Goal: Task Accomplishment & Management: Manage account settings

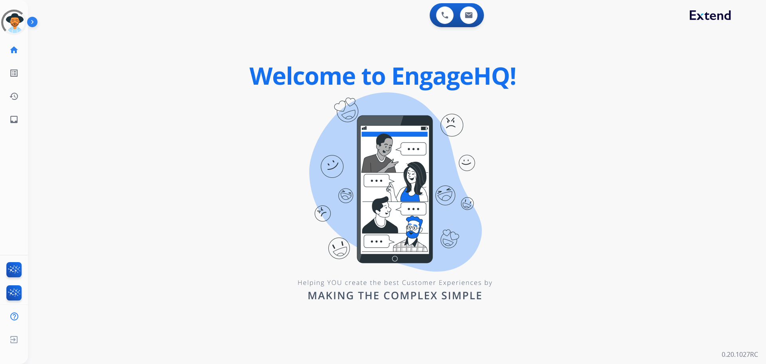
click at [28, 28] on img at bounding box center [34, 23] width 14 height 15
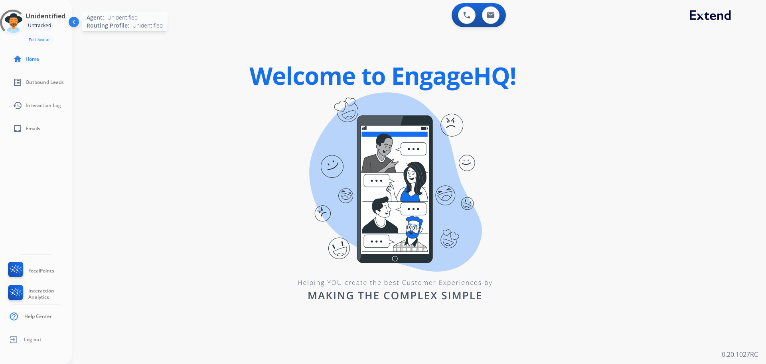
drag, startPoint x: 16, startPoint y: 25, endPoint x: 20, endPoint y: 22, distance: 4.8
click at [16, 25] on div at bounding box center [12, 22] width 29 height 29
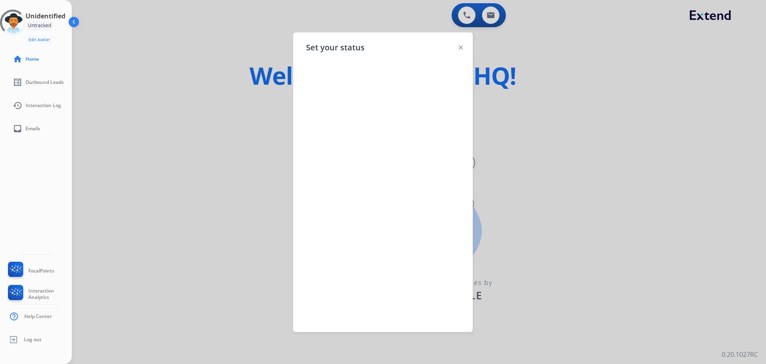
click at [217, 57] on div at bounding box center [383, 182] width 766 height 364
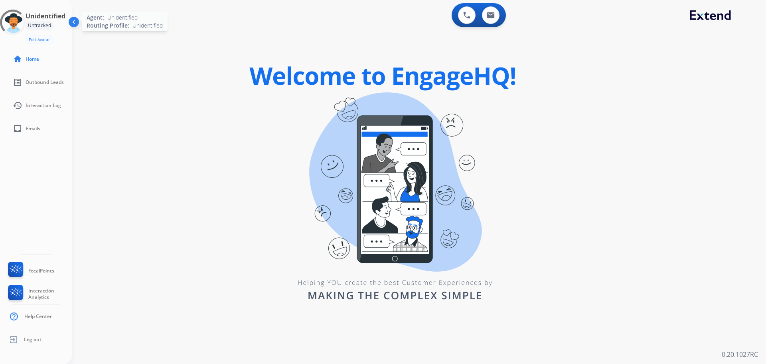
click at [18, 26] on div at bounding box center [13, 23] width 26 height 26
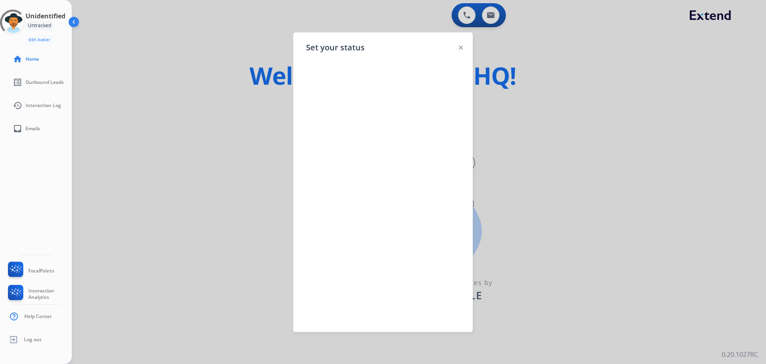
click at [460, 48] on img at bounding box center [461, 47] width 4 height 4
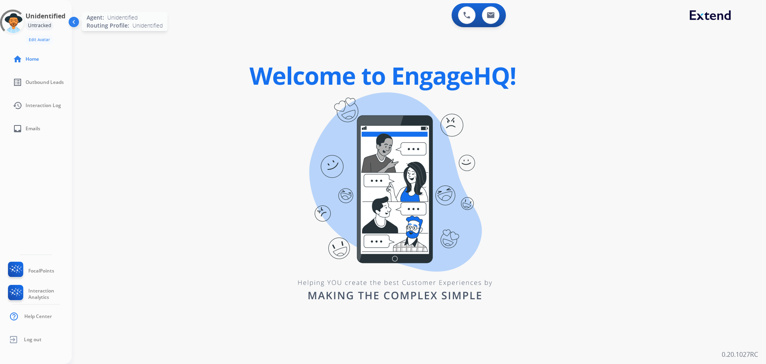
click at [10, 22] on div at bounding box center [13, 23] width 26 height 26
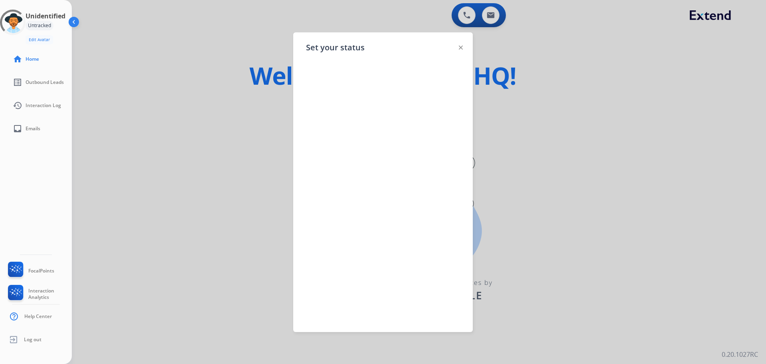
click at [459, 46] on div "Set your status" at bounding box center [383, 181] width 180 height 299
click at [462, 50] on div at bounding box center [461, 47] width 4 height 10
click at [461, 49] on div at bounding box center [461, 47] width 4 height 10
click at [461, 47] on img at bounding box center [461, 47] width 4 height 4
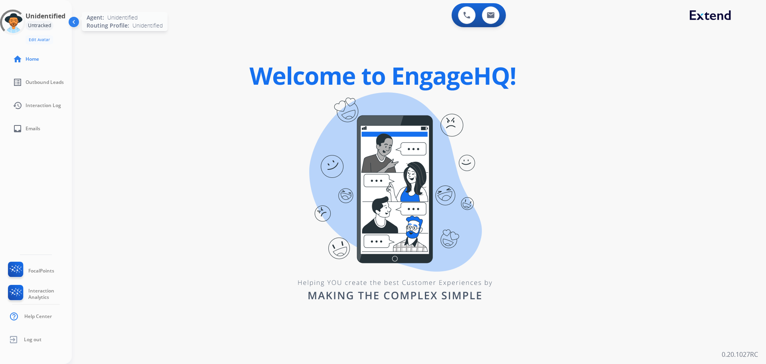
click at [10, 24] on div at bounding box center [13, 23] width 26 height 26
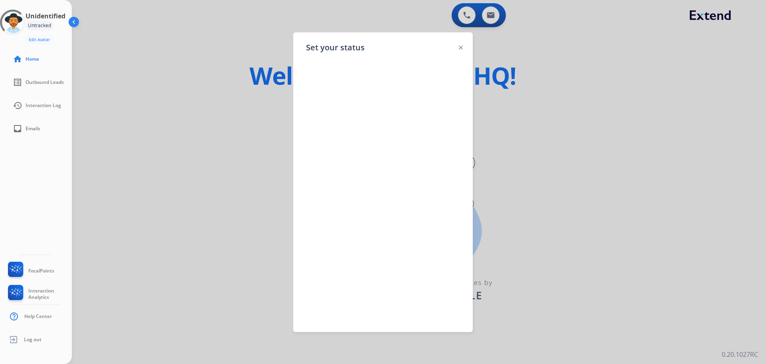
click at [462, 45] on div at bounding box center [461, 47] width 4 height 10
click at [525, 62] on div at bounding box center [383, 182] width 766 height 364
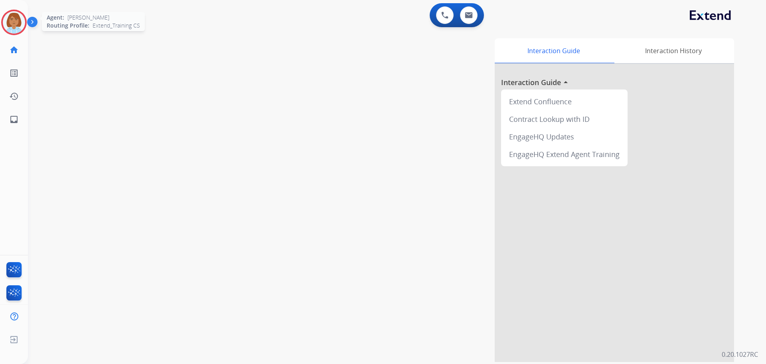
click at [20, 21] on img at bounding box center [14, 22] width 22 height 22
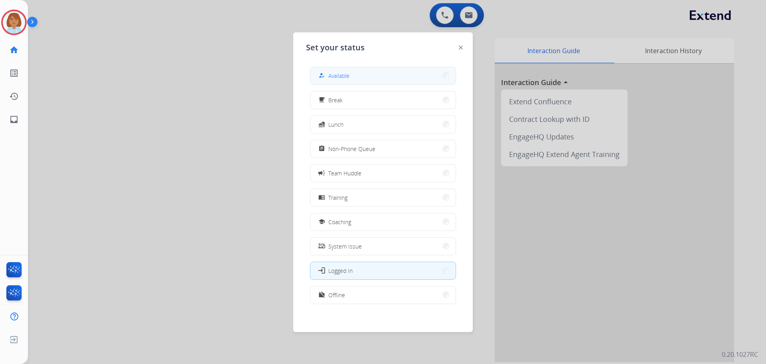
click at [348, 74] on span "Available" at bounding box center [338, 75] width 21 height 8
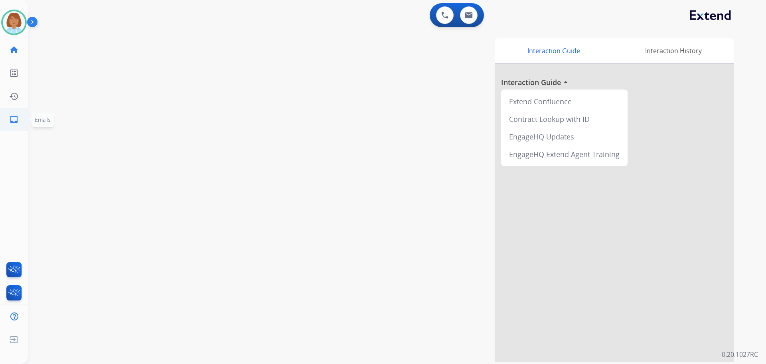
click at [7, 118] on link "inbox Emails" at bounding box center [14, 119] width 22 height 22
select select "**********"
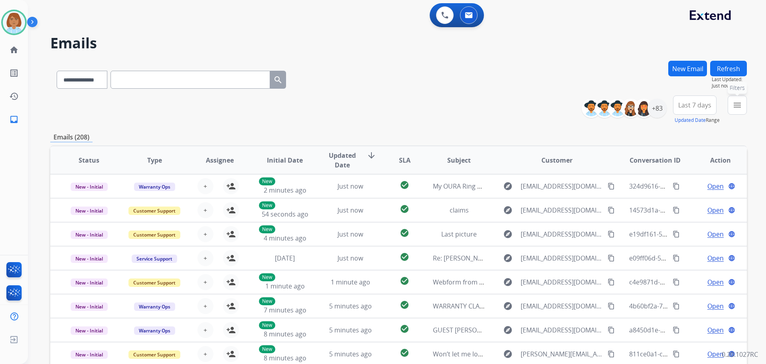
click at [735, 107] on mat-icon "menu" at bounding box center [738, 105] width 10 height 10
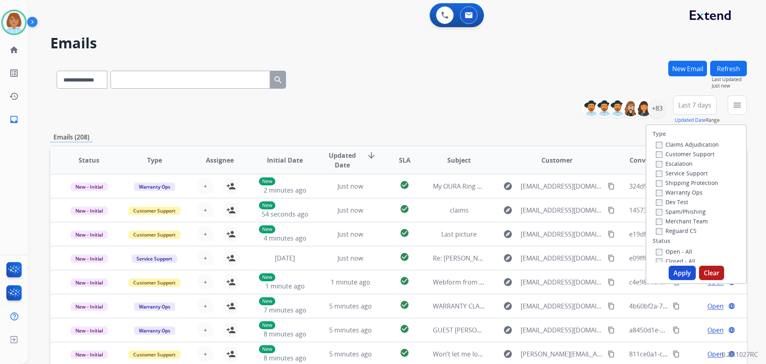
click at [691, 154] on label "Customer Support" at bounding box center [685, 154] width 59 height 8
click at [683, 182] on label "Shipping Protection" at bounding box center [687, 183] width 62 height 8
drag, startPoint x: 662, startPoint y: 231, endPoint x: 660, endPoint y: 235, distance: 4.7
click at [661, 233] on label "Reguard CS" at bounding box center [676, 231] width 41 height 8
click at [653, 259] on div "Open - All Closed - All New - Initial New - Reply On-hold – Internal On-hold - …" at bounding box center [696, 298] width 87 height 105
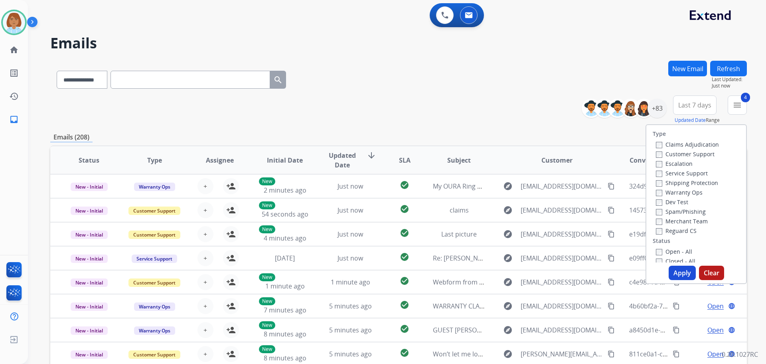
click at [678, 272] on button "Apply" at bounding box center [682, 272] width 27 height 14
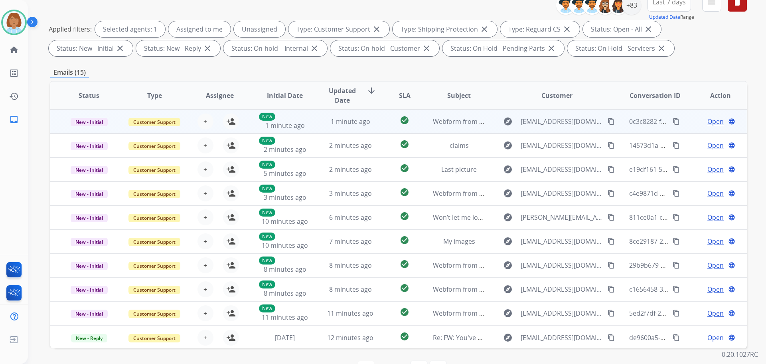
scroll to position [89, 0]
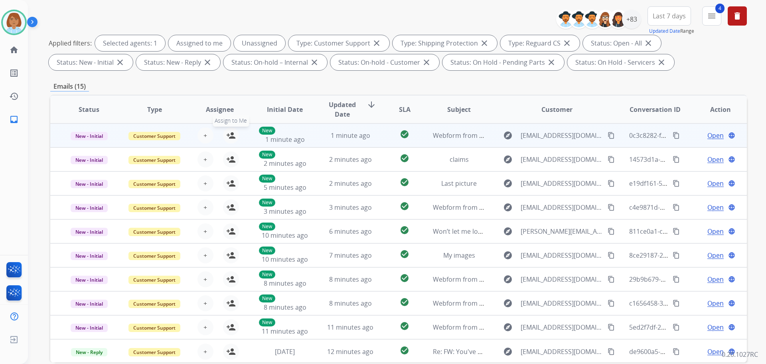
click at [227, 133] on mat-icon "person_add" at bounding box center [231, 135] width 10 height 10
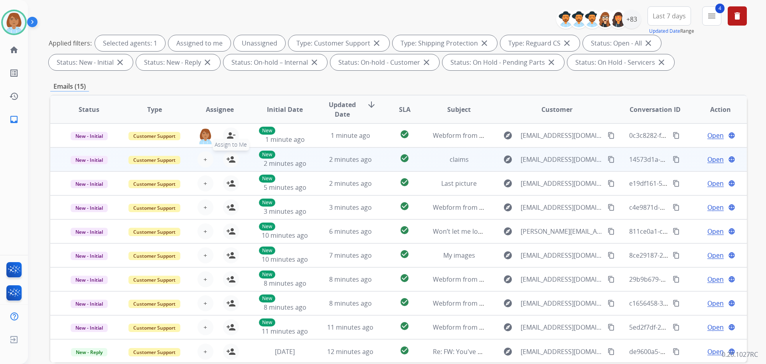
click at [230, 159] on mat-icon "person_add" at bounding box center [231, 159] width 10 height 10
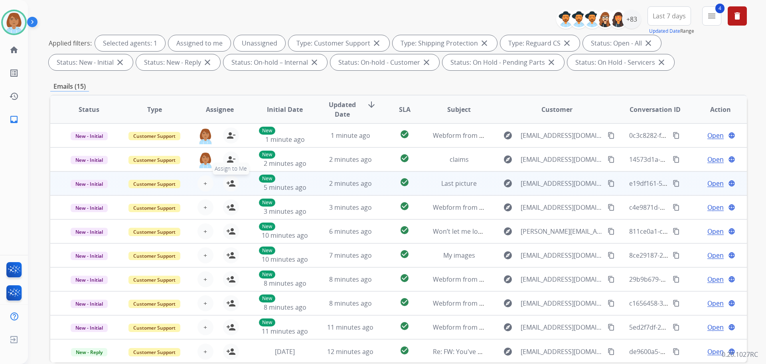
click at [235, 186] on button "person_add Assign to Me" at bounding box center [231, 183] width 16 height 16
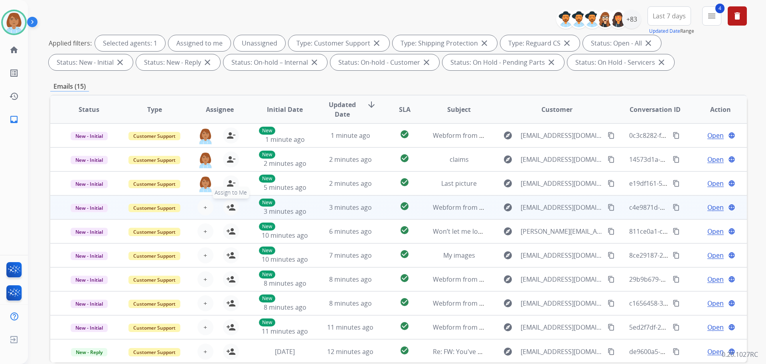
click at [235, 208] on button "person_add Assign to Me" at bounding box center [231, 207] width 16 height 16
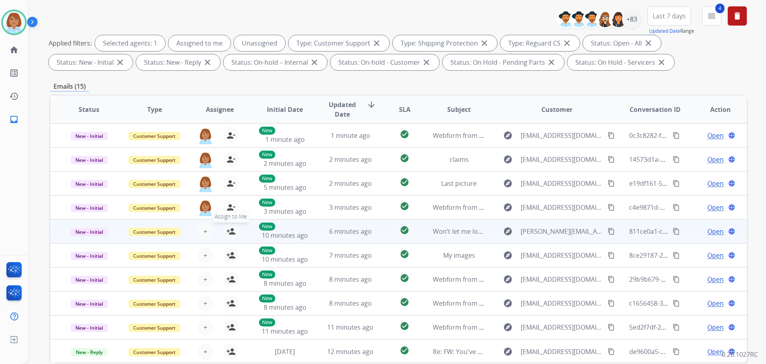
click at [231, 232] on mat-icon "person_add" at bounding box center [231, 231] width 10 height 10
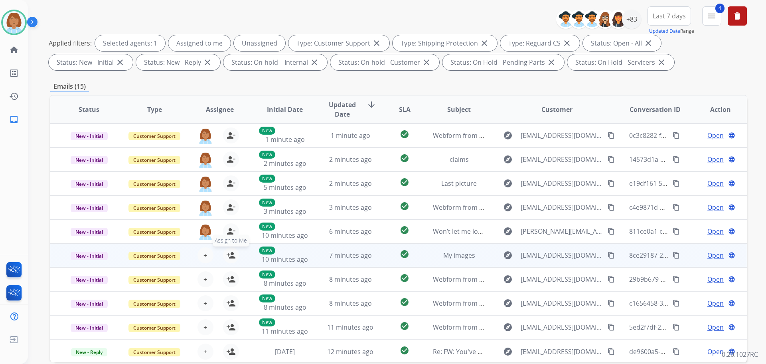
click at [232, 250] on mat-icon "person_add" at bounding box center [231, 255] width 10 height 10
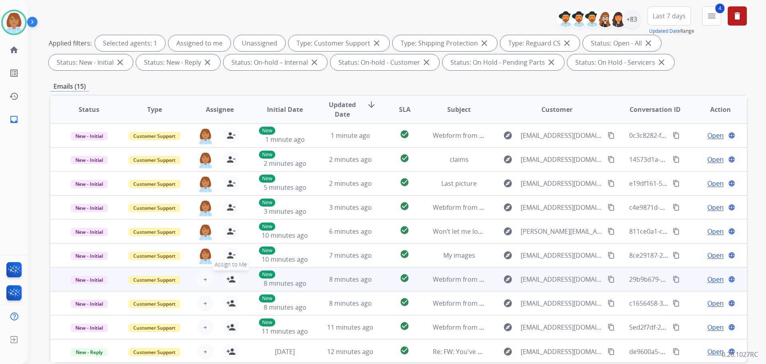
click at [229, 281] on mat-icon "person_add" at bounding box center [231, 279] width 10 height 10
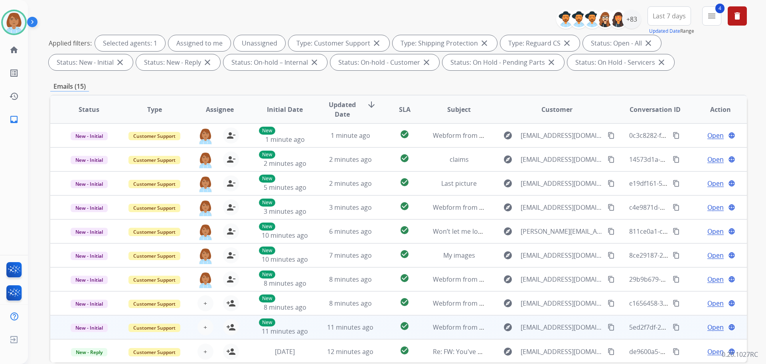
drag, startPoint x: 230, startPoint y: 305, endPoint x: 228, endPoint y: 316, distance: 11.0
click at [230, 306] on mat-icon "person_add" at bounding box center [231, 303] width 10 height 10
click at [228, 329] on mat-icon "person_add" at bounding box center [231, 327] width 10 height 10
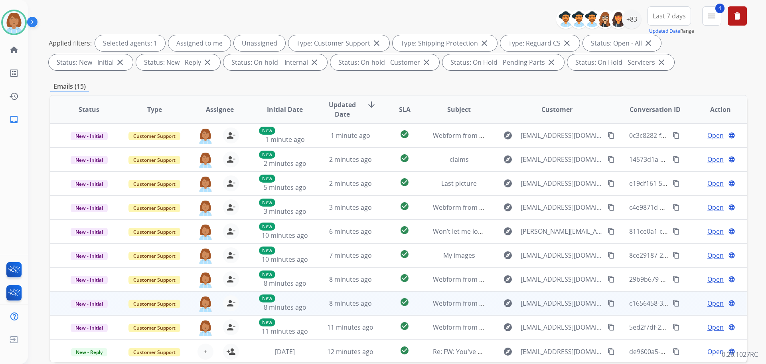
scroll to position [1, 0]
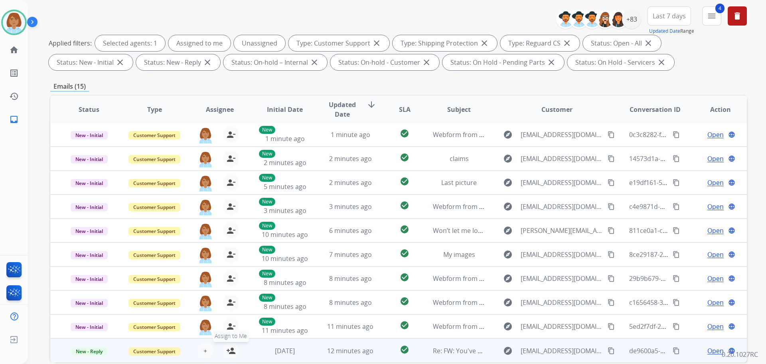
click at [226, 348] on mat-icon "person_add" at bounding box center [231, 351] width 10 height 10
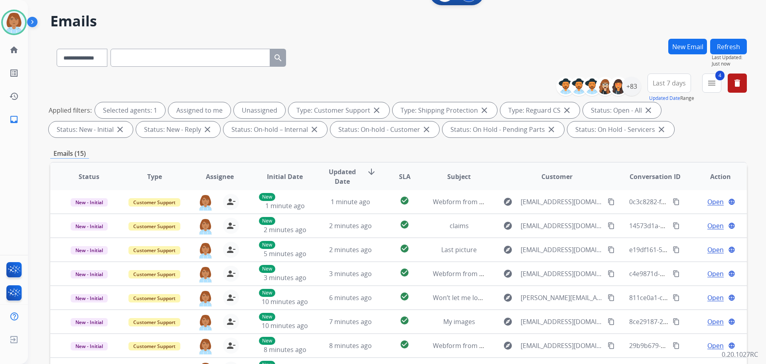
scroll to position [0, 0]
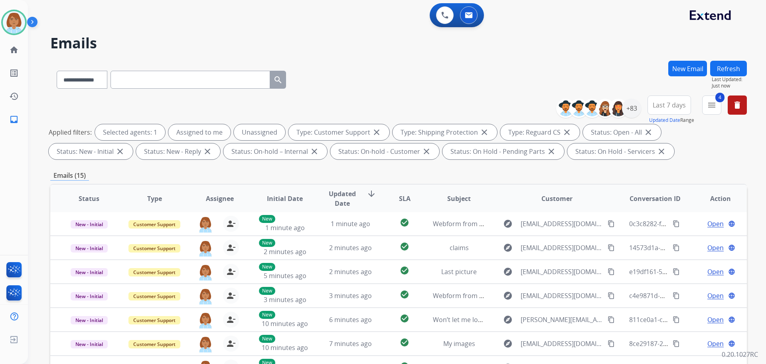
click at [738, 70] on button "Refresh" at bounding box center [728, 69] width 37 height 16
click at [634, 108] on div "+83" at bounding box center [631, 108] width 19 height 19
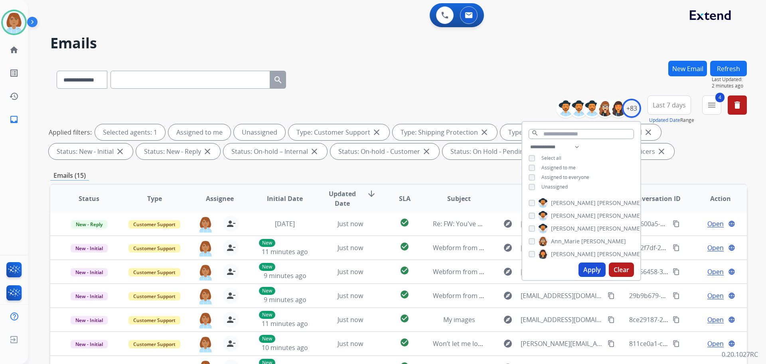
click at [556, 188] on span "Unassigned" at bounding box center [555, 186] width 26 height 7
click at [605, 271] on div "Apply Clear" at bounding box center [581, 269] width 118 height 21
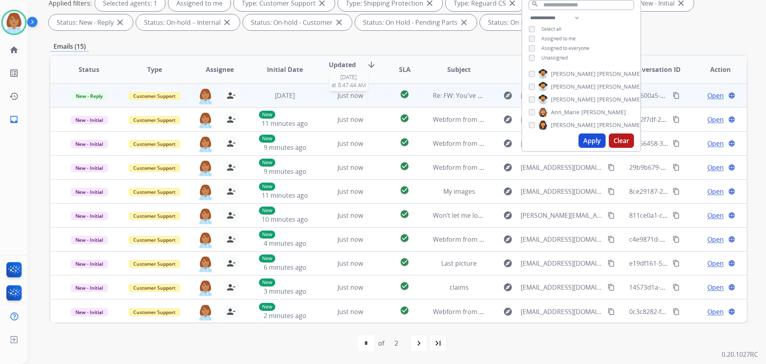
click at [372, 97] on div "Just now" at bounding box center [350, 96] width 52 height 10
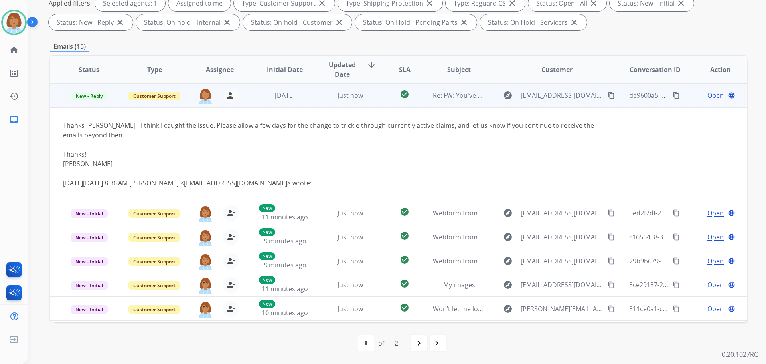
click at [493, 100] on td "explore [EMAIL_ADDRESS][DOMAIN_NAME] content_copy" at bounding box center [551, 95] width 130 height 24
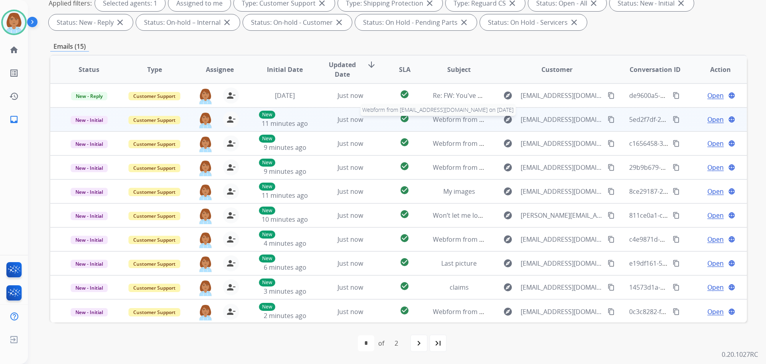
click at [481, 123] on span "Webform from [EMAIL_ADDRESS][DOMAIN_NAME] on [DATE]" at bounding box center [523, 119] width 181 height 9
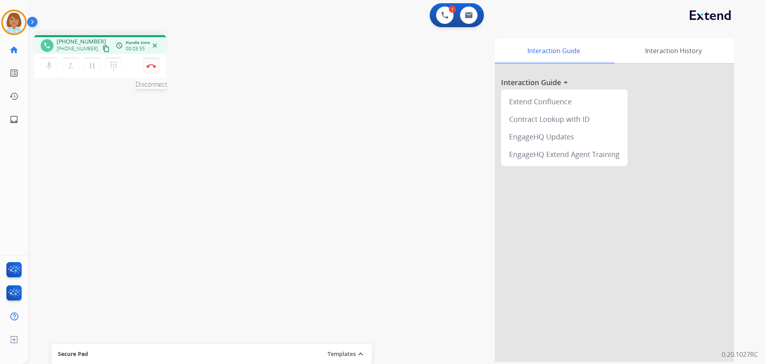
click at [155, 68] on button "Disconnect" at bounding box center [151, 65] width 17 height 17
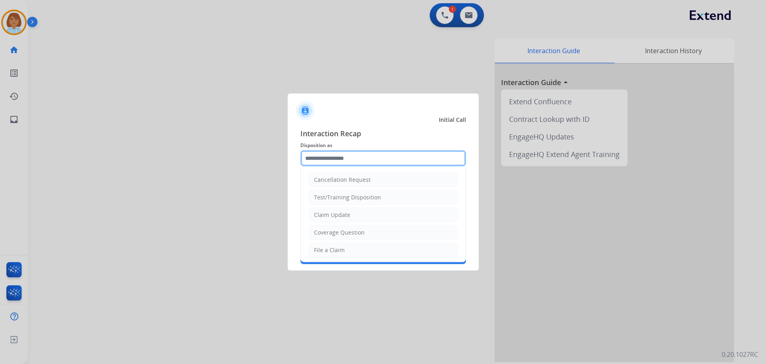
click at [370, 164] on input "text" at bounding box center [384, 158] width 166 height 16
click at [352, 253] on li "File a Claim" at bounding box center [383, 249] width 149 height 15
type input "**********"
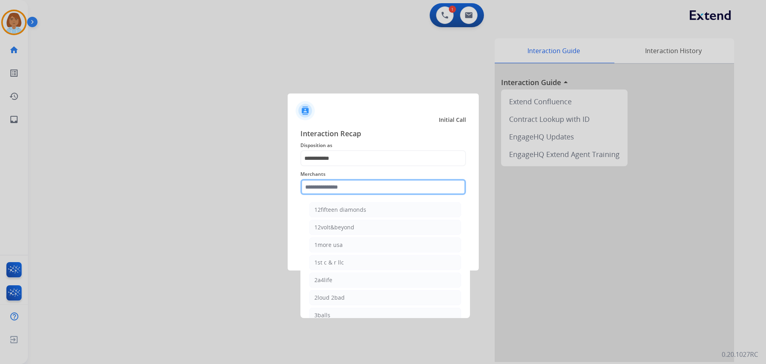
click at [332, 182] on input "text" at bounding box center [384, 187] width 166 height 16
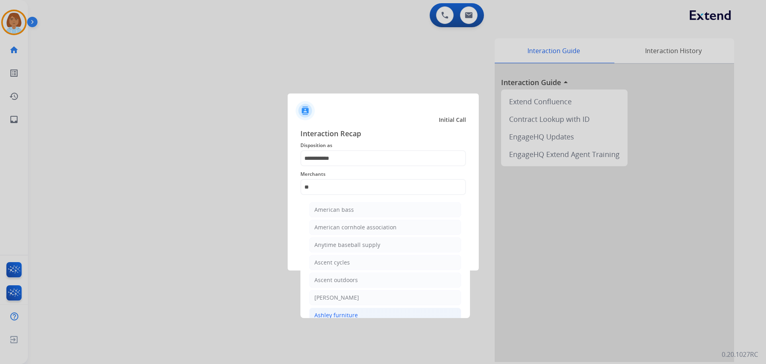
click at [360, 309] on li "Ashley furniture" at bounding box center [385, 314] width 152 height 15
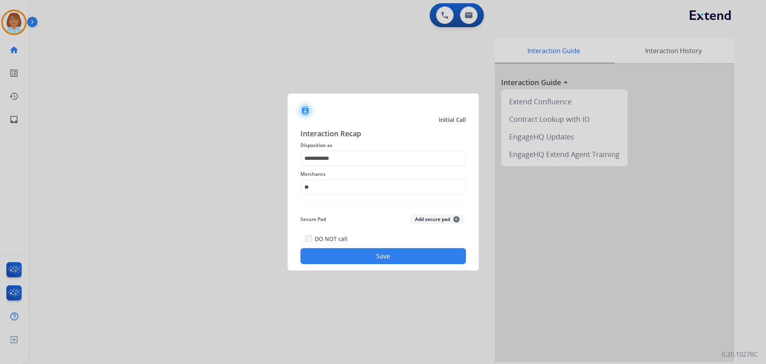
type input "**********"
click at [414, 257] on button "Save" at bounding box center [384, 256] width 166 height 16
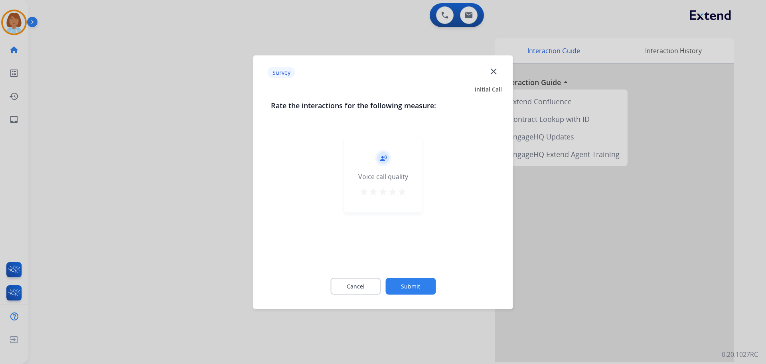
click at [414, 279] on button "Submit" at bounding box center [411, 285] width 50 height 17
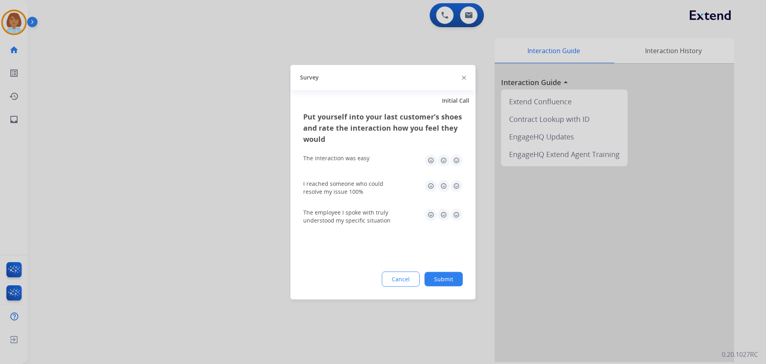
click at [447, 280] on button "Submit" at bounding box center [444, 278] width 38 height 14
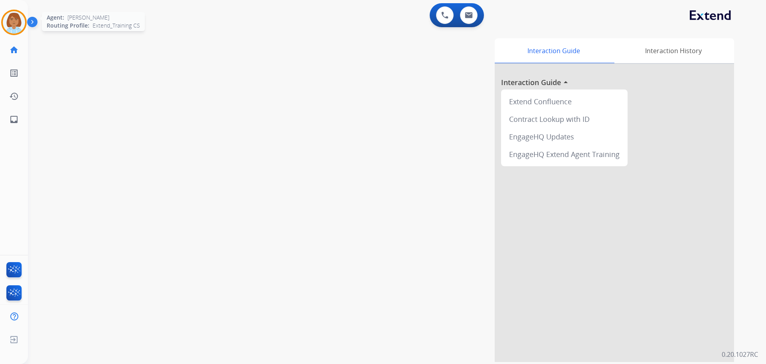
click at [3, 24] on img at bounding box center [14, 22] width 22 height 22
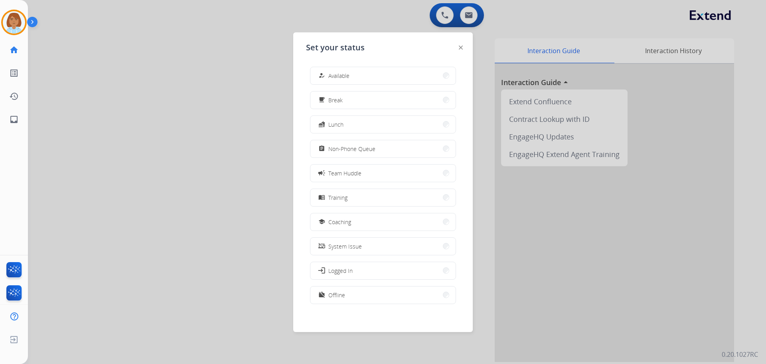
click at [352, 71] on button "how_to_reg Available" at bounding box center [382, 75] width 145 height 17
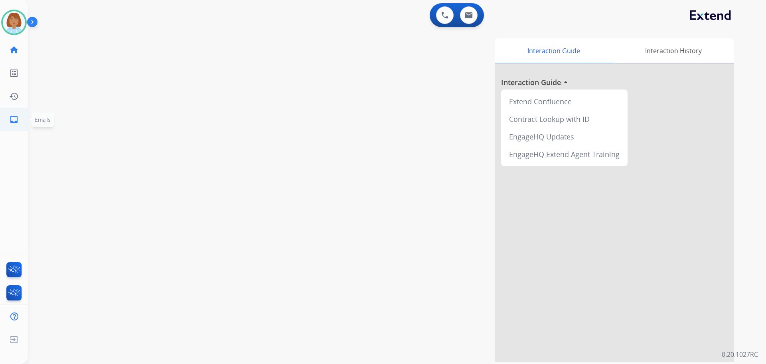
click at [16, 115] on mat-icon "inbox" at bounding box center [14, 120] width 10 height 10
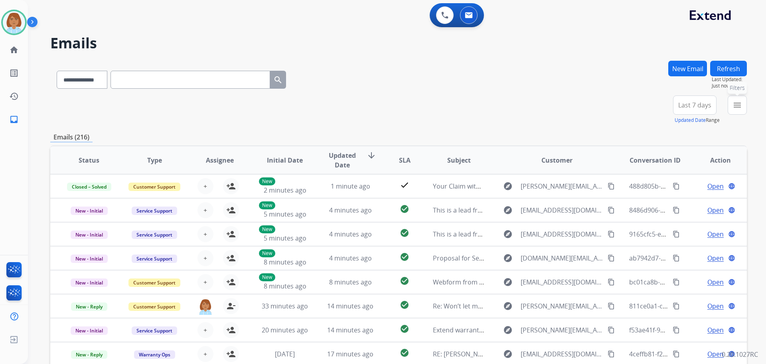
click at [736, 109] on mat-icon "menu" at bounding box center [738, 105] width 10 height 10
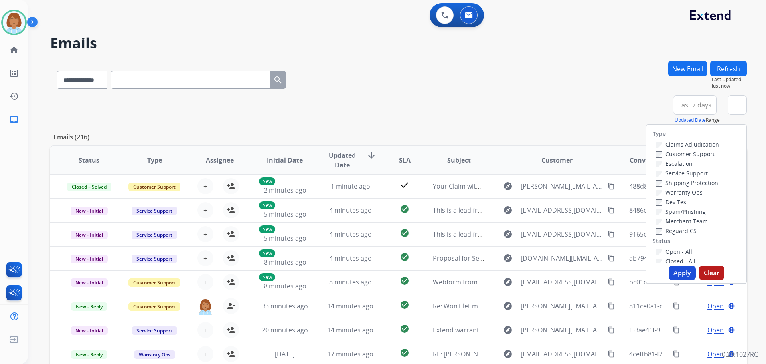
click at [696, 157] on label "Customer Support" at bounding box center [685, 154] width 59 height 8
click at [686, 181] on label "Shipping Protection" at bounding box center [687, 183] width 62 height 8
click at [679, 230] on label "Reguard CS" at bounding box center [676, 231] width 41 height 8
click at [673, 249] on label "Open - All" at bounding box center [674, 251] width 36 height 8
click at [688, 281] on div "Type Claims Adjudication Customer Support Escalation Service Support Shipping P…" at bounding box center [696, 204] width 101 height 160
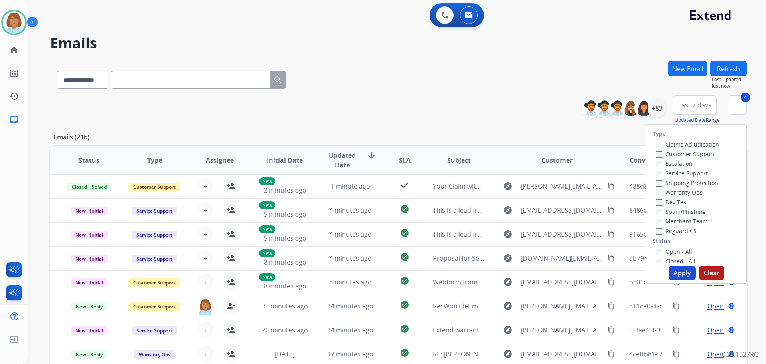
click at [686, 274] on button "Apply" at bounding box center [682, 272] width 27 height 14
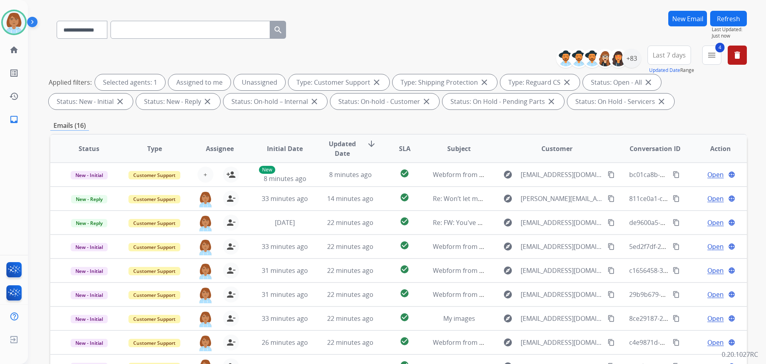
scroll to position [49, 0]
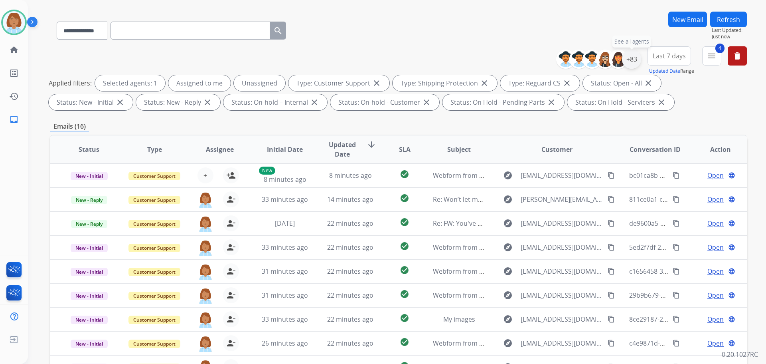
click at [634, 62] on div "+83" at bounding box center [631, 58] width 19 height 19
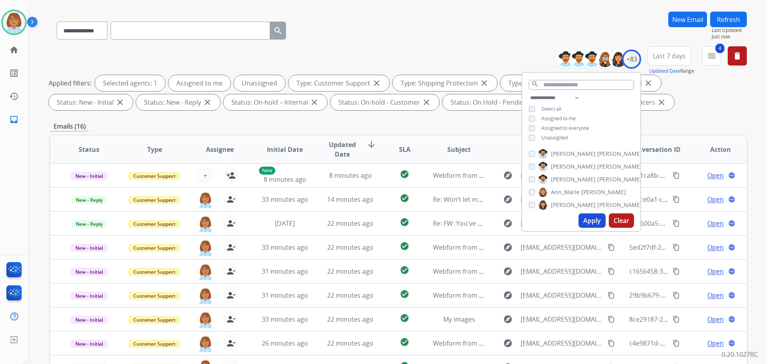
click at [559, 136] on span "Unassigned" at bounding box center [555, 137] width 26 height 7
click at [593, 218] on button "Apply" at bounding box center [592, 220] width 27 height 14
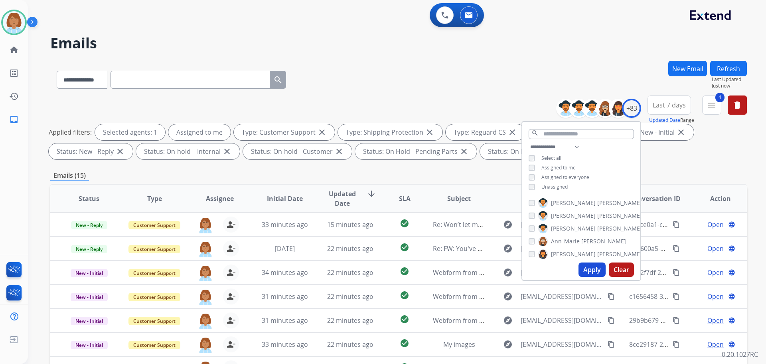
click at [581, 271] on button "Apply" at bounding box center [592, 269] width 27 height 14
click at [582, 270] on button "Apply" at bounding box center [592, 269] width 27 height 14
click at [403, 97] on div "**********" at bounding box center [398, 128] width 697 height 67
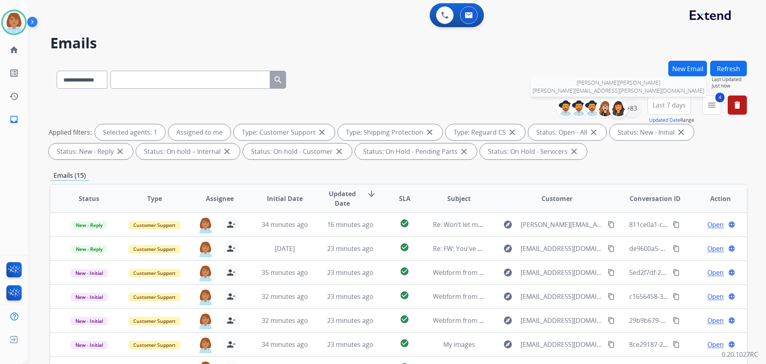
click at [627, 109] on div at bounding box center [618, 108] width 19 height 19
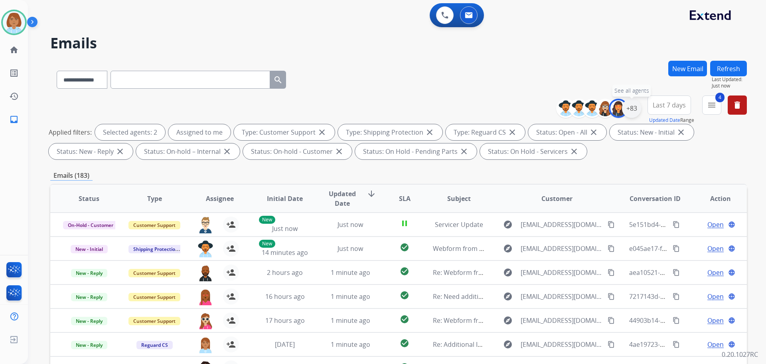
click at [629, 109] on div "+83" at bounding box center [631, 108] width 19 height 19
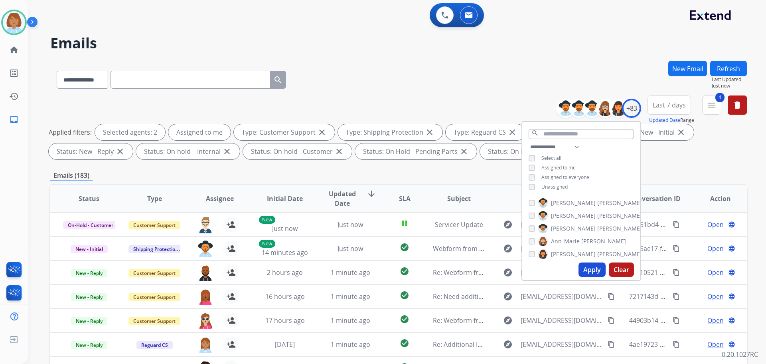
click at [588, 272] on button "Apply" at bounding box center [592, 269] width 27 height 14
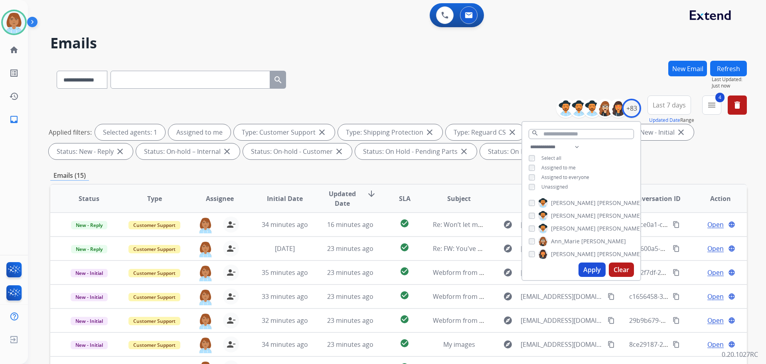
click at [345, 167] on div "**********" at bounding box center [398, 277] width 697 height 432
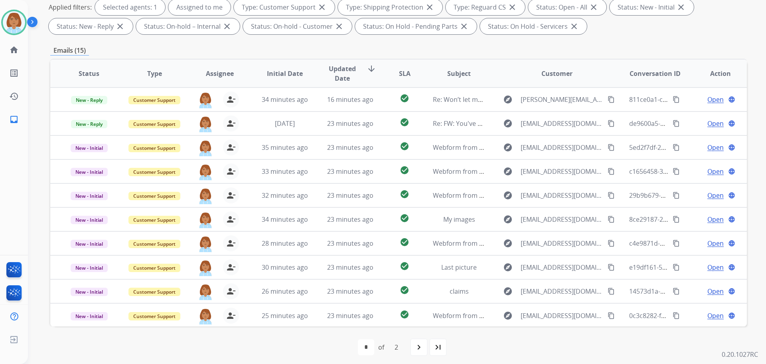
scroll to position [129, 0]
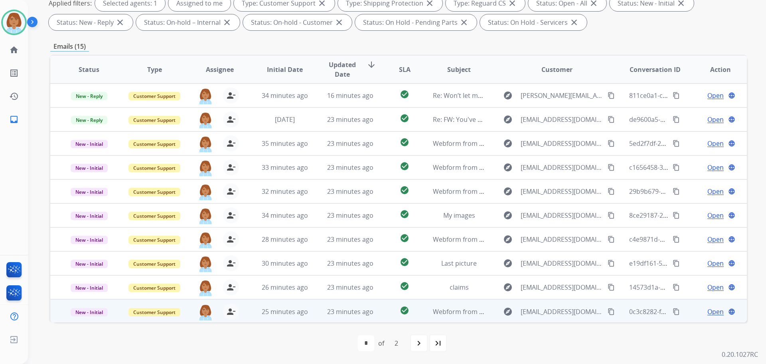
click at [385, 310] on td "check_circle" at bounding box center [398, 311] width 43 height 24
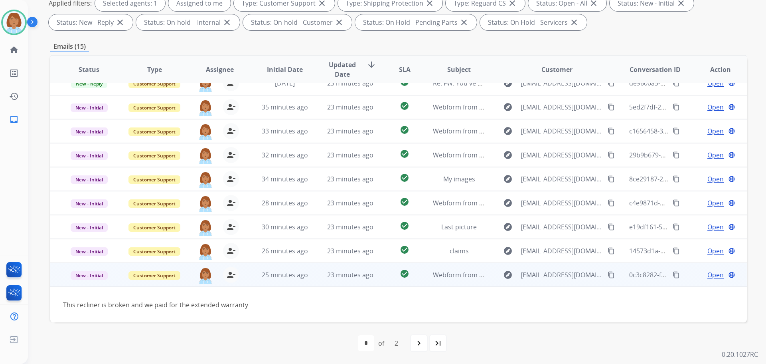
click at [608, 274] on mat-icon "content_copy" at bounding box center [611, 274] width 7 height 7
click at [713, 275] on span "Open" at bounding box center [716, 275] width 16 height 10
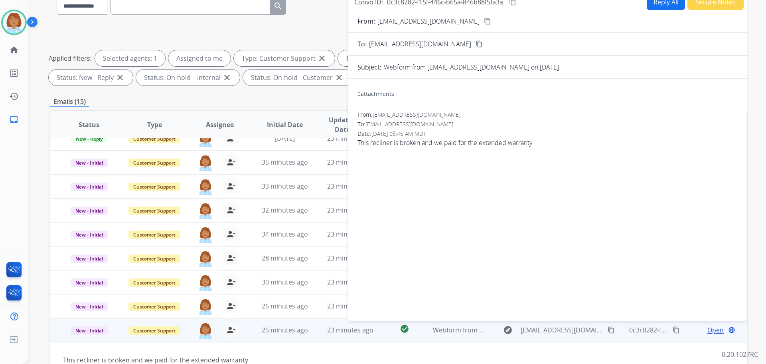
scroll to position [0, 0]
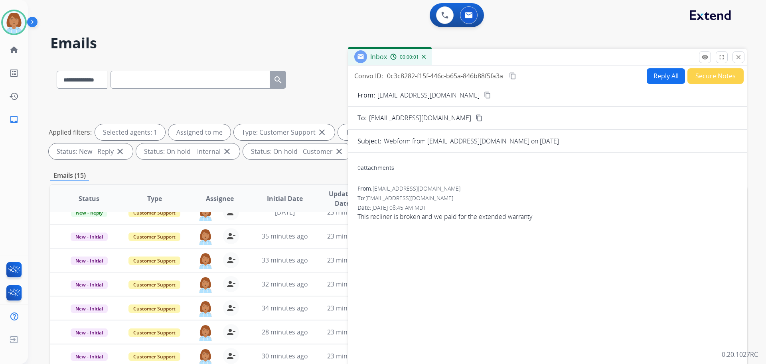
click at [665, 75] on button "Reply All" at bounding box center [666, 76] width 38 height 16
select select "**********"
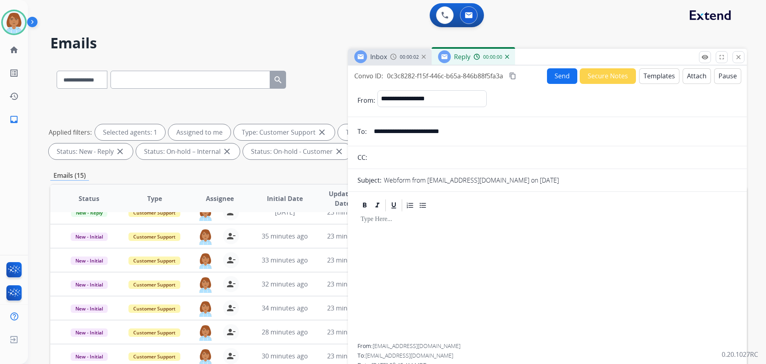
click at [663, 77] on button "Templates" at bounding box center [659, 76] width 40 height 16
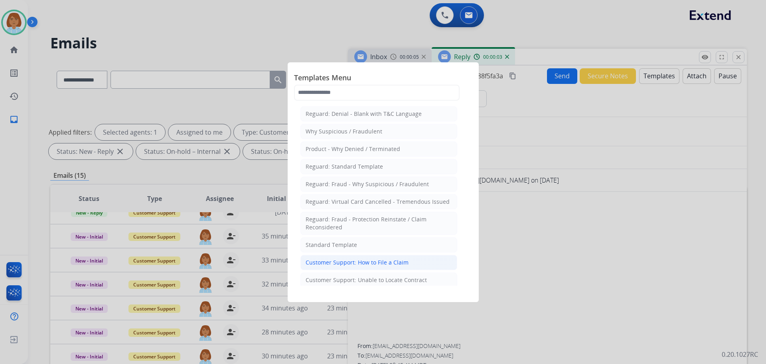
click at [372, 265] on div "Customer Support: How to File a Claim" at bounding box center [357, 262] width 103 height 8
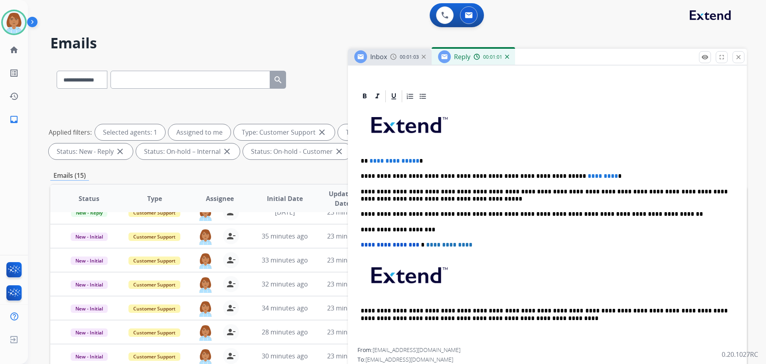
scroll to position [80, 0]
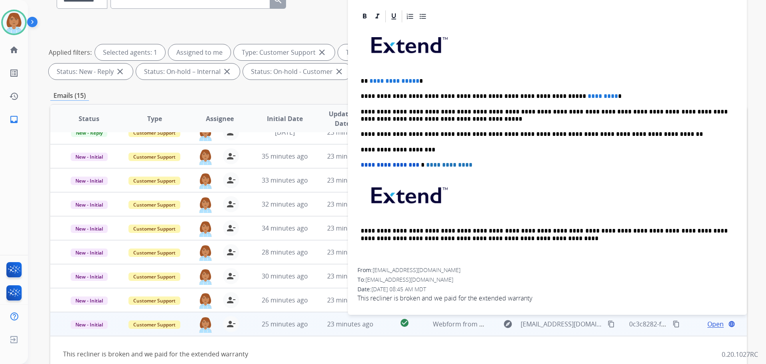
click at [497, 298] on span "This recliner is broken and we paid for the extended warranty" at bounding box center [548, 298] width 380 height 10
click at [496, 298] on span "This recliner is broken and we paid for the extended warranty" at bounding box center [548, 298] width 380 height 10
click at [435, 298] on span "This recliner is broken and we paid for the extended warranty" at bounding box center [548, 298] width 380 height 10
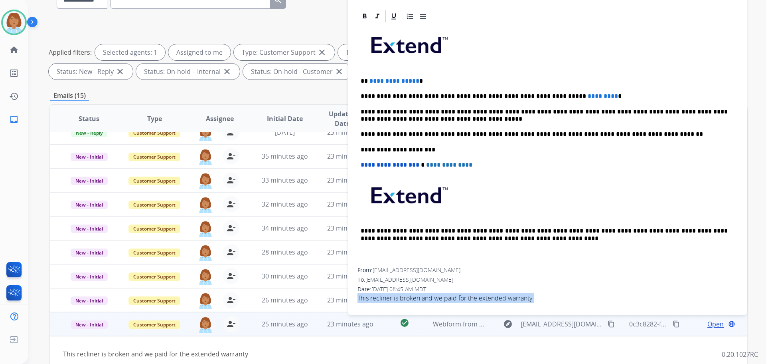
copy app-emails-table "This recliner is broken and we paid for the extended warranty remove_[MEDICAL_D…"
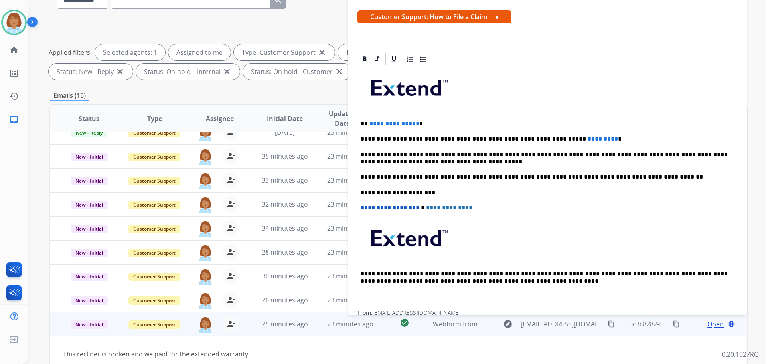
scroll to position [0, 0]
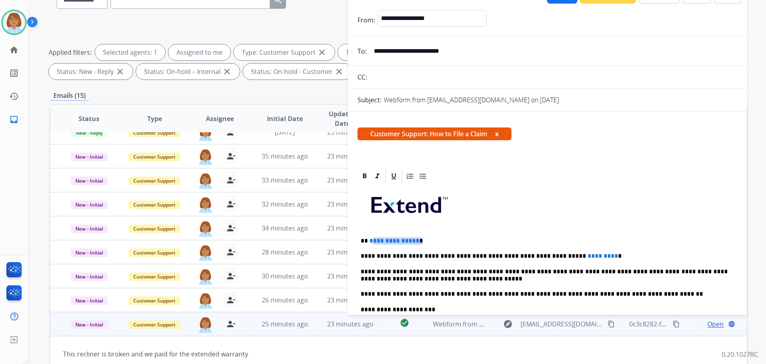
drag, startPoint x: 379, startPoint y: 238, endPoint x: 371, endPoint y: 236, distance: 8.1
click at [371, 237] on p "**********" at bounding box center [544, 240] width 367 height 7
drag, startPoint x: 584, startPoint y: 251, endPoint x: 543, endPoint y: 255, distance: 41.3
click at [543, 255] on div "**********" at bounding box center [548, 305] width 380 height 244
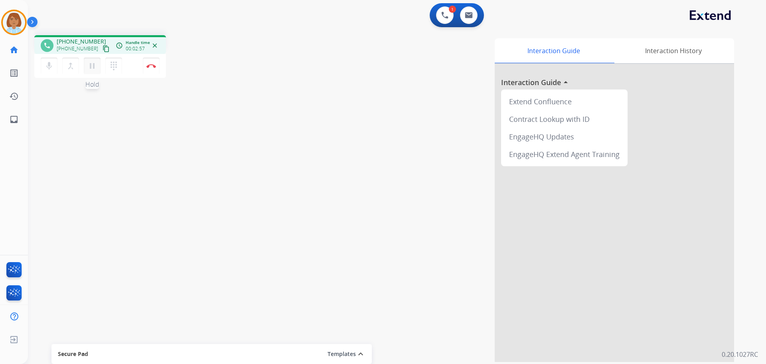
click at [98, 69] on button "pause Hold" at bounding box center [92, 65] width 17 height 17
click at [54, 64] on button "mic Mute" at bounding box center [49, 65] width 17 height 17
click at [49, 69] on mat-icon "mic_off" at bounding box center [49, 66] width 10 height 10
click at [97, 71] on button "play_arrow Hold" at bounding box center [92, 65] width 17 height 17
click at [50, 67] on mat-icon "mic" at bounding box center [49, 66] width 10 height 10
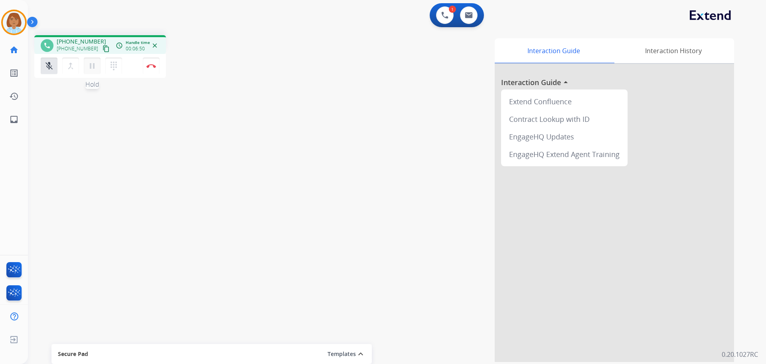
click at [89, 72] on button "pause Hold" at bounding box center [92, 65] width 17 height 17
click at [109, 60] on button "dialpad Dialpad" at bounding box center [113, 65] width 17 height 17
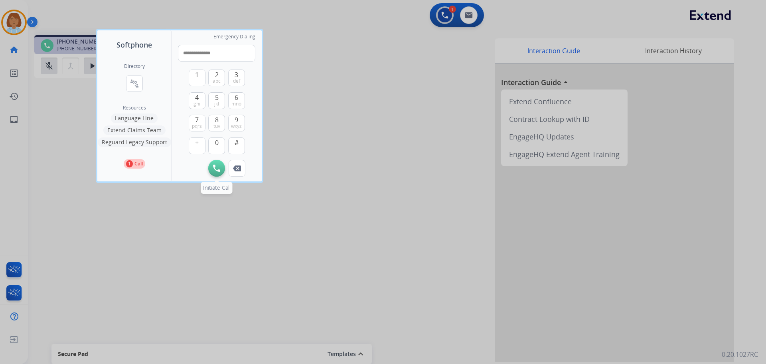
type input "**********"
click at [221, 167] on button "Initiate Call" at bounding box center [216, 168] width 17 height 17
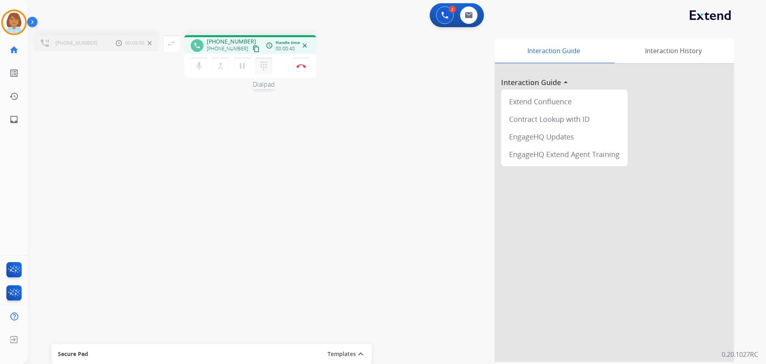
click at [267, 66] on mat-icon "dialpad" at bounding box center [264, 66] width 10 height 10
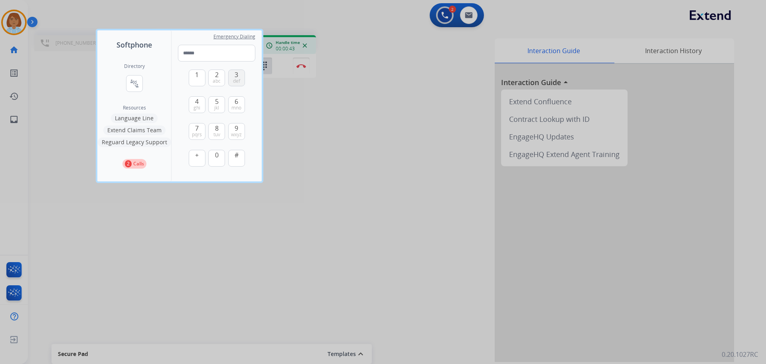
click at [233, 77] on button "3 def" at bounding box center [236, 77] width 17 height 17
type input "*"
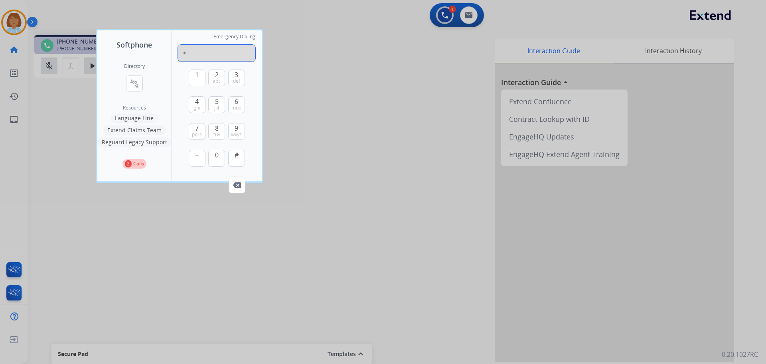
click at [188, 59] on input "*" at bounding box center [216, 53] width 77 height 17
click at [239, 186] on img at bounding box center [237, 185] width 8 height 6
paste input "**********"
type input "**********"
click at [238, 188] on img at bounding box center [237, 185] width 8 height 6
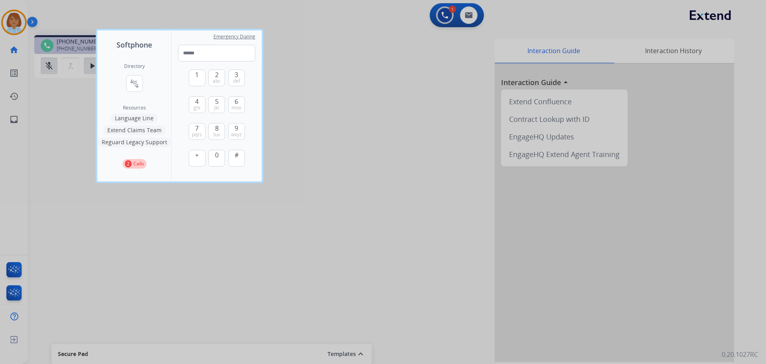
click at [140, 168] on button "2 Calls" at bounding box center [135, 164] width 24 height 10
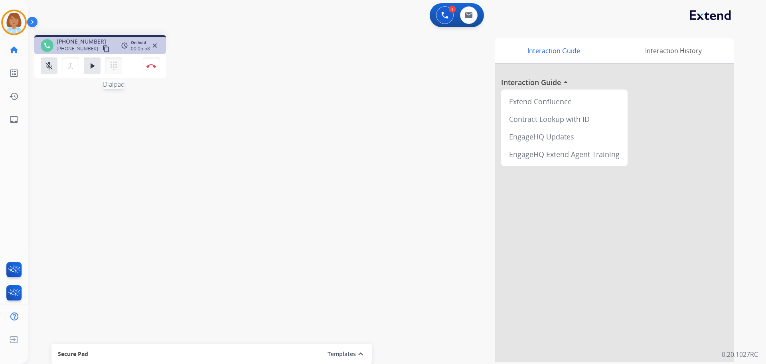
click at [121, 64] on button "dialpad Dialpad" at bounding box center [113, 65] width 17 height 17
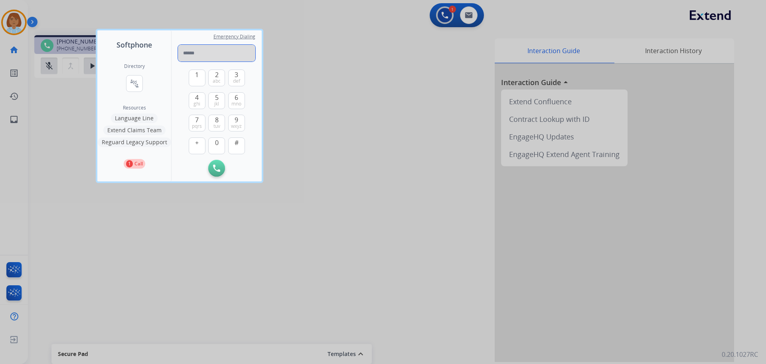
drag, startPoint x: 221, startPoint y: 41, endPoint x: 214, endPoint y: 53, distance: 14.5
paste input "**********"
type input "**********"
click at [224, 168] on button "Initiate Call" at bounding box center [216, 168] width 17 height 17
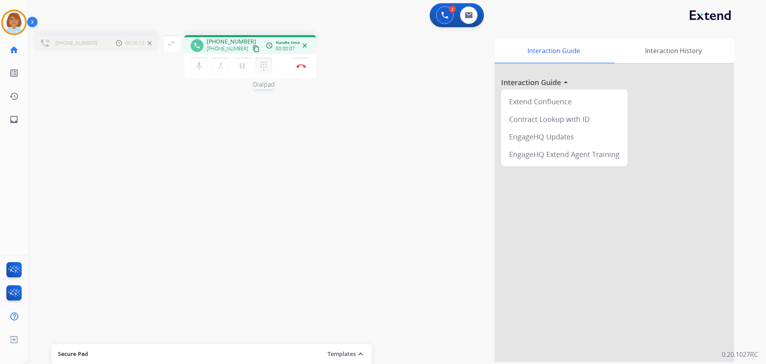
click at [259, 69] on mat-icon "dialpad" at bounding box center [264, 66] width 10 height 10
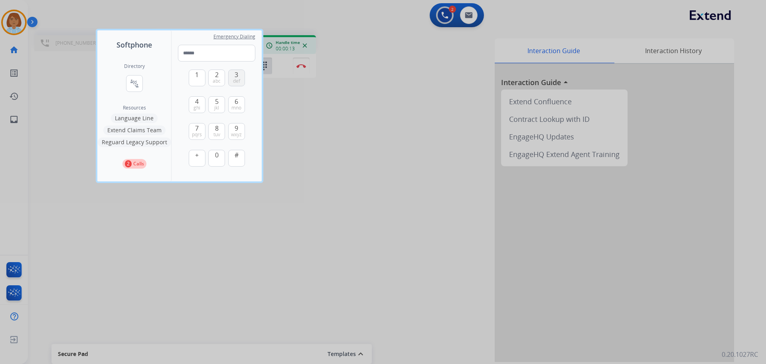
click at [241, 77] on button "3 def" at bounding box center [236, 77] width 17 height 17
click at [240, 77] on button "3 def" at bounding box center [236, 77] width 17 height 17
click at [243, 191] on button "Remove Number" at bounding box center [237, 184] width 17 height 17
type input "*"
click at [241, 186] on button "Remove Number" at bounding box center [237, 184] width 17 height 17
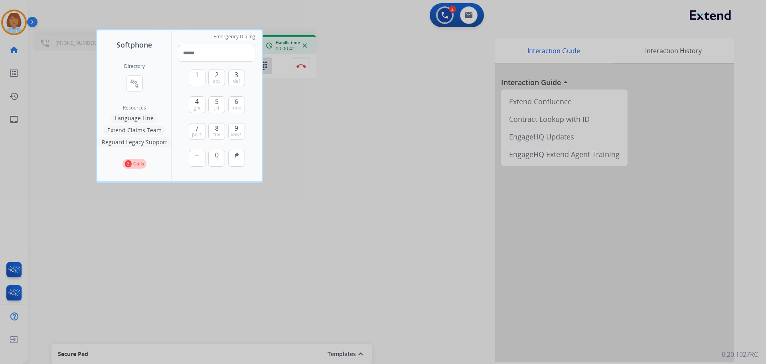
click at [332, 143] on div at bounding box center [383, 182] width 766 height 364
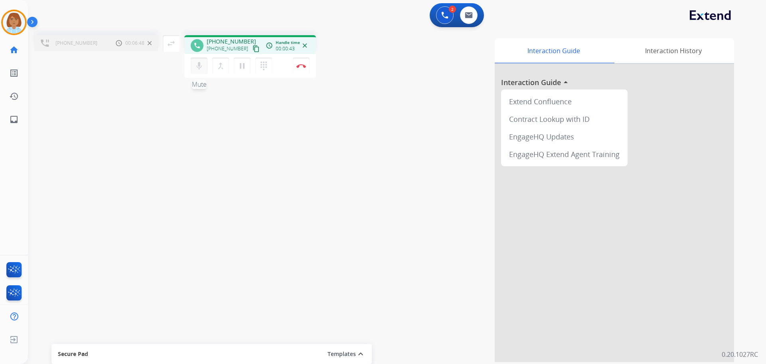
click at [204, 70] on button "mic Mute" at bounding box center [199, 65] width 17 height 17
click at [204, 70] on button "mic_off Mute" at bounding box center [199, 65] width 17 height 17
click at [218, 66] on mat-icon "merge_type" at bounding box center [221, 66] width 10 height 10
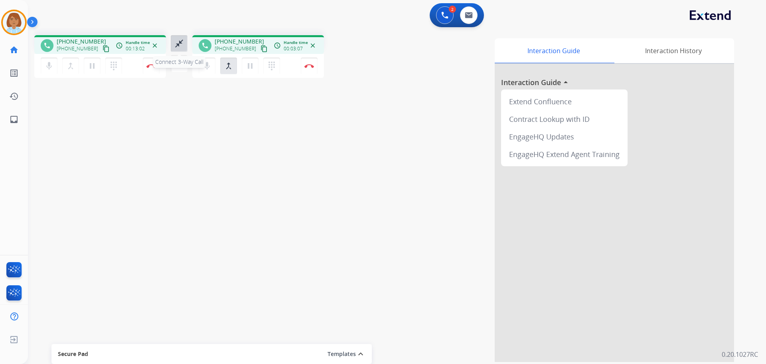
click at [178, 50] on button "close_fullscreen Connect 3-Way Call" at bounding box center [179, 43] width 17 height 17
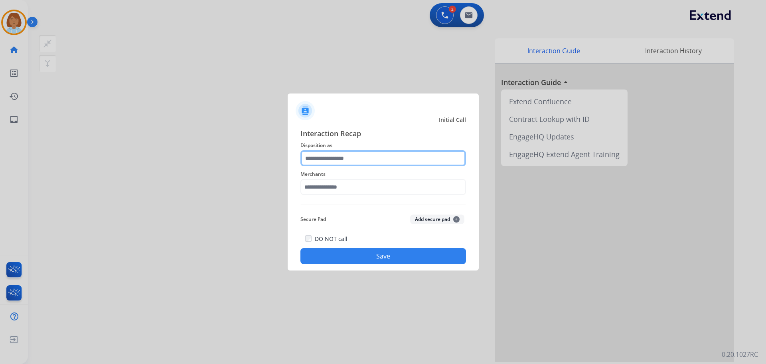
click at [350, 155] on input "text" at bounding box center [384, 158] width 166 height 16
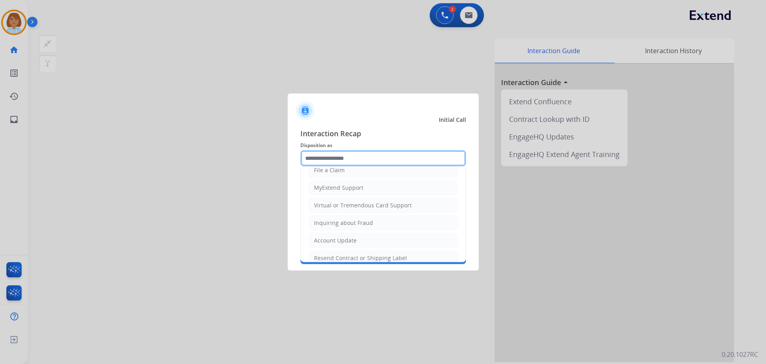
scroll to position [125, 0]
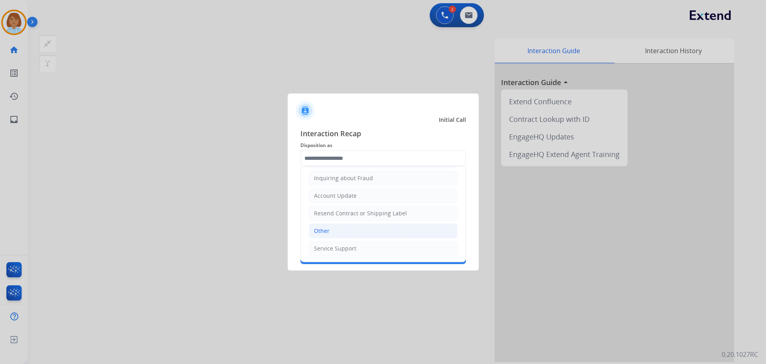
click at [348, 227] on li "Other" at bounding box center [383, 230] width 149 height 15
type input "*****"
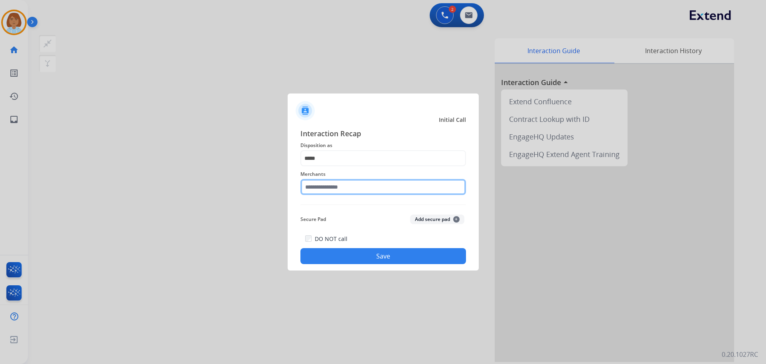
click at [362, 183] on input "text" at bounding box center [384, 187] width 166 height 16
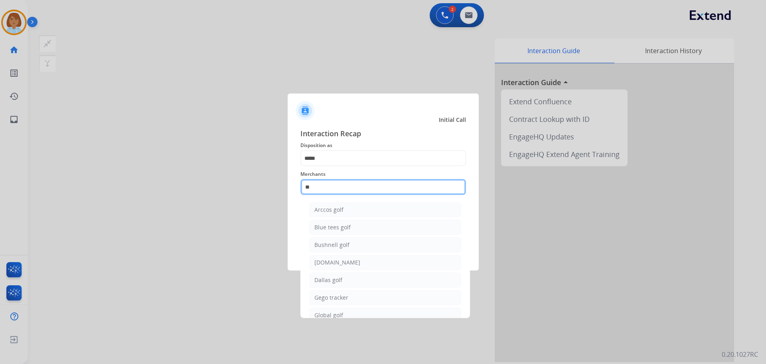
type input "*"
click at [360, 186] on input "text" at bounding box center [384, 187] width 166 height 16
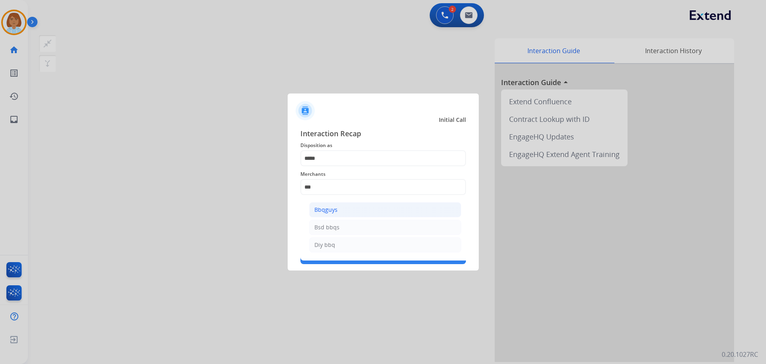
click at [386, 209] on li "Bbqguys" at bounding box center [385, 209] width 152 height 15
type input "*******"
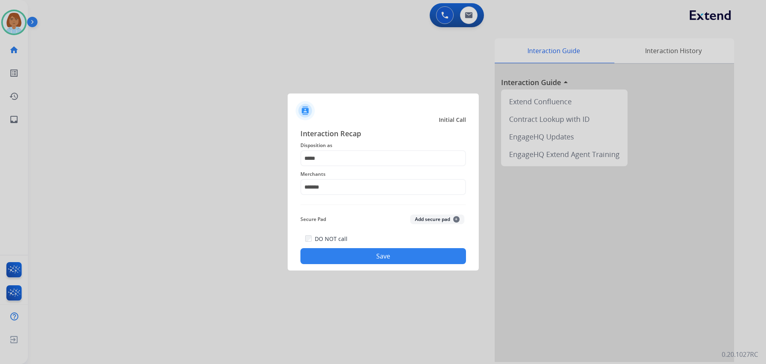
click at [370, 253] on button "Save" at bounding box center [384, 256] width 166 height 16
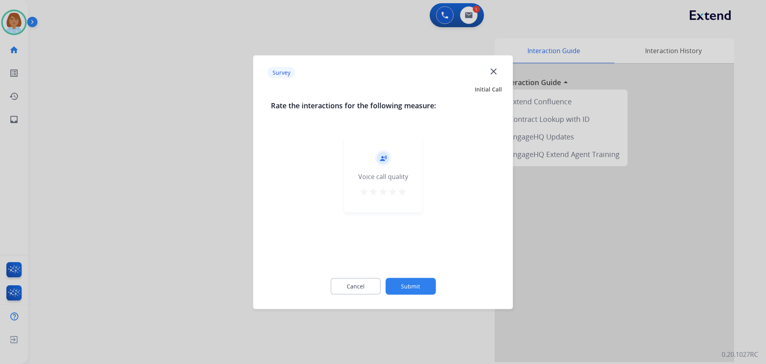
click at [414, 282] on button "Submit" at bounding box center [411, 285] width 50 height 17
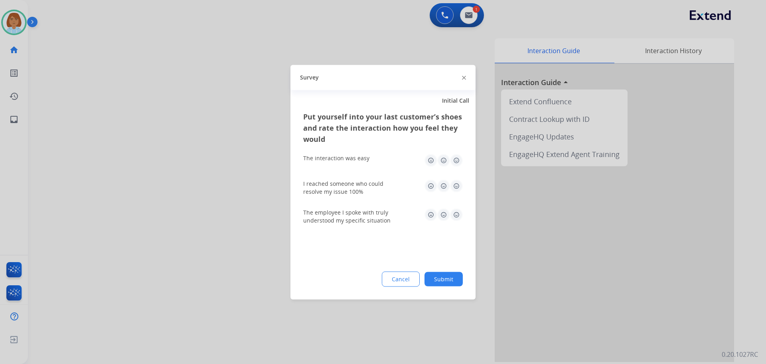
click at [455, 285] on button "Submit" at bounding box center [444, 278] width 38 height 14
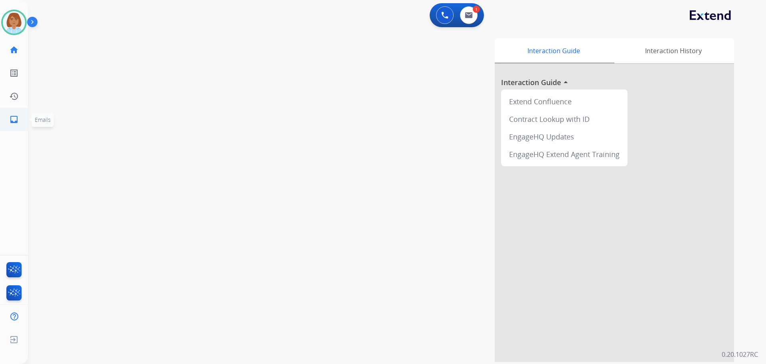
click at [6, 120] on link "inbox Emails" at bounding box center [14, 119] width 22 height 22
select select "**********"
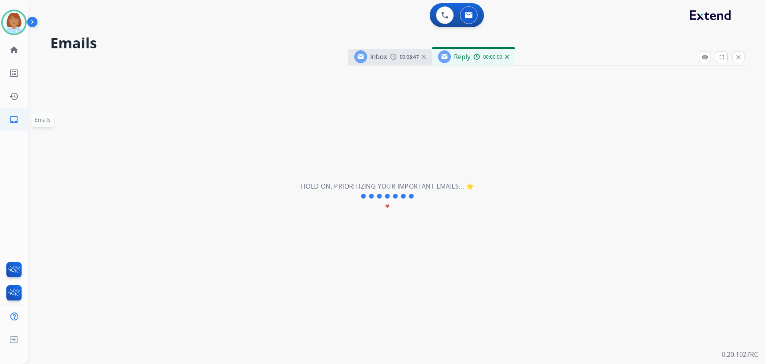
select select "**********"
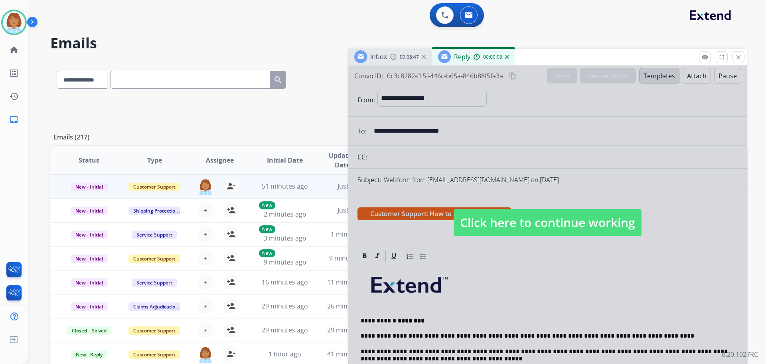
click at [320, 37] on h2 "Emails" at bounding box center [398, 43] width 697 height 16
click at [740, 60] on mat-icon "close" at bounding box center [738, 56] width 7 height 7
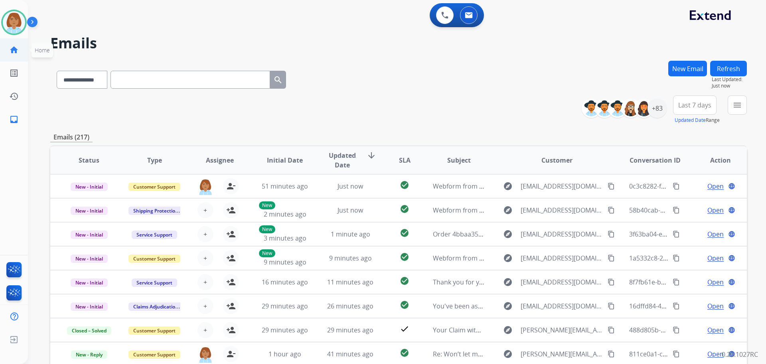
click at [16, 53] on mat-icon "home" at bounding box center [14, 50] width 10 height 10
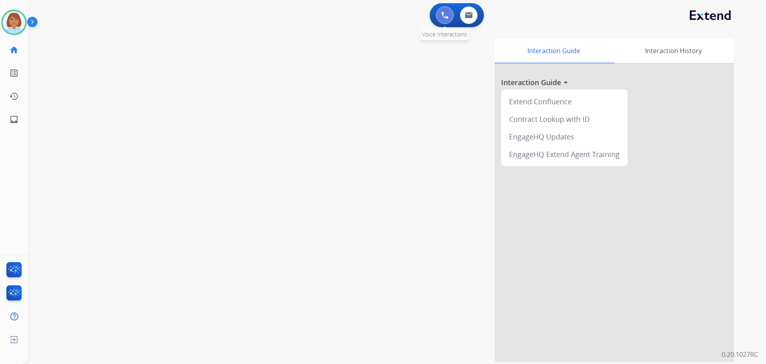
drag, startPoint x: 445, startPoint y: 17, endPoint x: 437, endPoint y: 18, distance: 7.3
click at [444, 17] on img at bounding box center [444, 15] width 7 height 7
click at [446, 15] on img at bounding box center [444, 15] width 7 height 7
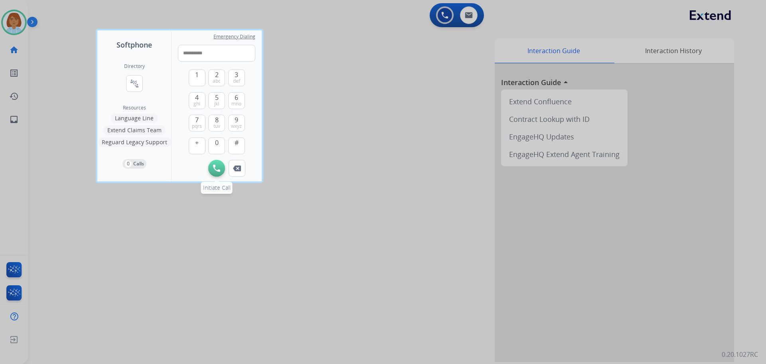
type input "**********"
click at [213, 171] on button "Initiate Call" at bounding box center [216, 168] width 17 height 17
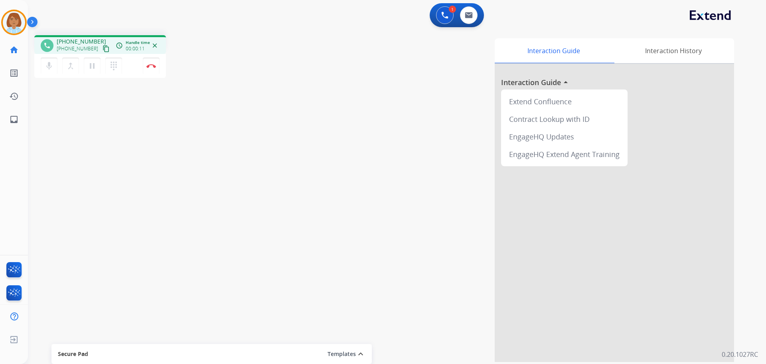
click at [469, 268] on div "Interaction Guide Interaction History Interaction Guide arrow_drop_up Extend Co…" at bounding box center [499, 199] width 470 height 323
click at [111, 71] on button "dialpad Dialpad" at bounding box center [113, 65] width 17 height 17
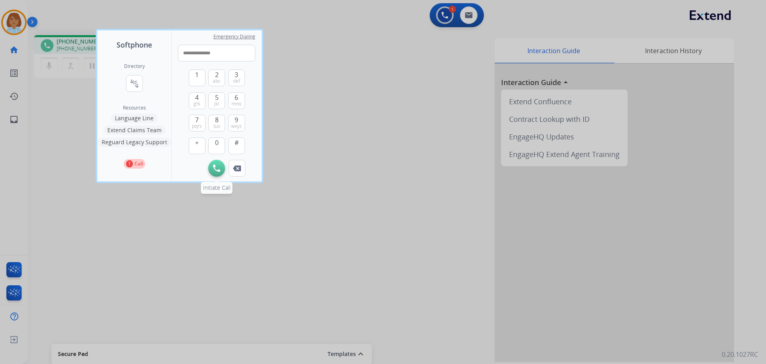
type input "**********"
click at [219, 170] on img at bounding box center [216, 167] width 7 height 7
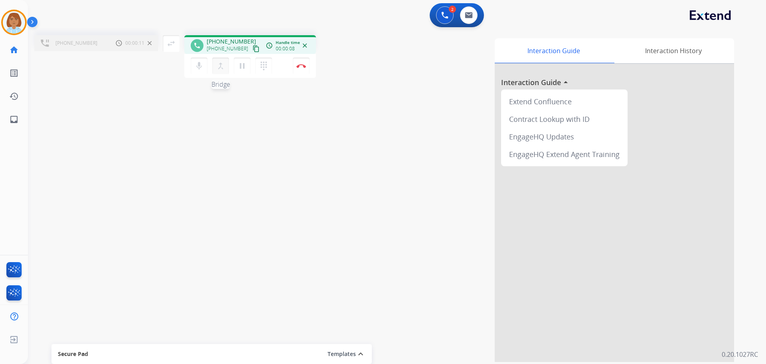
click at [225, 69] on mat-icon "merge_type" at bounding box center [221, 66] width 10 height 10
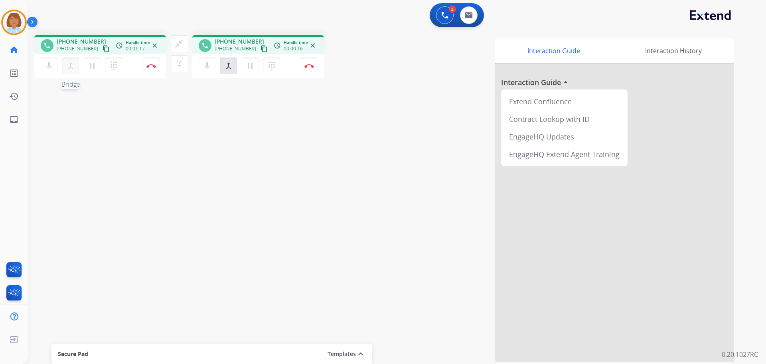
click at [69, 64] on mat-icon "merge_type" at bounding box center [71, 66] width 10 height 10
click at [69, 65] on mat-icon "merge_type" at bounding box center [71, 66] width 10 height 10
click at [122, 71] on button "dialpad Dialpad" at bounding box center [113, 65] width 17 height 17
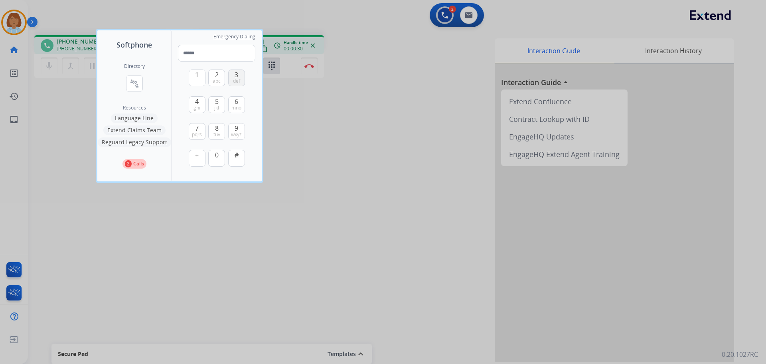
click at [239, 80] on span "def" at bounding box center [236, 81] width 7 height 6
type input "*"
click at [238, 187] on img at bounding box center [237, 185] width 8 height 6
click at [352, 125] on div at bounding box center [383, 182] width 766 height 364
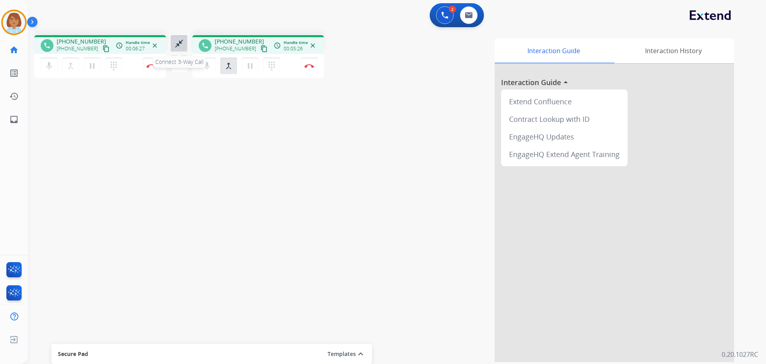
click at [184, 46] on mat-icon "close_fullscreen" at bounding box center [179, 44] width 10 height 10
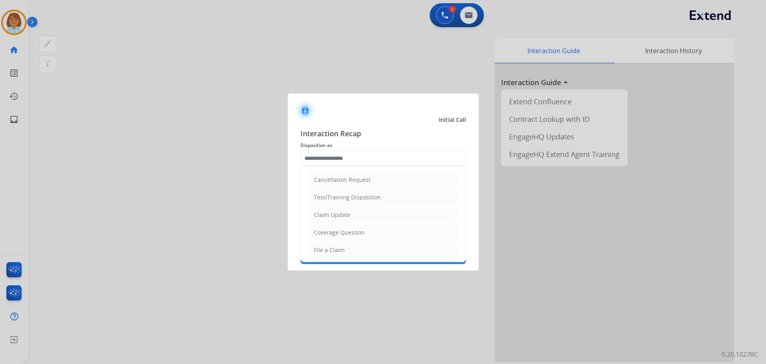
click at [343, 156] on input "text" at bounding box center [384, 158] width 166 height 16
click at [358, 211] on li "Service Support" at bounding box center [383, 213] width 149 height 15
type input "**********"
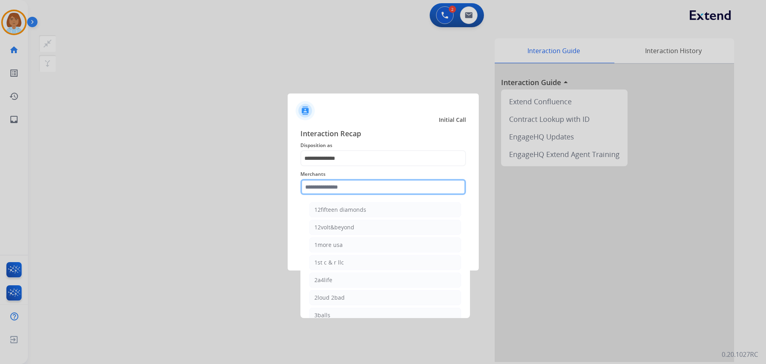
click at [354, 190] on input "text" at bounding box center [384, 187] width 166 height 16
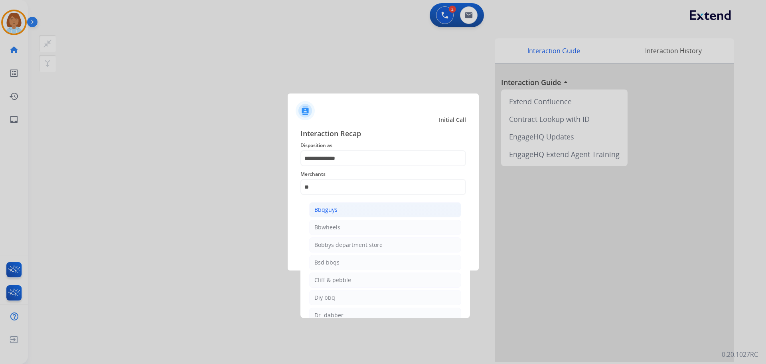
click at [361, 209] on li "Bbqguys" at bounding box center [385, 209] width 152 height 15
type input "*******"
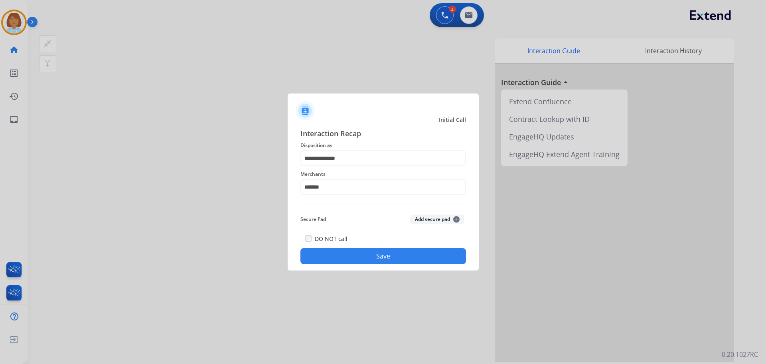
click at [388, 261] on button "Save" at bounding box center [384, 256] width 166 height 16
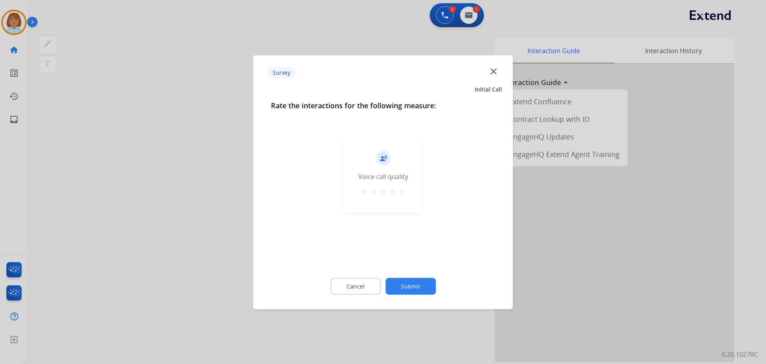
click at [434, 291] on button "Submit" at bounding box center [411, 285] width 50 height 17
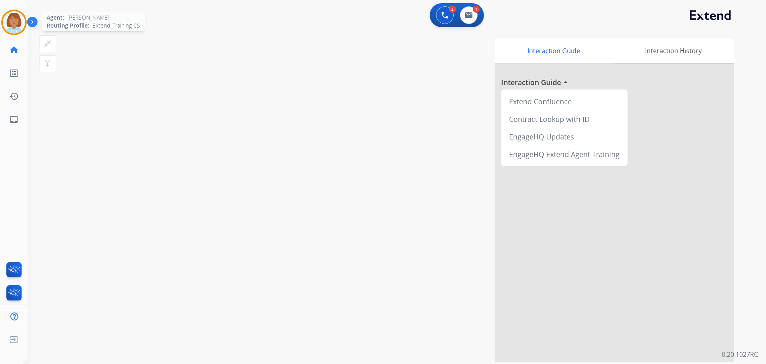
click at [11, 14] on img at bounding box center [14, 22] width 22 height 22
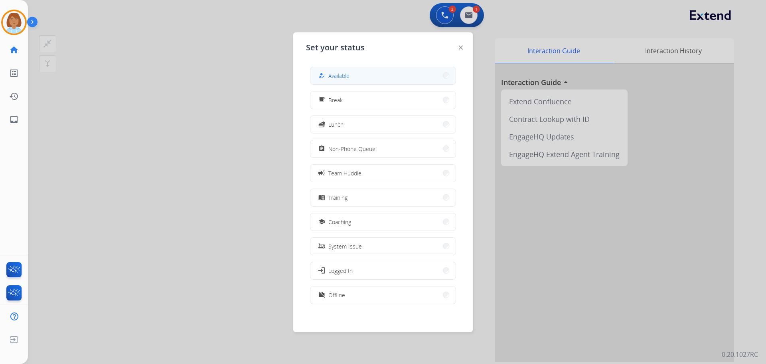
click at [328, 71] on div "how_to_reg" at bounding box center [323, 76] width 12 height 10
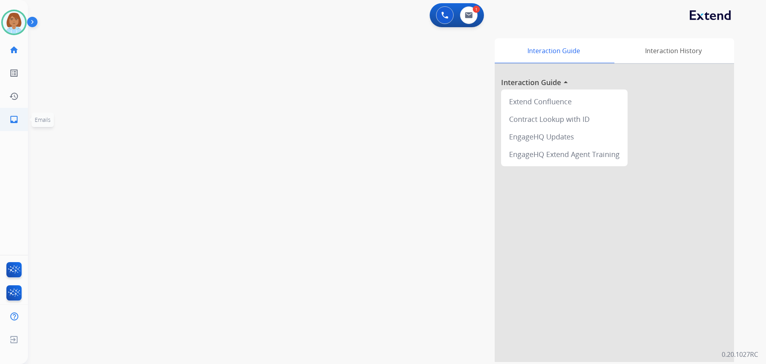
click at [18, 124] on link "inbox Emails" at bounding box center [14, 119] width 22 height 22
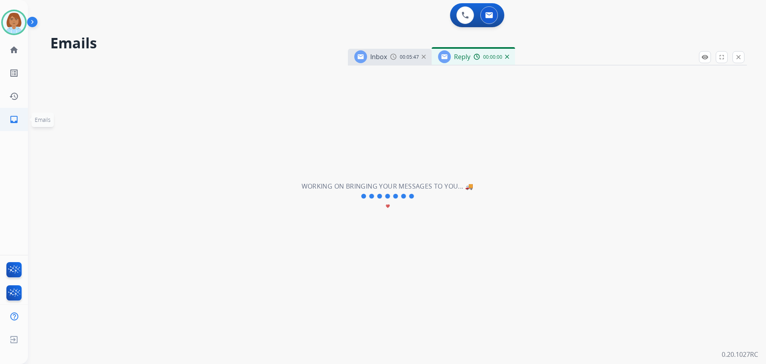
select select "**********"
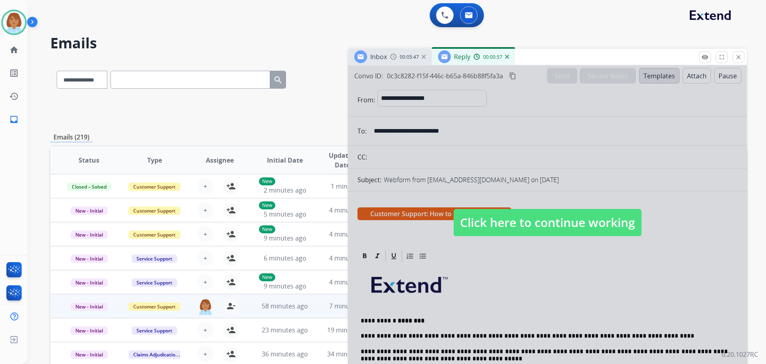
click at [481, 219] on span "Click here to continue working" at bounding box center [548, 222] width 188 height 27
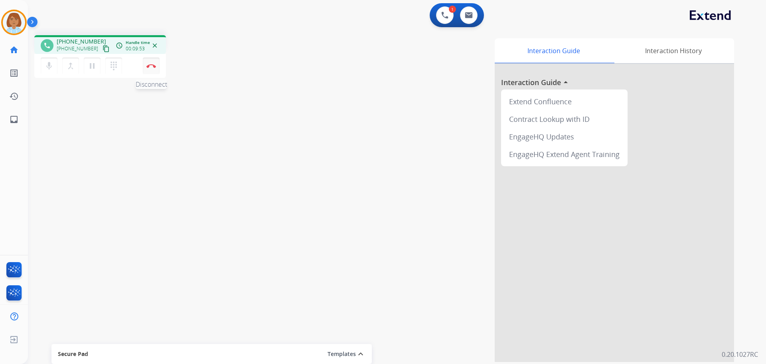
click at [157, 73] on button "Disconnect" at bounding box center [151, 65] width 17 height 17
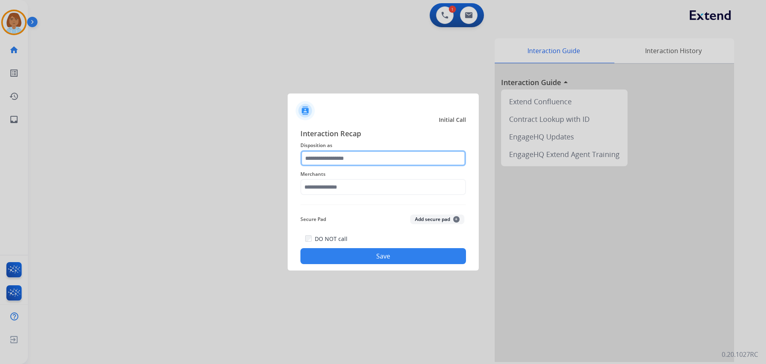
click at [413, 162] on input "text" at bounding box center [384, 158] width 166 height 16
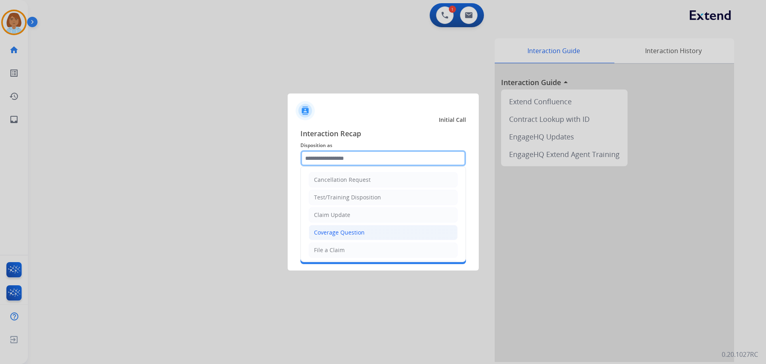
scroll to position [40, 0]
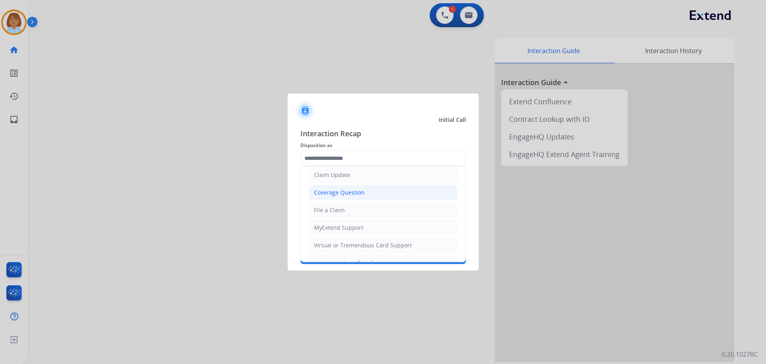
click at [366, 197] on li "Coverage Question" at bounding box center [383, 192] width 149 height 15
type input "**********"
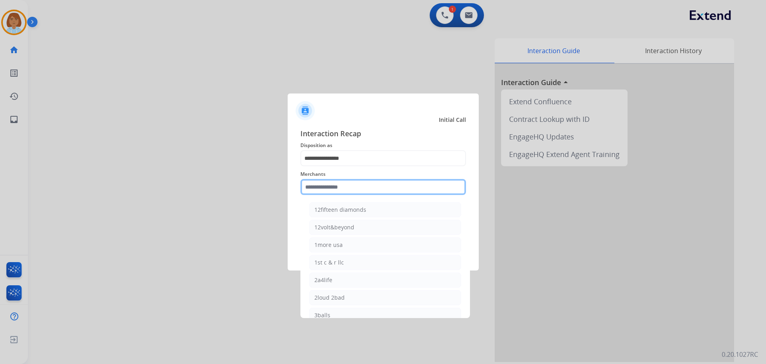
click at [360, 188] on input "text" at bounding box center [384, 187] width 166 height 16
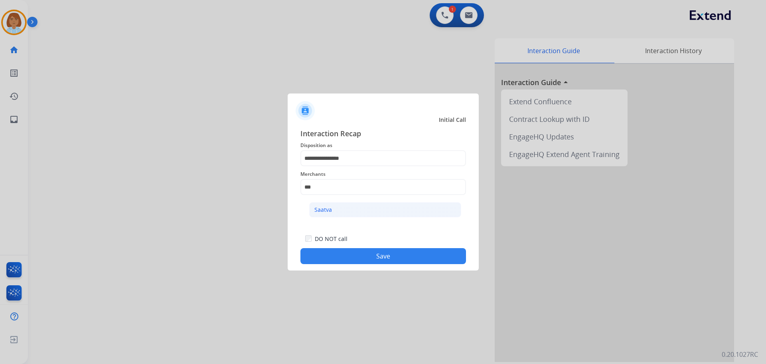
click at [350, 210] on li "Saatva" at bounding box center [385, 209] width 152 height 15
type input "******"
click at [402, 262] on button "Save" at bounding box center [384, 256] width 166 height 16
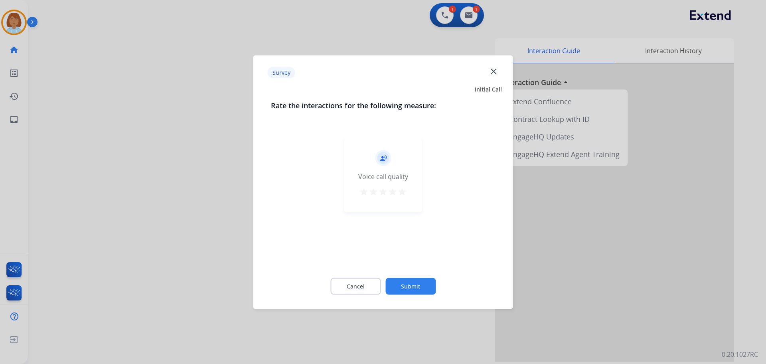
click at [418, 282] on button "Submit" at bounding box center [411, 285] width 50 height 17
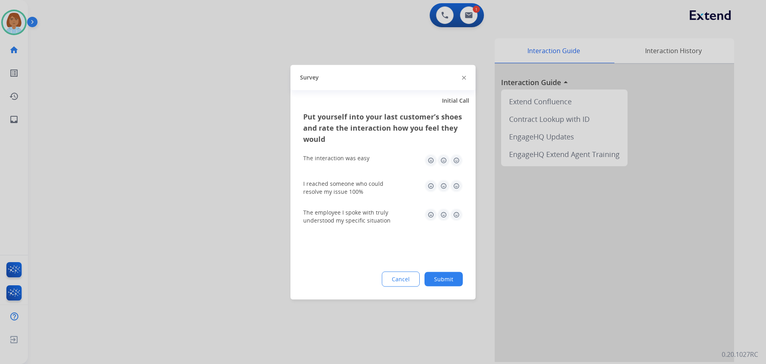
click at [449, 274] on button "Submit" at bounding box center [444, 278] width 38 height 14
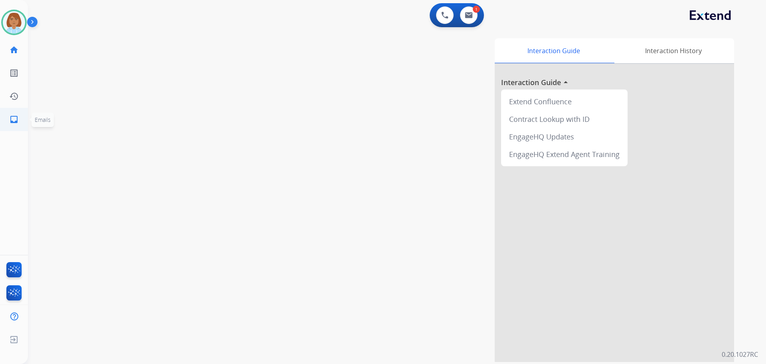
click at [14, 123] on mat-icon "inbox" at bounding box center [14, 120] width 10 height 10
select select "**********"
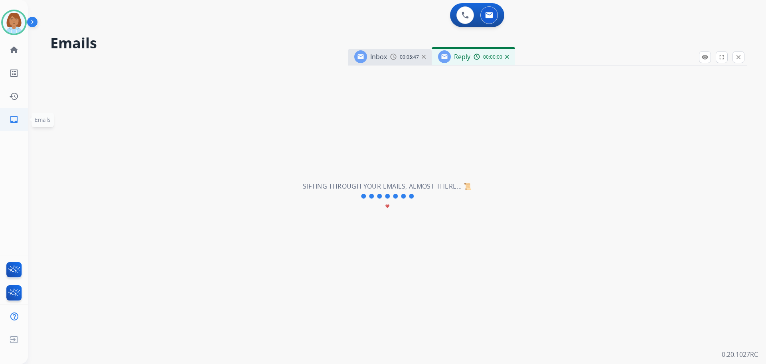
select select "**********"
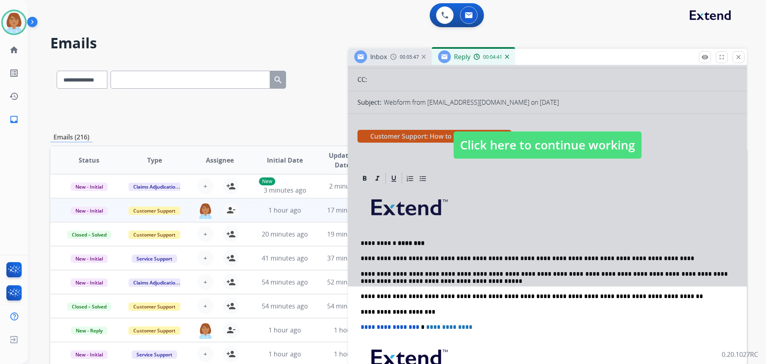
scroll to position [80, 0]
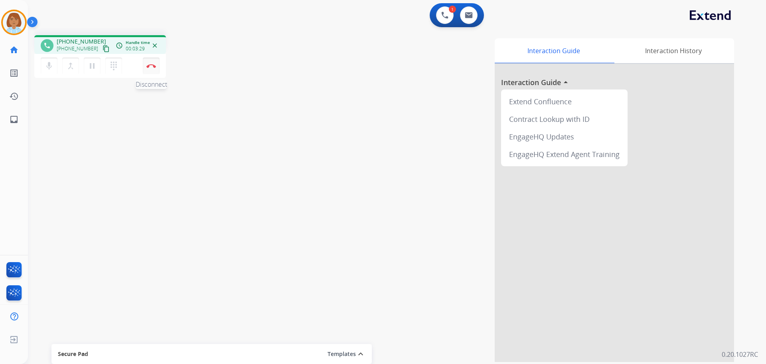
click at [152, 70] on button "Disconnect" at bounding box center [151, 65] width 17 height 17
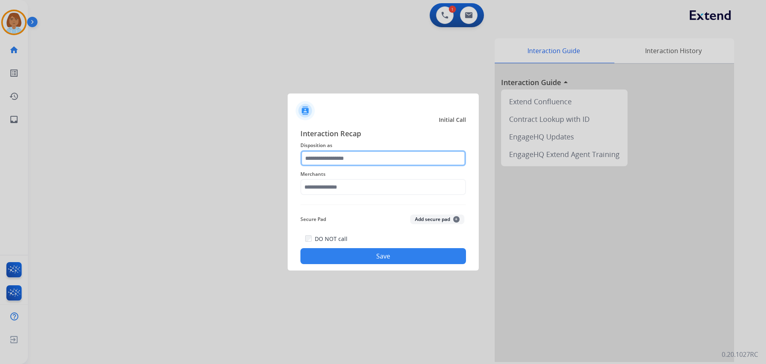
click at [342, 157] on input "text" at bounding box center [384, 158] width 166 height 16
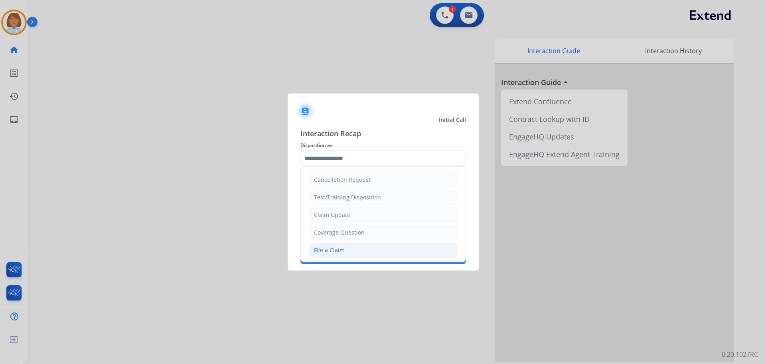
click at [358, 246] on li "File a Claim" at bounding box center [383, 249] width 149 height 15
type input "**********"
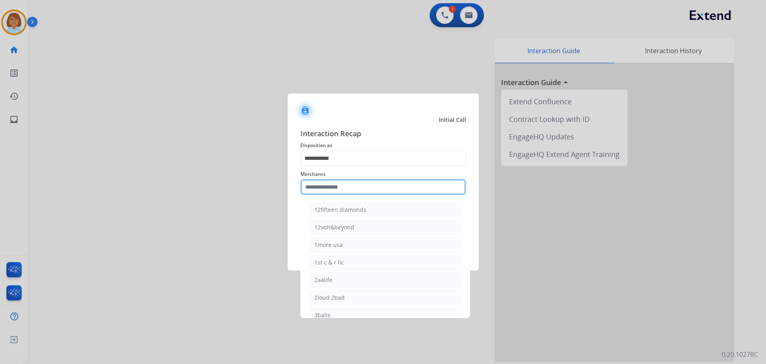
click at [347, 182] on input "text" at bounding box center [384, 187] width 166 height 16
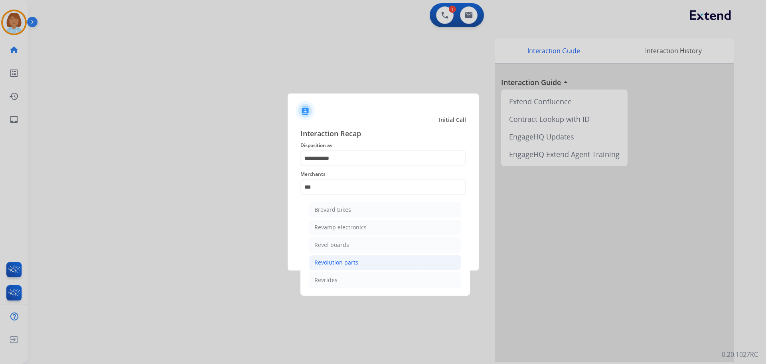
click at [365, 260] on li "Revolution parts" at bounding box center [385, 262] width 152 height 15
type input "**********"
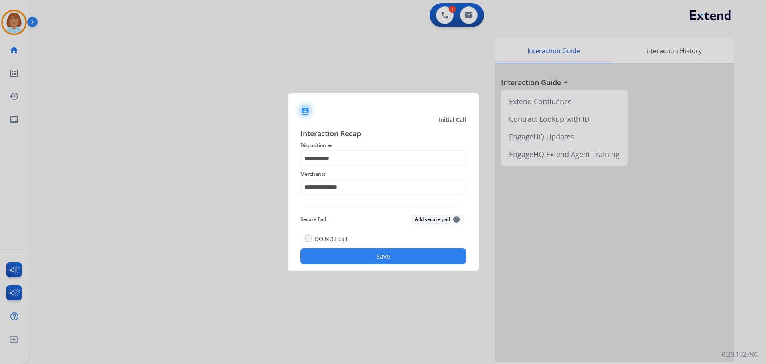
click at [370, 241] on div "DO NOT call Save" at bounding box center [384, 248] width 166 height 30
click at [372, 257] on button "Save" at bounding box center [384, 256] width 166 height 16
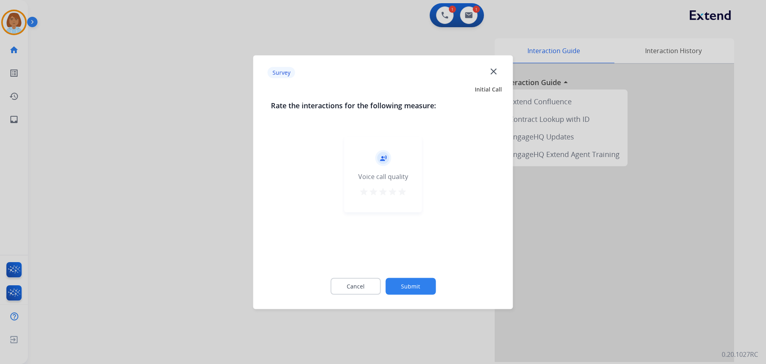
click at [407, 282] on button "Submit" at bounding box center [411, 285] width 50 height 17
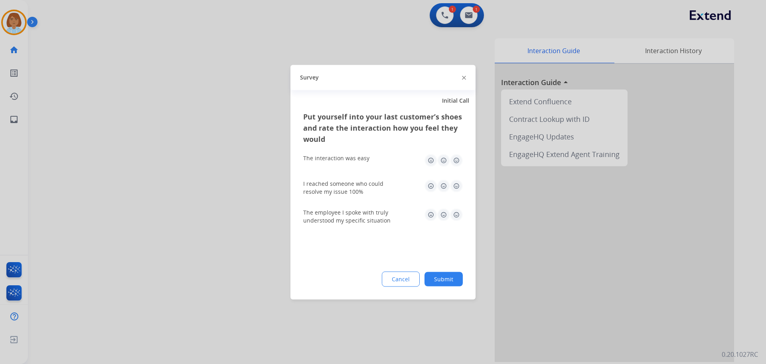
click at [443, 274] on button "Submit" at bounding box center [444, 278] width 38 height 14
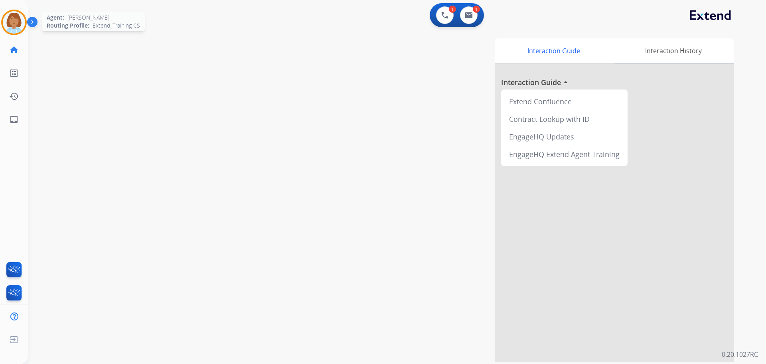
click at [9, 25] on img at bounding box center [14, 22] width 22 height 22
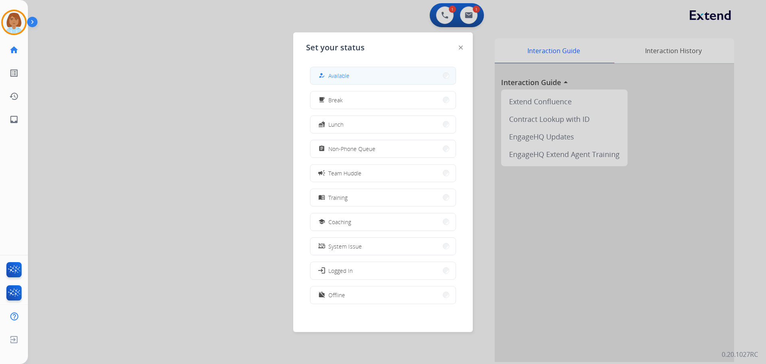
click at [343, 81] on button "how_to_reg Available" at bounding box center [382, 75] width 145 height 17
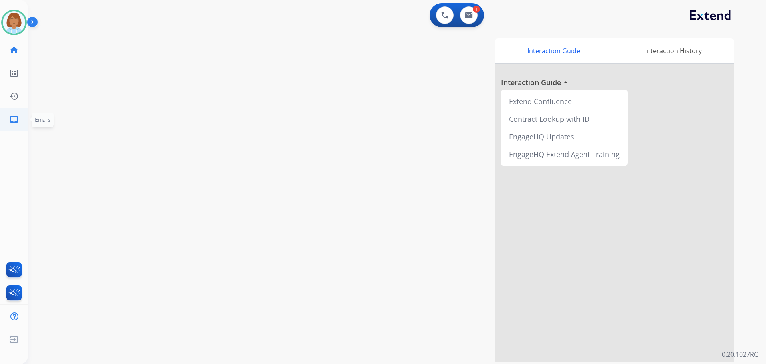
click at [10, 121] on mat-icon "inbox" at bounding box center [14, 120] width 10 height 10
select select "**********"
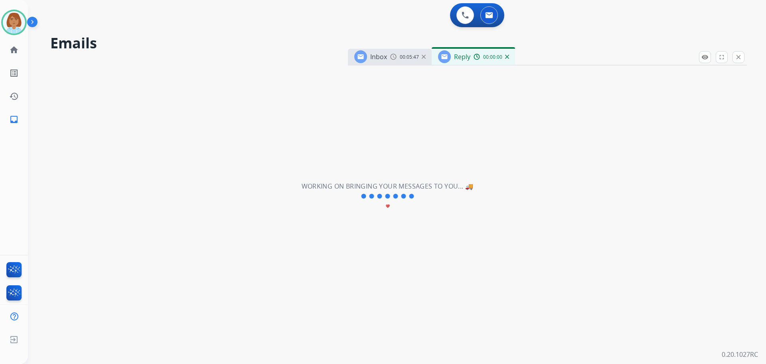
select select "**********"
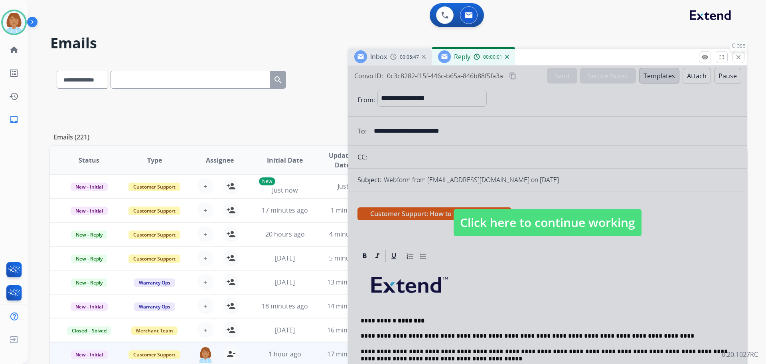
click at [743, 59] on button "close Close" at bounding box center [739, 57] width 12 height 12
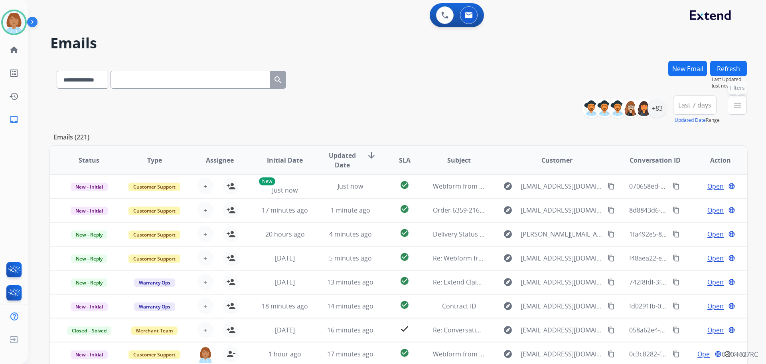
click at [739, 108] on mat-icon "menu" at bounding box center [738, 105] width 10 height 10
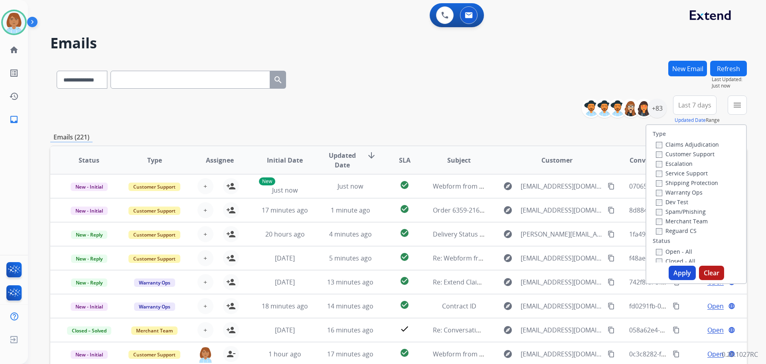
click at [666, 154] on label "Customer Support" at bounding box center [685, 154] width 59 height 8
click at [676, 184] on label "Shipping Protection" at bounding box center [687, 183] width 62 height 8
click at [670, 231] on label "Reguard CS" at bounding box center [676, 231] width 41 height 8
click at [664, 246] on div "Type Claims Adjudication Customer Support Escalation Service Support Shipping P…" at bounding box center [697, 193] width 100 height 137
click at [662, 252] on label "Open - All" at bounding box center [674, 251] width 36 height 8
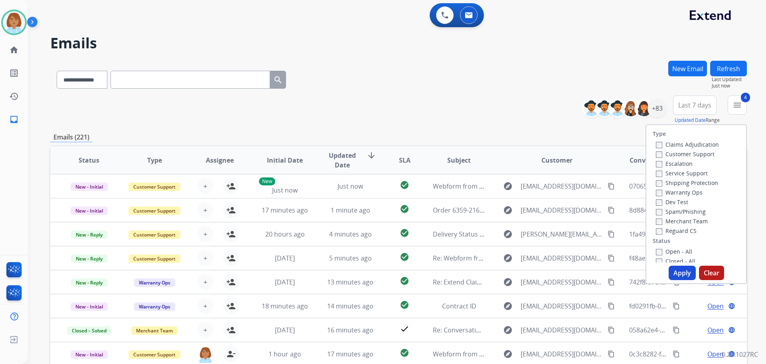
click at [677, 268] on button "Apply" at bounding box center [682, 272] width 27 height 14
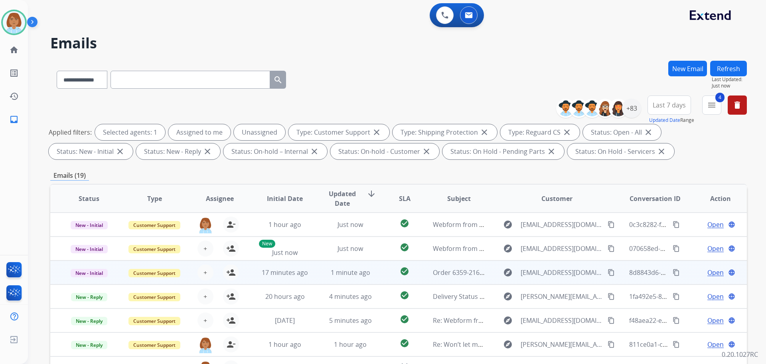
scroll to position [1, 0]
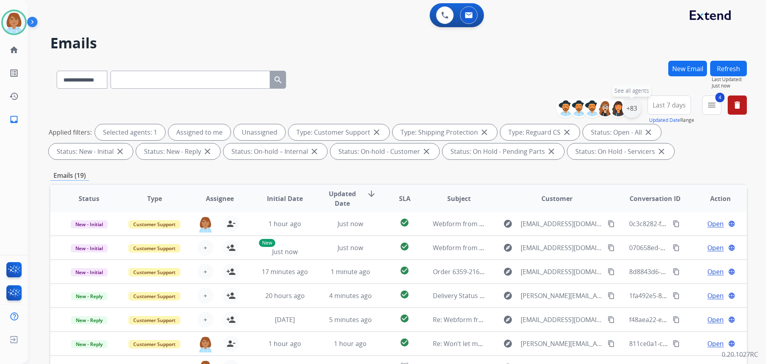
click at [632, 105] on div "+83" at bounding box center [631, 108] width 19 height 19
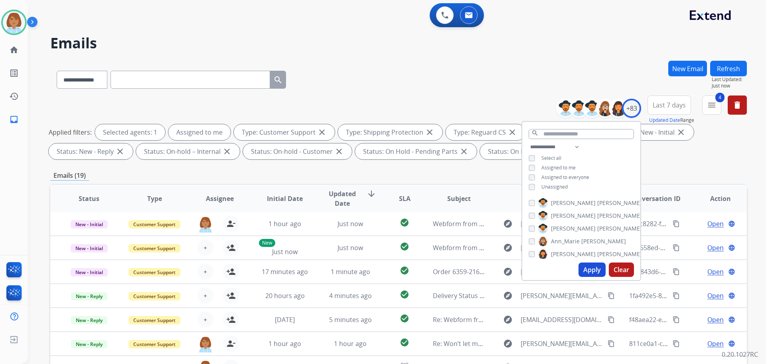
click at [591, 273] on button "Apply" at bounding box center [592, 269] width 27 height 14
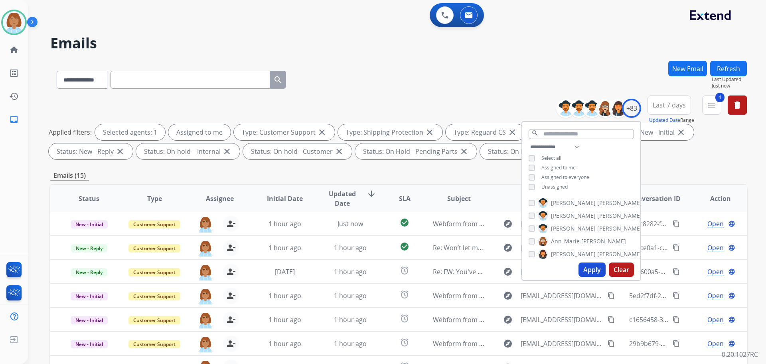
scroll to position [129, 0]
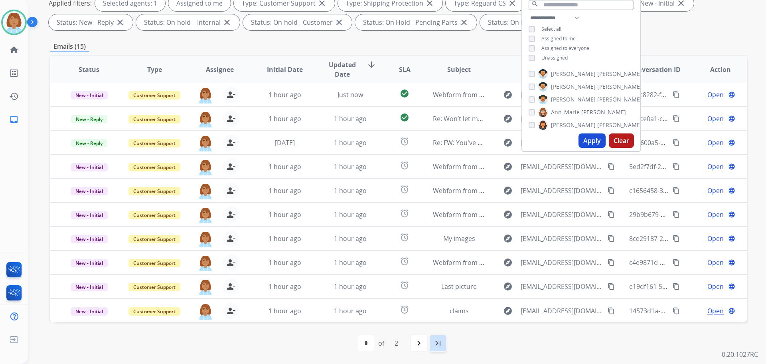
click at [444, 341] on div "last_page" at bounding box center [438, 343] width 18 height 18
select select "*"
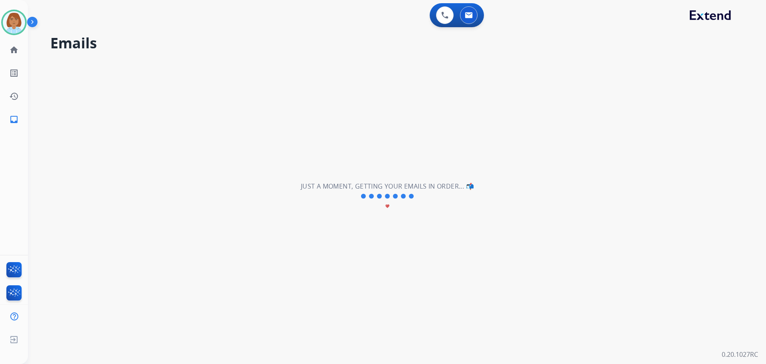
scroll to position [0, 0]
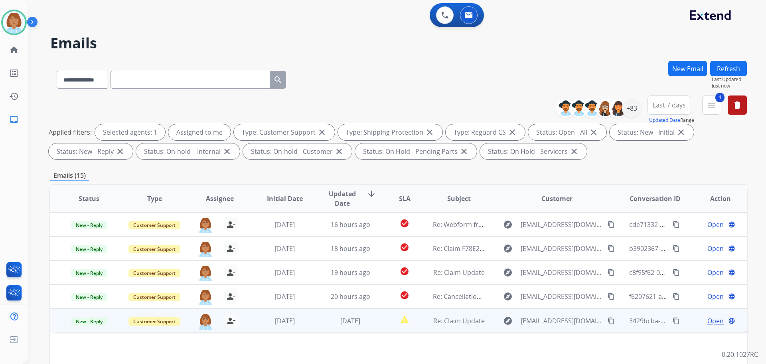
click at [384, 328] on td "report_problem" at bounding box center [398, 320] width 43 height 24
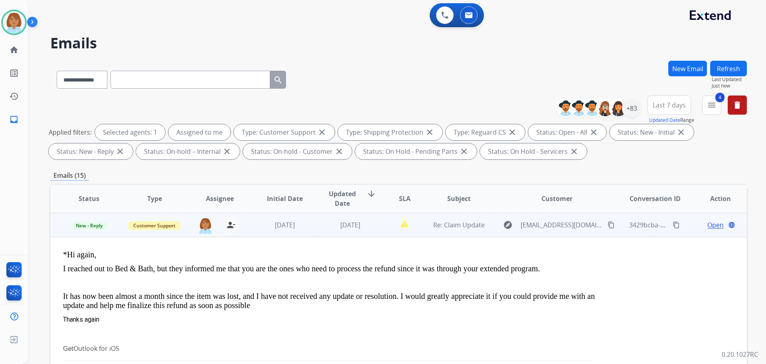
scroll to position [96, 0]
click at [714, 227] on span "Open" at bounding box center [716, 224] width 16 height 10
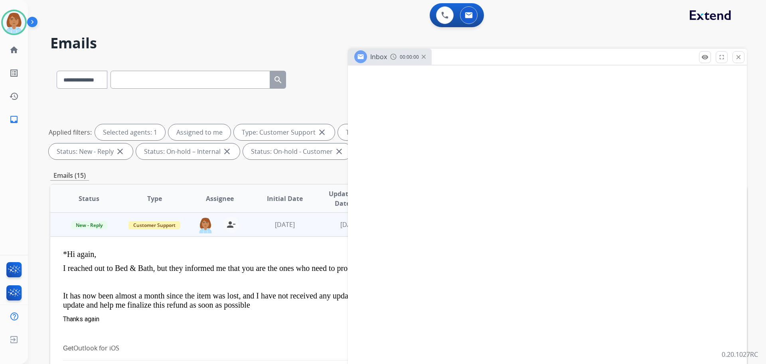
select select "**********"
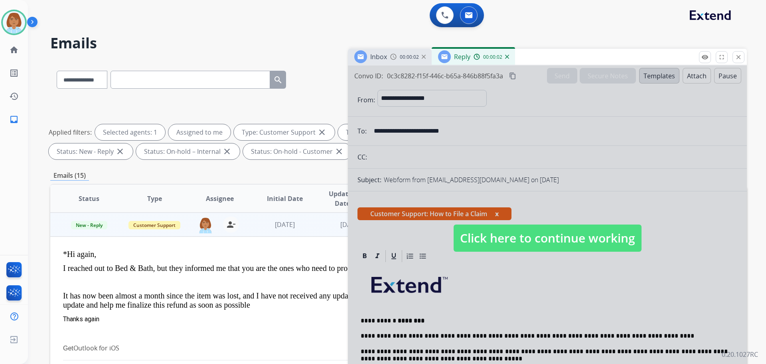
click at [559, 229] on span "Click here to continue working" at bounding box center [548, 237] width 188 height 27
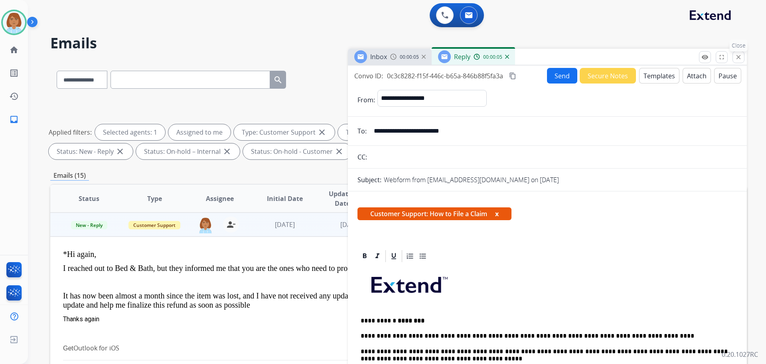
click at [741, 53] on button "close Close" at bounding box center [739, 57] width 12 height 12
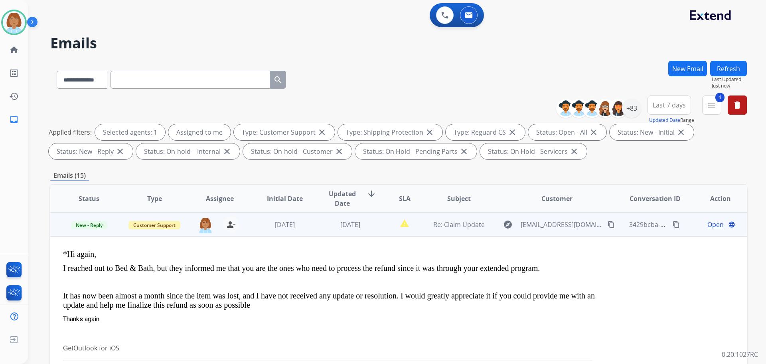
click at [700, 226] on div "Open language" at bounding box center [720, 224] width 52 height 10
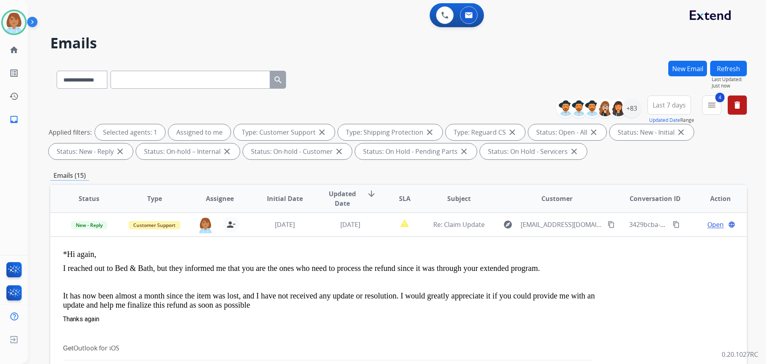
scroll to position [0, 0]
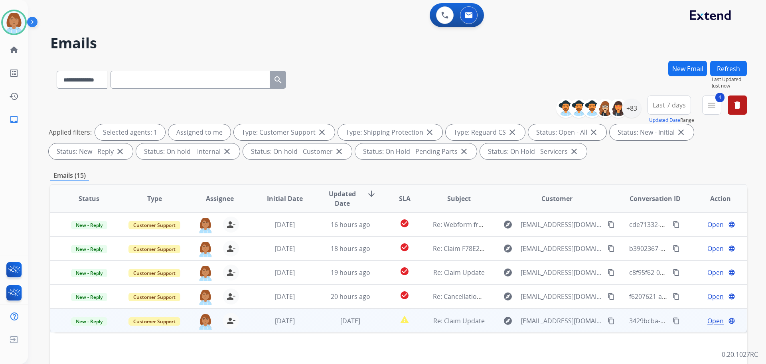
click at [711, 323] on span "Open" at bounding box center [716, 321] width 16 height 10
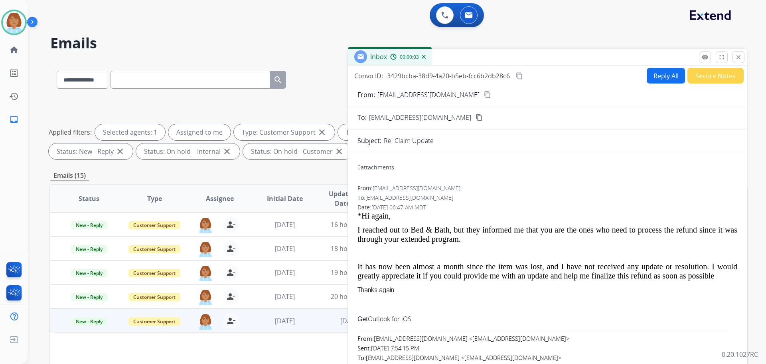
click at [661, 77] on button "Reply All" at bounding box center [666, 76] width 38 height 16
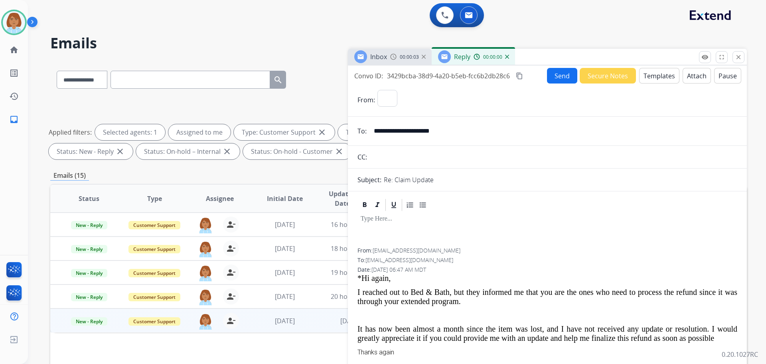
select select "**********"
click at [648, 77] on button "Templates" at bounding box center [659, 76] width 40 height 16
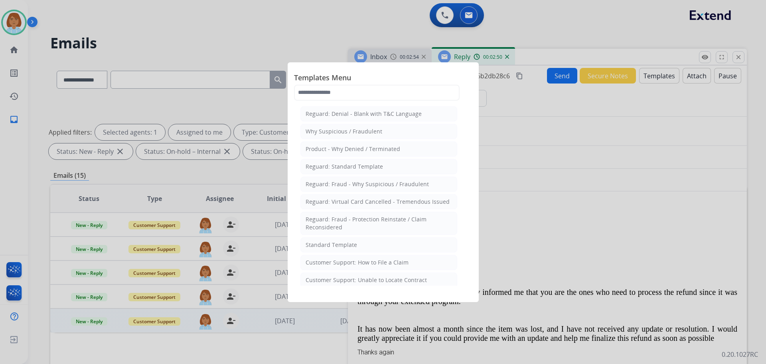
click at [375, 245] on li "Standard Template" at bounding box center [379, 244] width 157 height 15
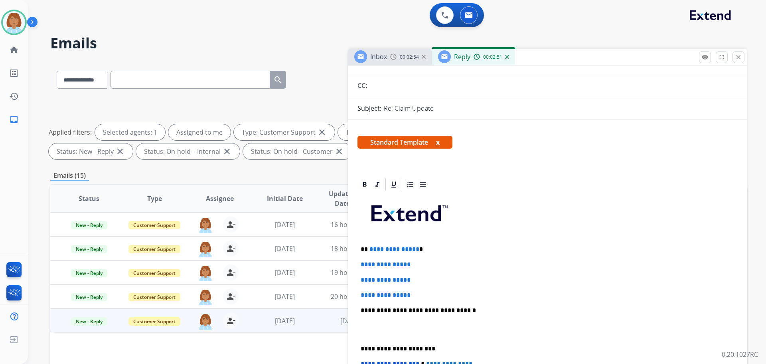
scroll to position [80, 0]
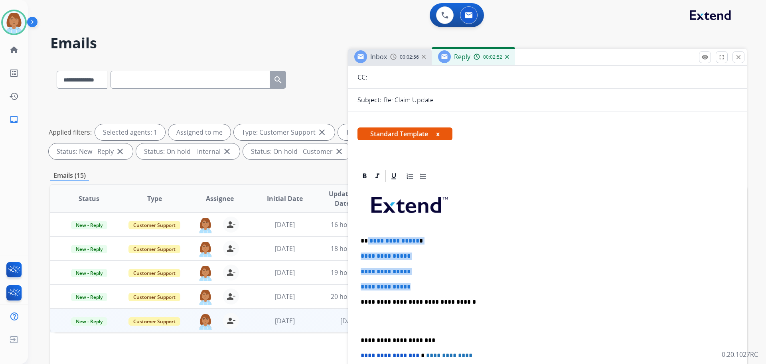
drag, startPoint x: 412, startPoint y: 287, endPoint x: 368, endPoint y: 239, distance: 65.2
click at [368, 239] on div "**********" at bounding box center [548, 320] width 380 height 275
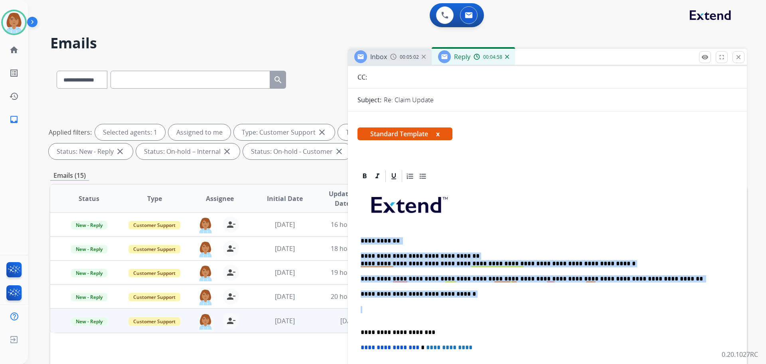
drag, startPoint x: 415, startPoint y: 283, endPoint x: 354, endPoint y: 236, distance: 77.7
copy div "**********"
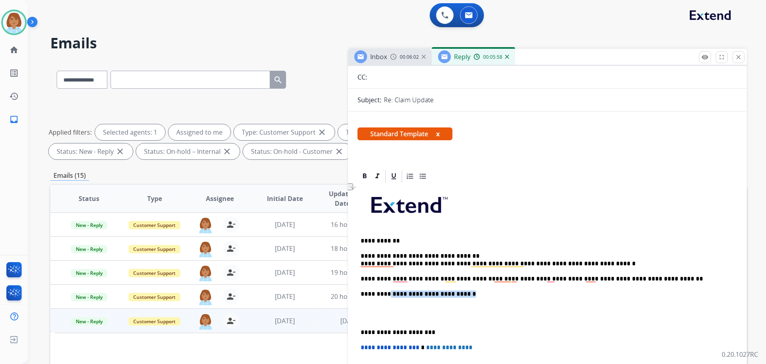
drag, startPoint x: 471, startPoint y: 295, endPoint x: 387, endPoint y: 291, distance: 83.5
click at [387, 291] on p "**********" at bounding box center [544, 293] width 367 height 7
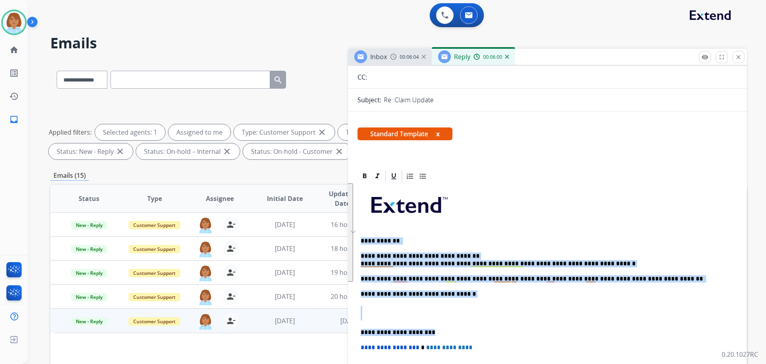
drag, startPoint x: 429, startPoint y: 333, endPoint x: 351, endPoint y: 236, distance: 124.7
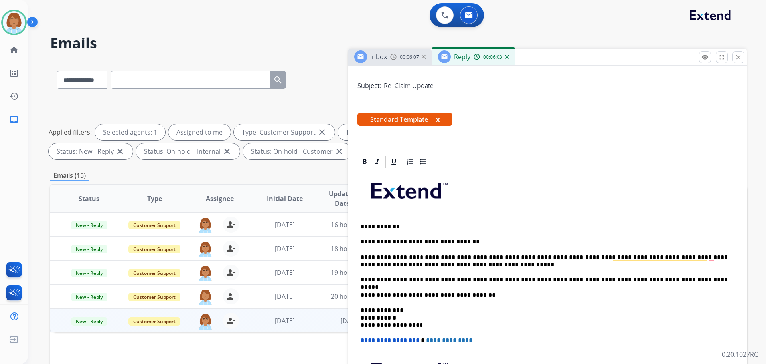
scroll to position [120, 0]
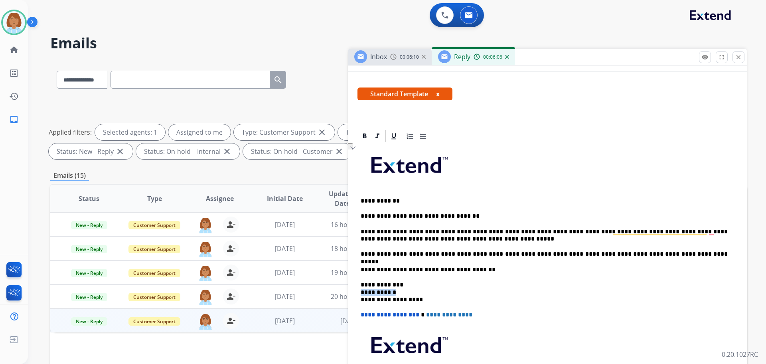
drag, startPoint x: 397, startPoint y: 291, endPoint x: 360, endPoint y: 289, distance: 37.2
click at [360, 271] on div "**********" at bounding box center [547, 109] width 399 height 326
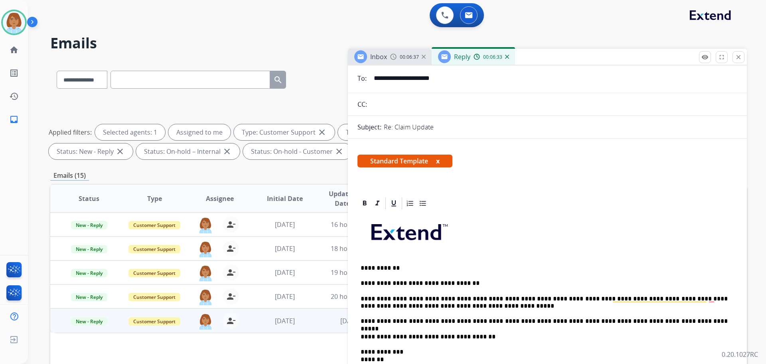
scroll to position [0, 0]
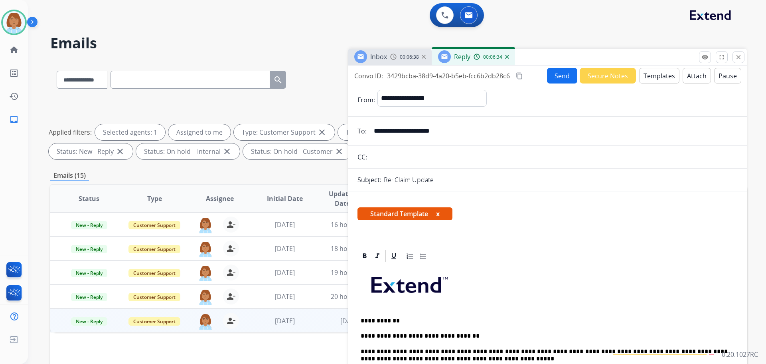
click at [562, 74] on button "Send" at bounding box center [562, 76] width 30 height 16
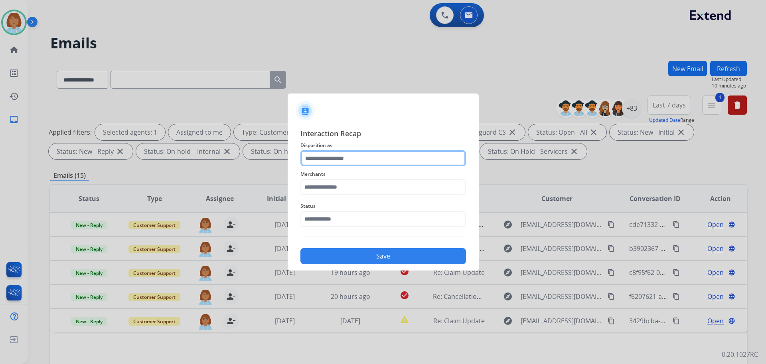
click at [340, 159] on input "text" at bounding box center [384, 158] width 166 height 16
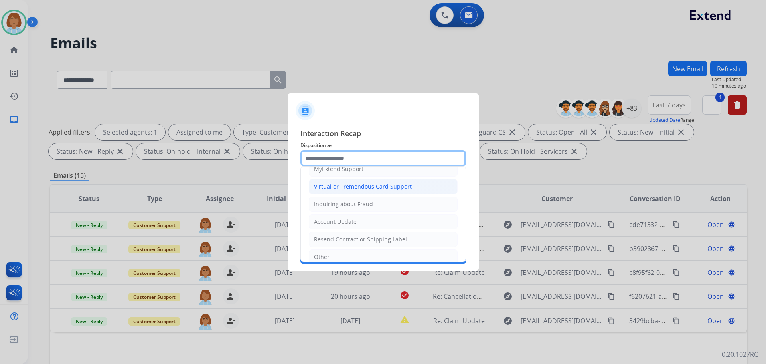
scroll to position [85, 0]
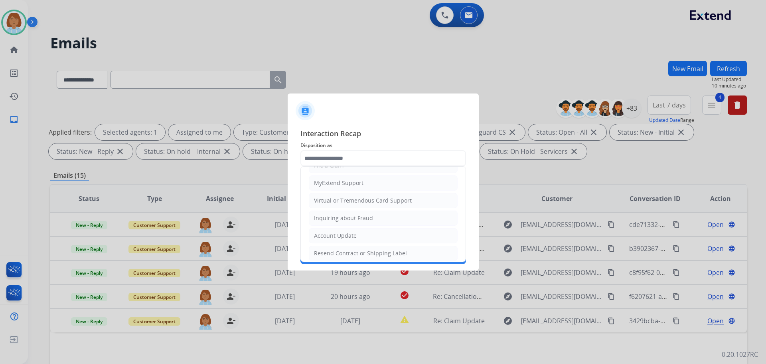
click at [344, 193] on li "Virtual or Tremendous Card Support" at bounding box center [383, 200] width 149 height 15
type input "**********"
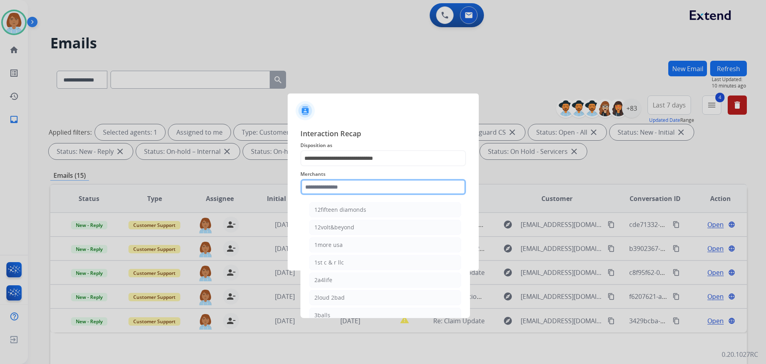
click at [329, 182] on input "text" at bounding box center [384, 187] width 166 height 16
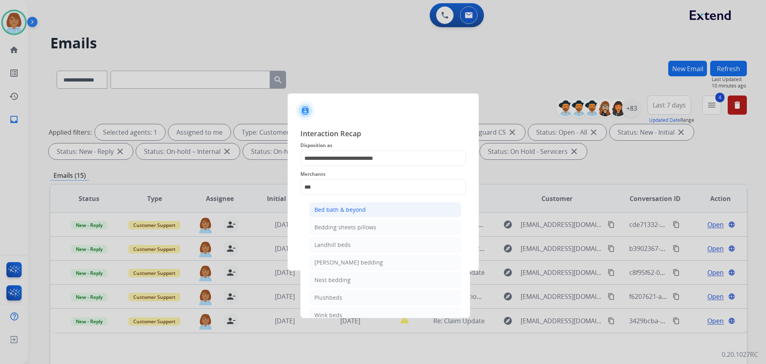
click at [358, 208] on div "Bed bath & beyond" at bounding box center [339, 210] width 51 height 8
type input "**********"
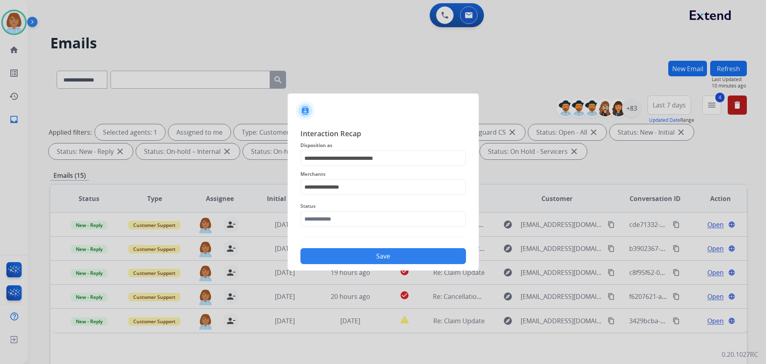
click at [358, 208] on span "Status" at bounding box center [384, 206] width 166 height 10
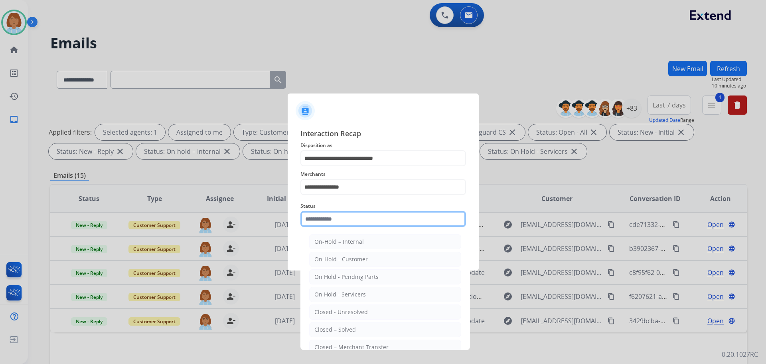
click at [362, 214] on input "text" at bounding box center [384, 219] width 166 height 16
click at [329, 334] on li "Closed – Solved" at bounding box center [385, 329] width 152 height 15
type input "**********"
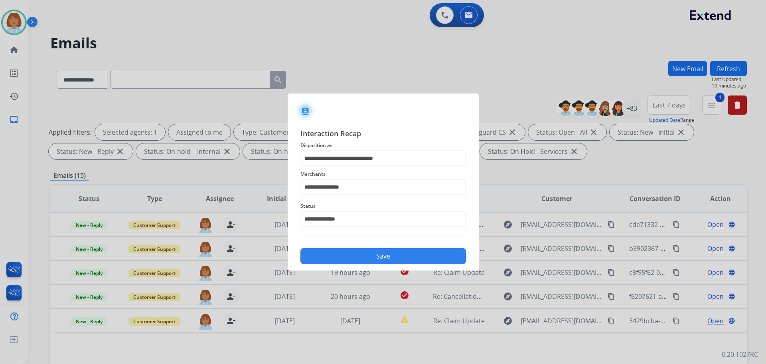
click at [385, 256] on button "Save" at bounding box center [384, 256] width 166 height 16
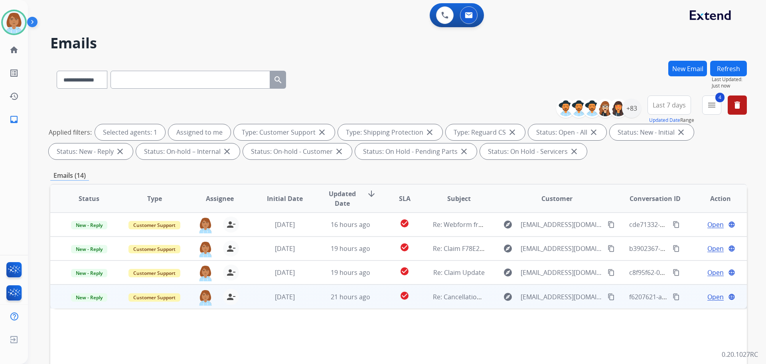
click at [430, 304] on td "Re: Cancellation Request" at bounding box center [452, 296] width 65 height 24
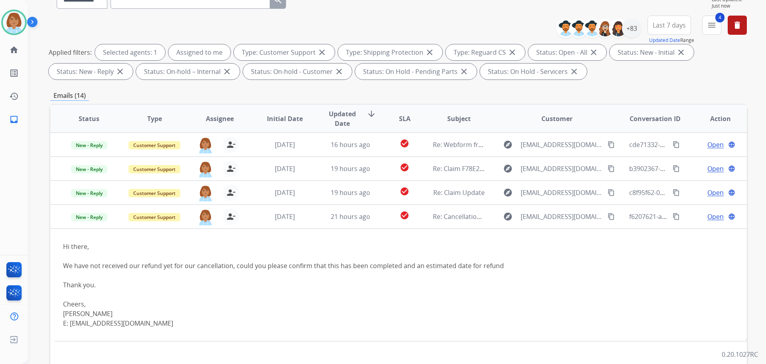
scroll to position [120, 0]
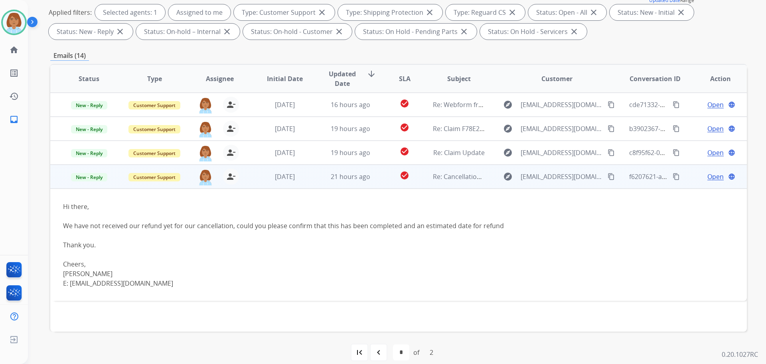
click at [608, 175] on mat-icon "content_copy" at bounding box center [611, 176] width 7 height 7
click at [708, 175] on span "Open" at bounding box center [716, 177] width 16 height 10
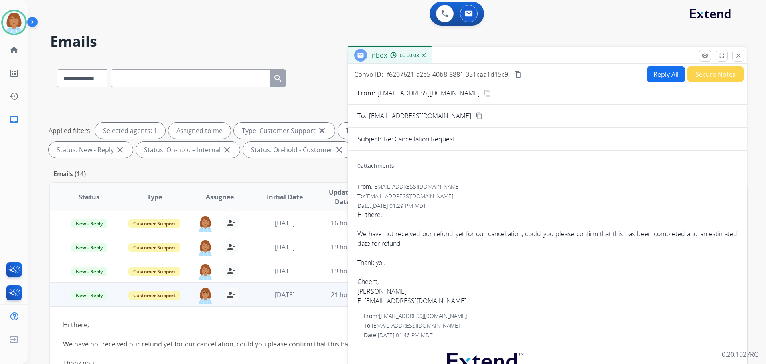
scroll to position [0, 0]
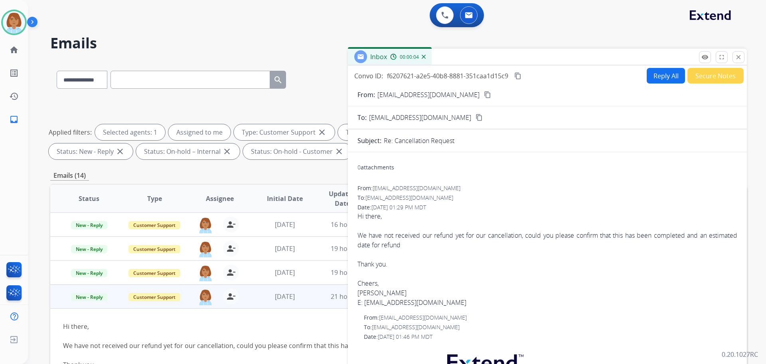
click at [654, 79] on button "Reply All" at bounding box center [666, 76] width 38 height 16
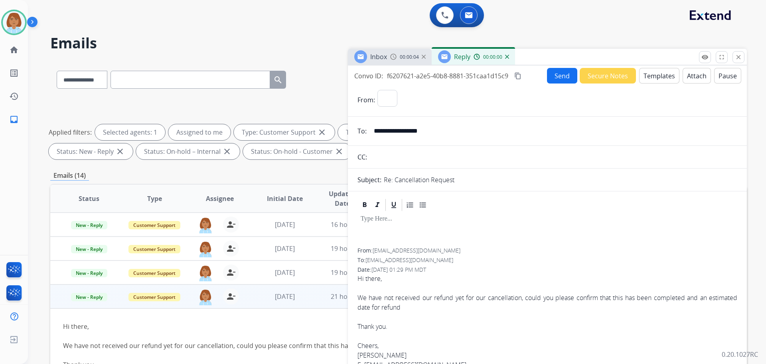
select select "**********"
click at [649, 77] on button "Templates" at bounding box center [659, 76] width 40 height 16
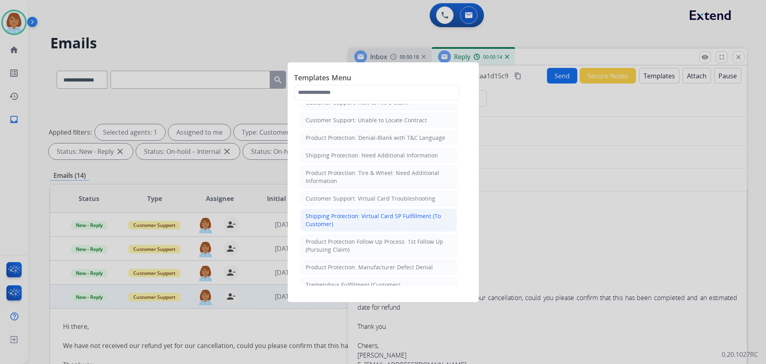
scroll to position [200, 0]
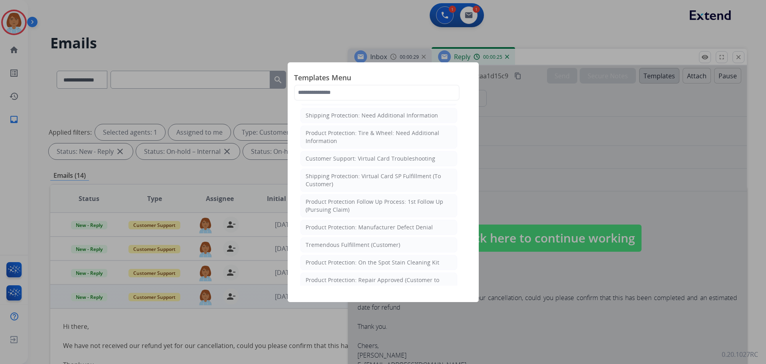
click at [513, 172] on div at bounding box center [383, 182] width 766 height 364
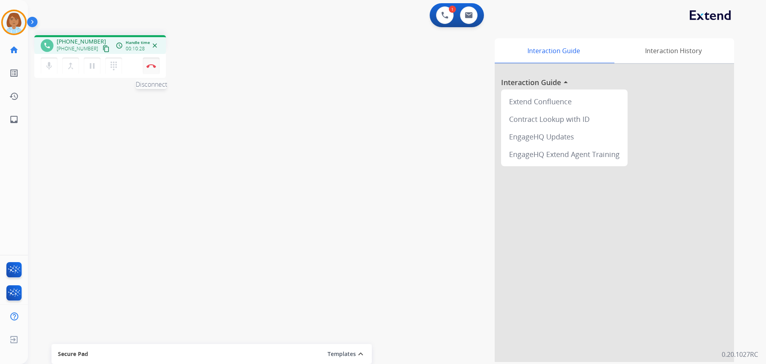
click at [158, 71] on button "Disconnect" at bounding box center [151, 65] width 17 height 17
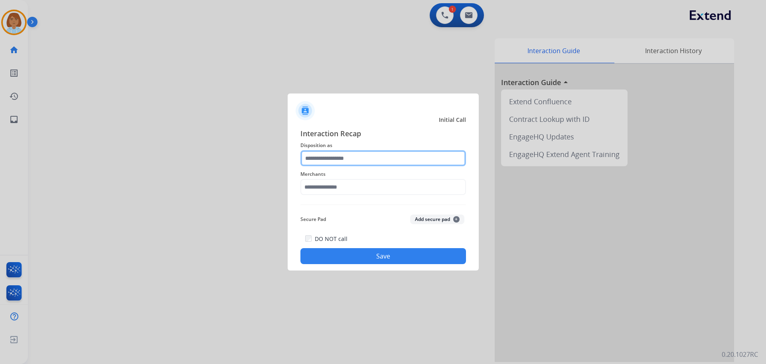
click at [336, 159] on input "text" at bounding box center [384, 158] width 166 height 16
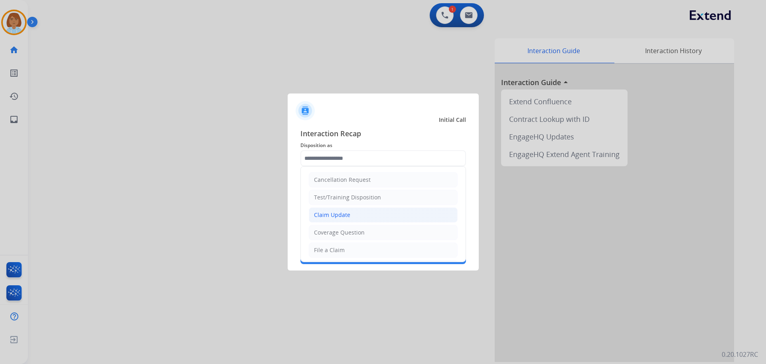
click at [363, 219] on li "Claim Update" at bounding box center [383, 214] width 149 height 15
type input "**********"
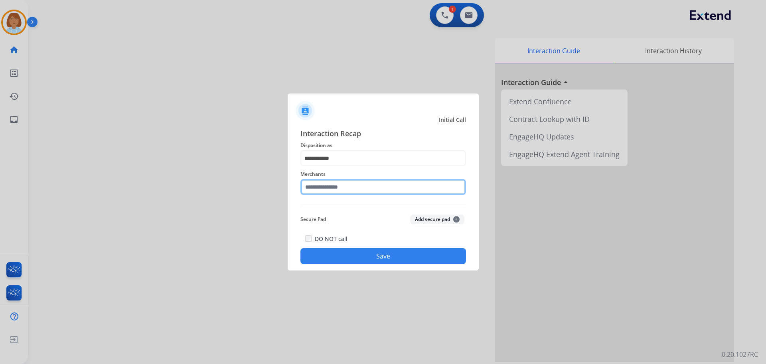
click at [380, 185] on input "text" at bounding box center [384, 187] width 166 height 16
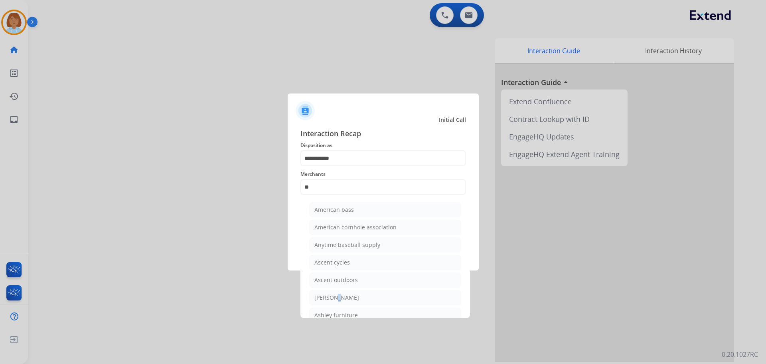
click at [332, 296] on div "[PERSON_NAME]" at bounding box center [336, 297] width 45 height 8
type input "**********"
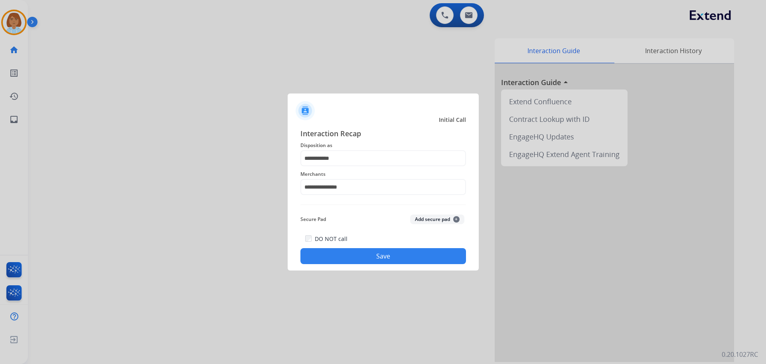
click at [372, 261] on button "Save" at bounding box center [384, 256] width 166 height 16
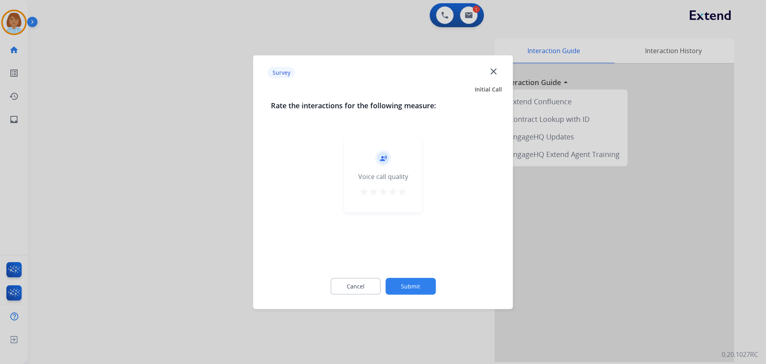
click at [413, 281] on button "Submit" at bounding box center [411, 285] width 50 height 17
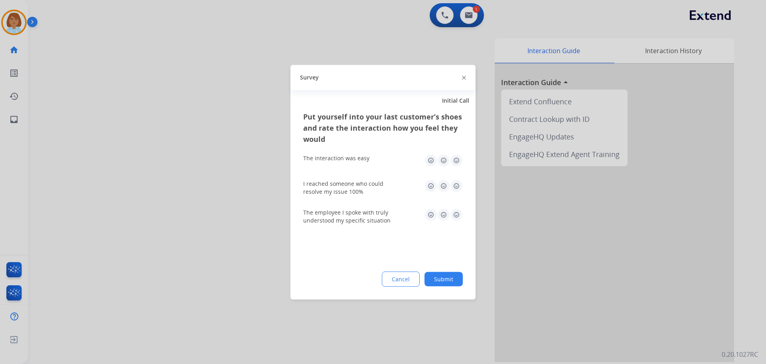
click at [433, 280] on button "Submit" at bounding box center [444, 278] width 38 height 14
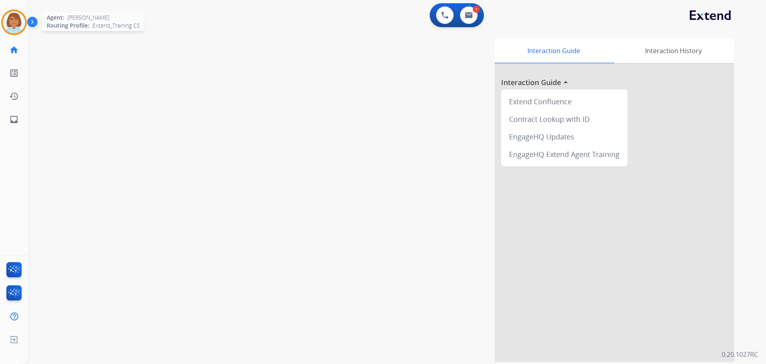
click at [18, 27] on img at bounding box center [14, 22] width 22 height 22
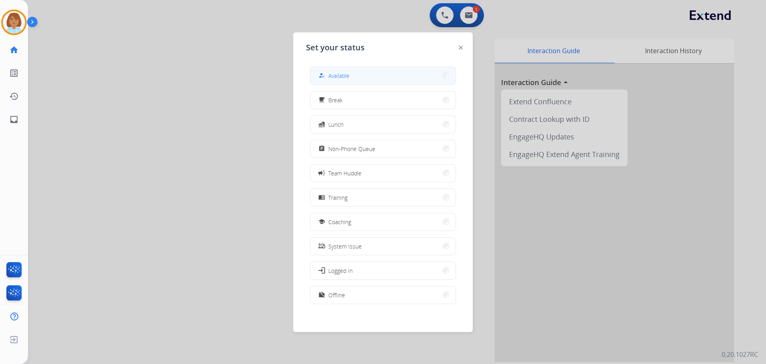
click at [358, 78] on button "how_to_reg Available" at bounding box center [382, 75] width 145 height 17
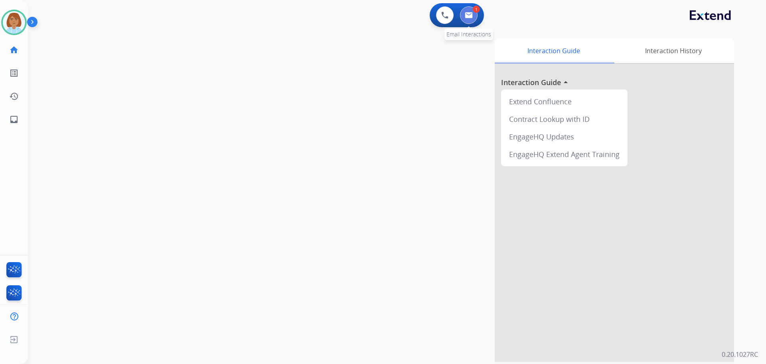
click at [469, 23] on button at bounding box center [469, 15] width 18 height 18
select select "**********"
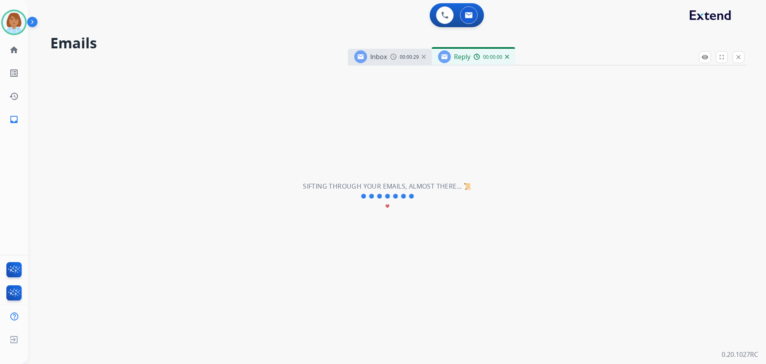
select select "**********"
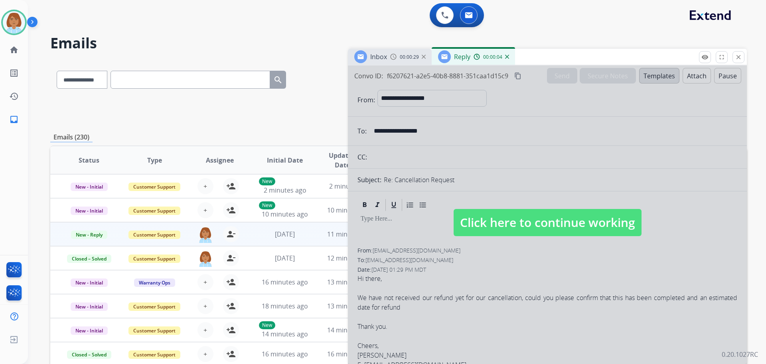
click at [524, 215] on span "Click here to continue working" at bounding box center [548, 222] width 188 height 27
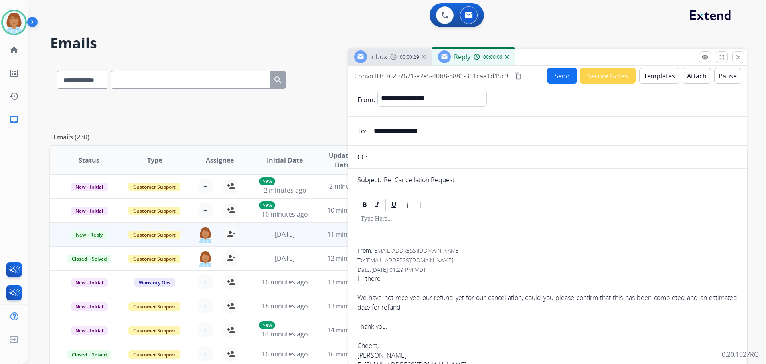
click at [665, 81] on button "Templates" at bounding box center [659, 76] width 40 height 16
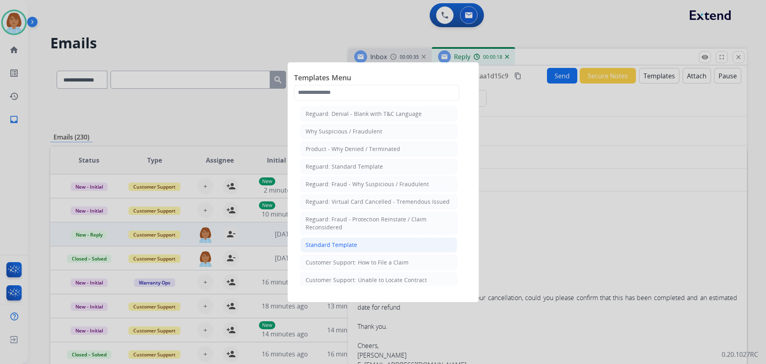
click at [343, 247] on div "Standard Template" at bounding box center [331, 245] width 51 height 8
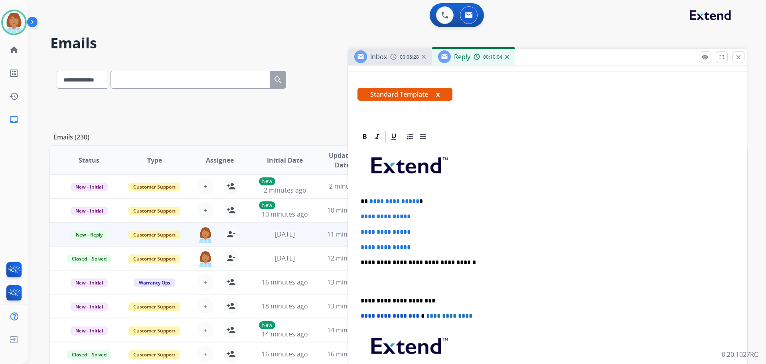
scroll to position [120, 0]
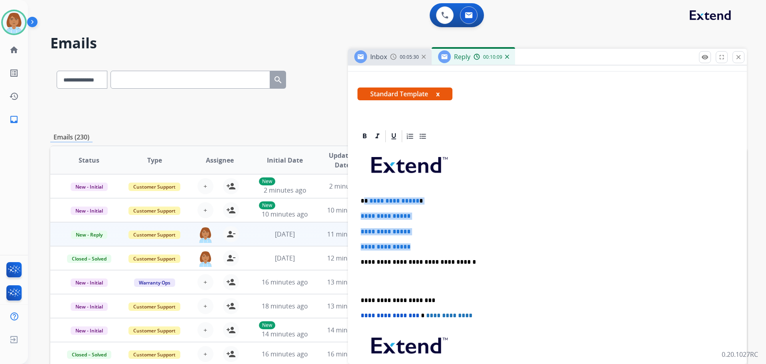
drag, startPoint x: 422, startPoint y: 243, endPoint x: 365, endPoint y: 194, distance: 75.6
click at [365, 194] on div "**********" at bounding box center [548, 280] width 380 height 275
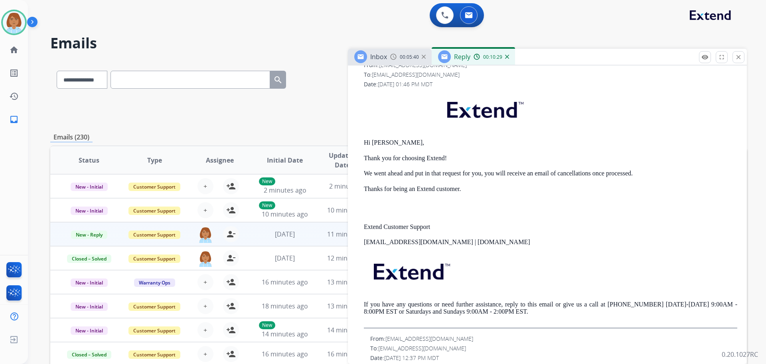
scroll to position [559, 0]
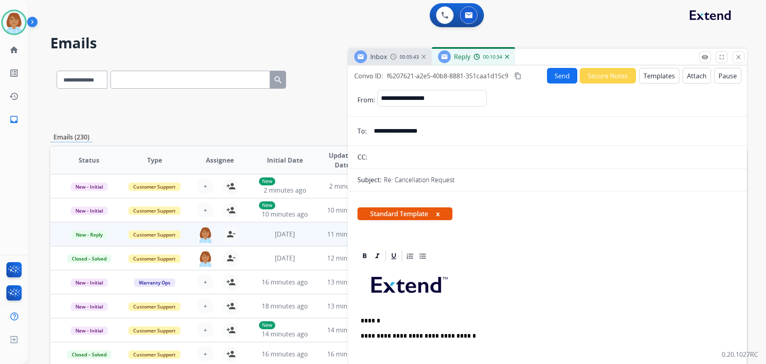
select select "**********"
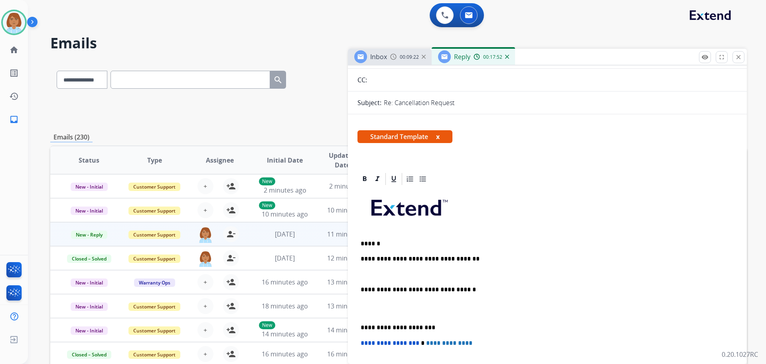
scroll to position [80, 0]
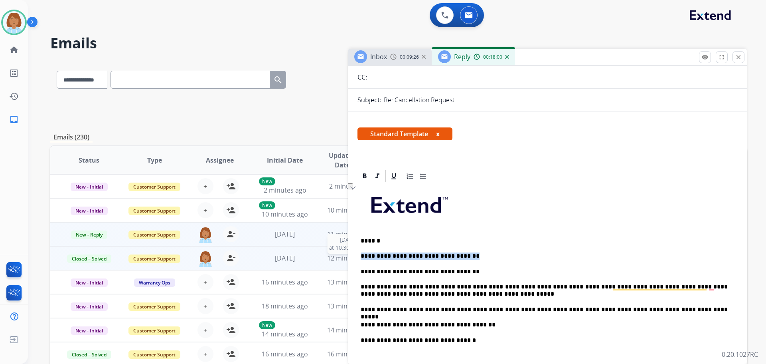
drag, startPoint x: 466, startPoint y: 256, endPoint x: 337, endPoint y: 254, distance: 129.3
click at [336, 254] on div "**********" at bounding box center [398, 257] width 697 height 393
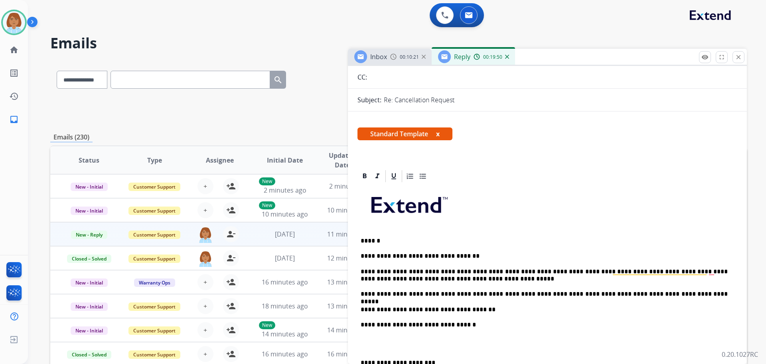
scroll to position [0, 0]
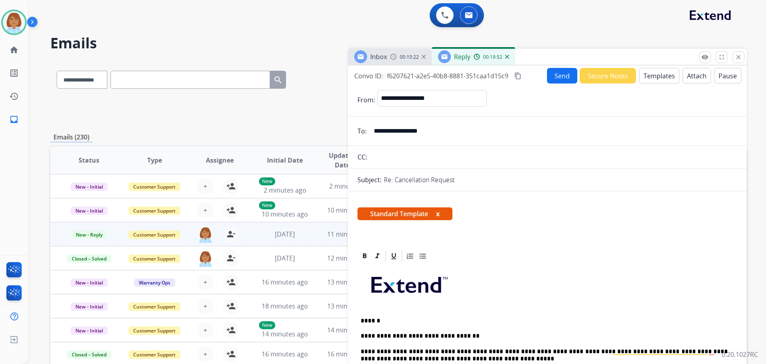
click at [411, 127] on input "**********" at bounding box center [553, 131] width 368 height 16
click at [739, 59] on mat-icon "close" at bounding box center [738, 56] width 7 height 7
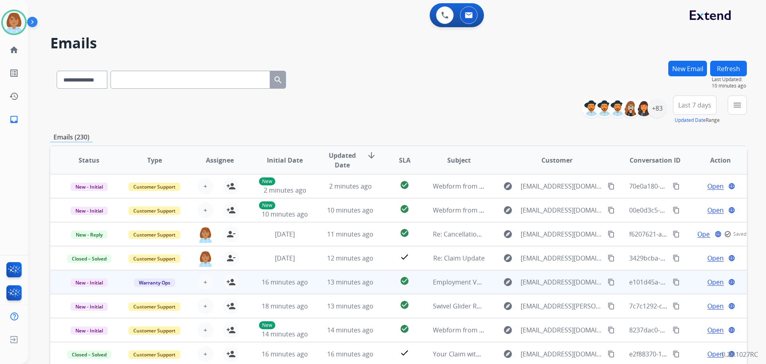
scroll to position [1, 0]
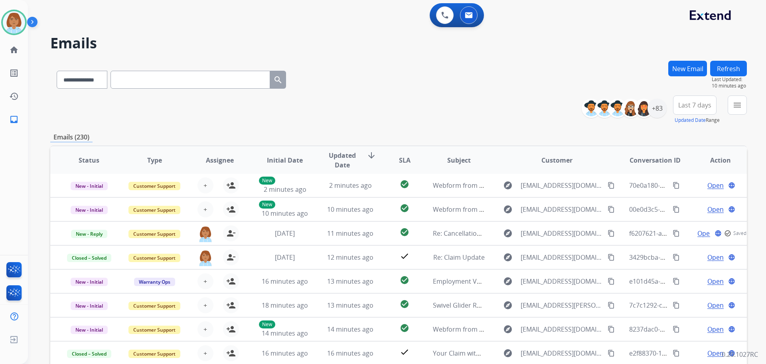
click at [751, 97] on div "**********" at bounding box center [397, 182] width 738 height 364
drag, startPoint x: 741, startPoint y: 101, endPoint x: 741, endPoint y: 111, distance: 10.0
click at [741, 109] on mat-icon "menu" at bounding box center [738, 105] width 10 height 10
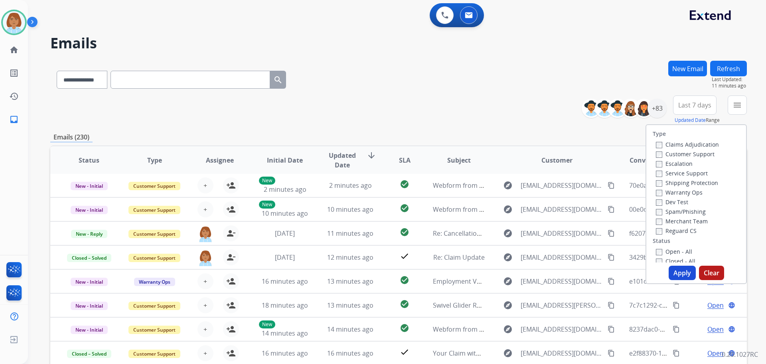
click at [684, 154] on label "Customer Support" at bounding box center [685, 154] width 59 height 8
click at [668, 180] on label "Shipping Protection" at bounding box center [687, 183] width 62 height 8
click at [663, 227] on label "Reguard CS" at bounding box center [676, 231] width 41 height 8
click at [656, 249] on label "Open - All" at bounding box center [674, 251] width 36 height 8
click at [669, 271] on button "Apply" at bounding box center [682, 272] width 27 height 14
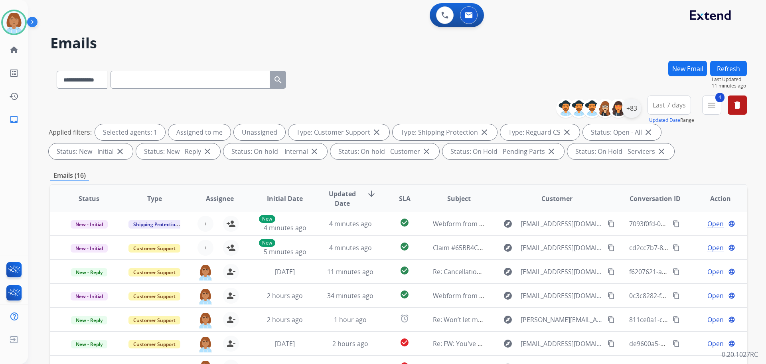
drag, startPoint x: 637, startPoint y: 118, endPoint x: 634, endPoint y: 113, distance: 5.9
click at [636, 118] on div "**********" at bounding box center [601, 108] width 79 height 26
click at [634, 113] on div "+83" at bounding box center [631, 108] width 19 height 19
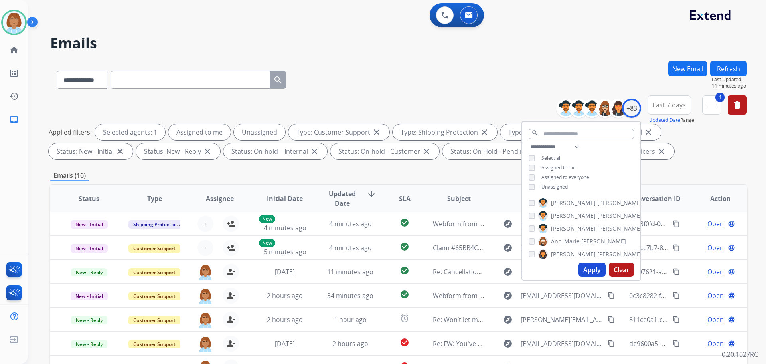
click at [548, 185] on span "Unassigned" at bounding box center [555, 186] width 26 height 7
click at [585, 269] on button "Apply" at bounding box center [592, 269] width 27 height 14
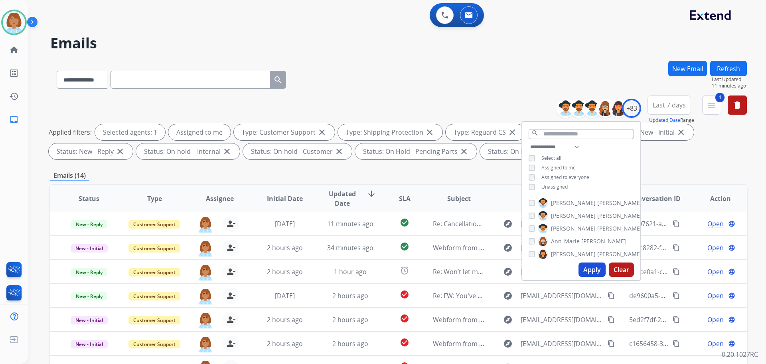
click at [502, 90] on div "**********" at bounding box center [398, 78] width 697 height 35
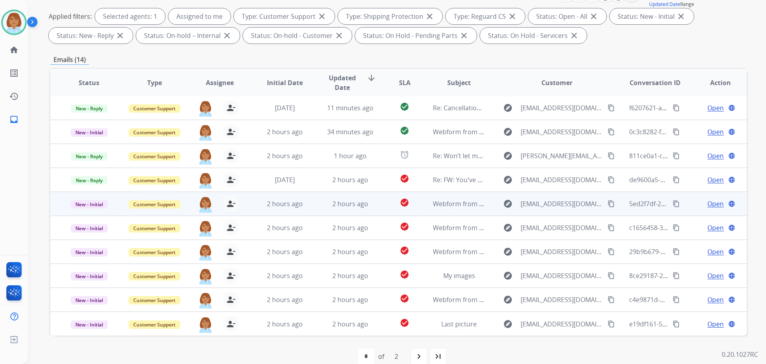
scroll to position [129, 0]
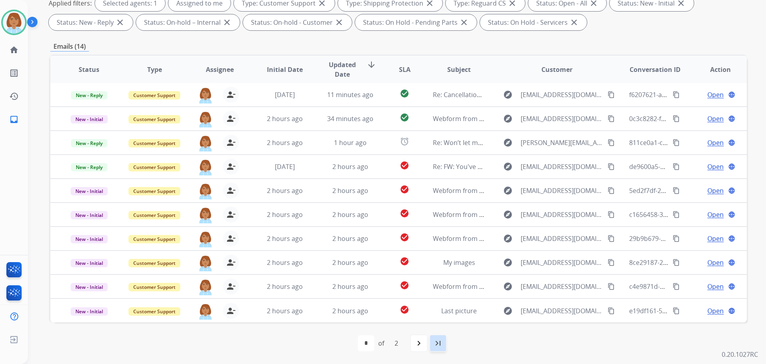
click at [435, 348] on div "last_page" at bounding box center [438, 343] width 18 height 18
select select "*"
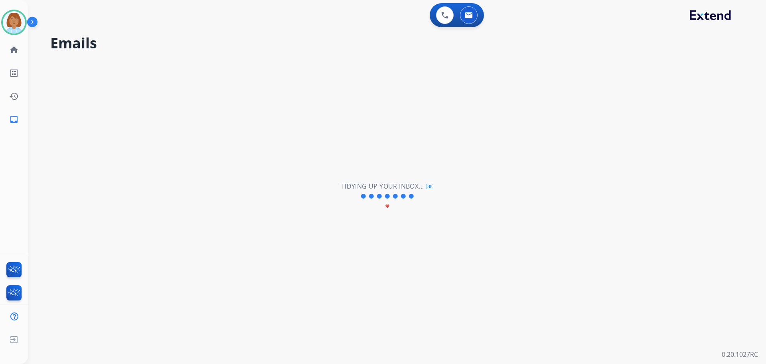
scroll to position [0, 0]
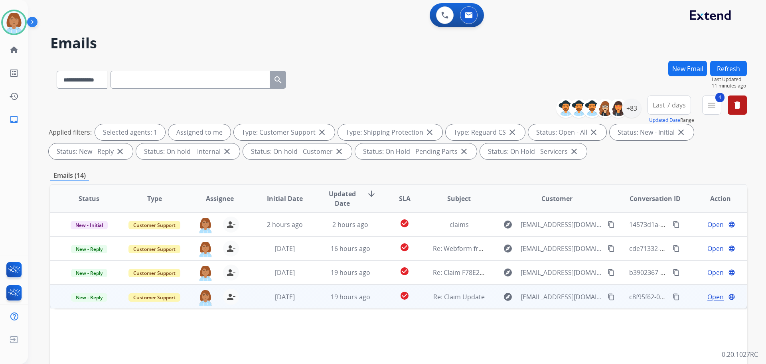
click at [427, 304] on td "Re: Claim Update" at bounding box center [452, 296] width 65 height 24
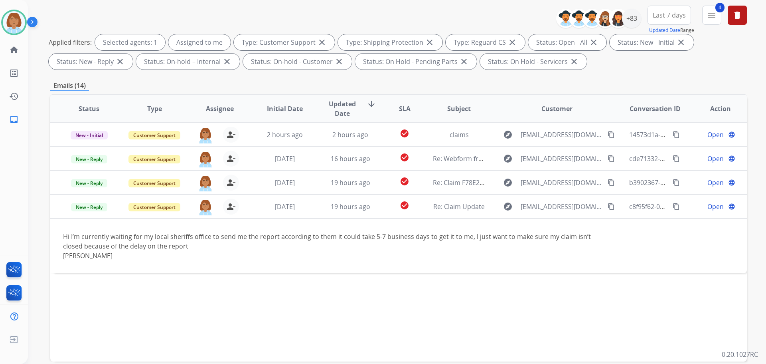
scroll to position [120, 0]
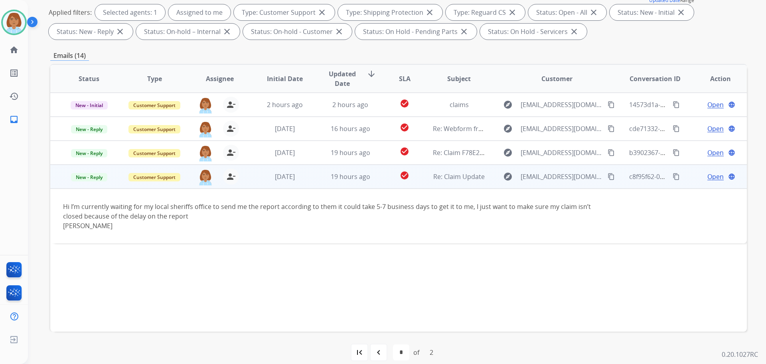
click at [607, 175] on div "explore dozer25711@gmail.com content_copy" at bounding box center [556, 176] width 117 height 13
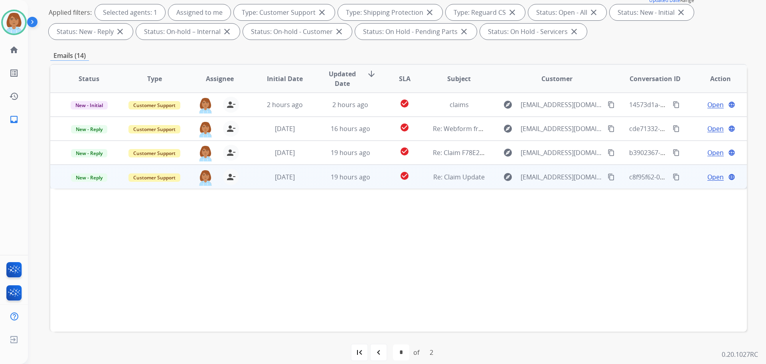
click at [608, 177] on mat-icon "content_copy" at bounding box center [611, 176] width 7 height 7
click at [475, 187] on td "Re: Claim Update" at bounding box center [452, 176] width 65 height 24
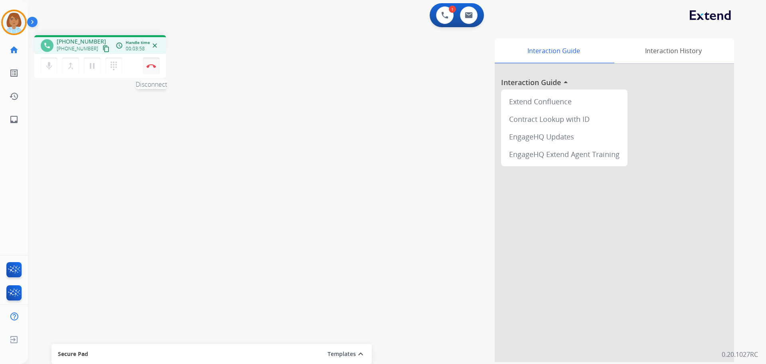
click at [151, 66] on img at bounding box center [151, 66] width 10 height 4
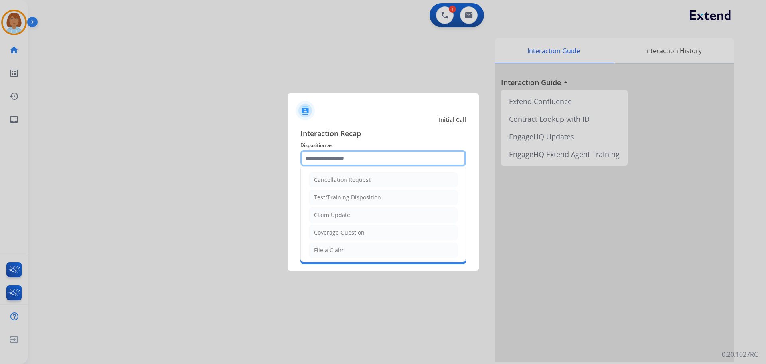
click at [354, 158] on input "text" at bounding box center [384, 158] width 166 height 16
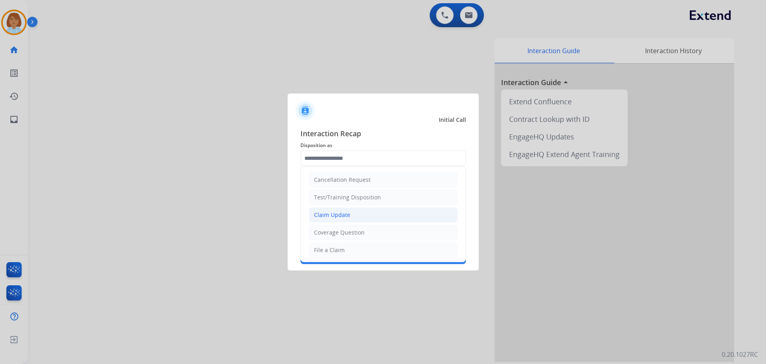
click at [344, 217] on div "Claim Update" at bounding box center [332, 215] width 36 height 8
type input "**********"
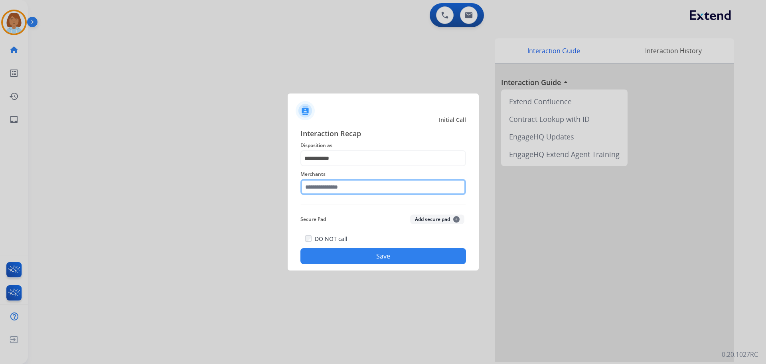
click at [349, 183] on input "text" at bounding box center [384, 187] width 166 height 16
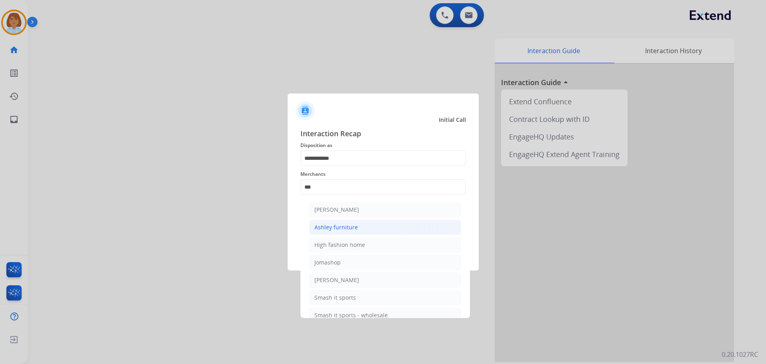
click at [339, 231] on div "Ashley furniture" at bounding box center [335, 227] width 43 height 8
type input "**********"
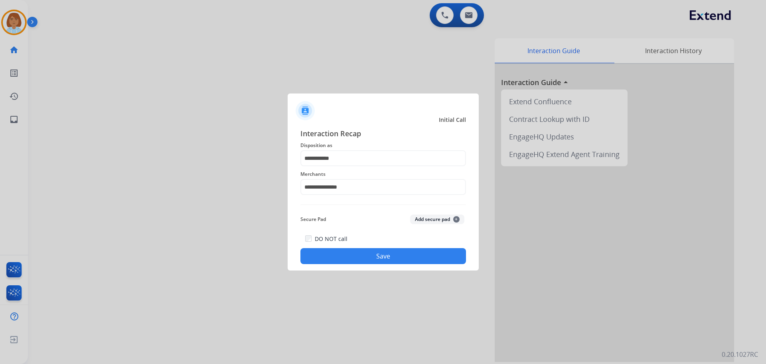
click at [395, 252] on button "Save" at bounding box center [384, 256] width 166 height 16
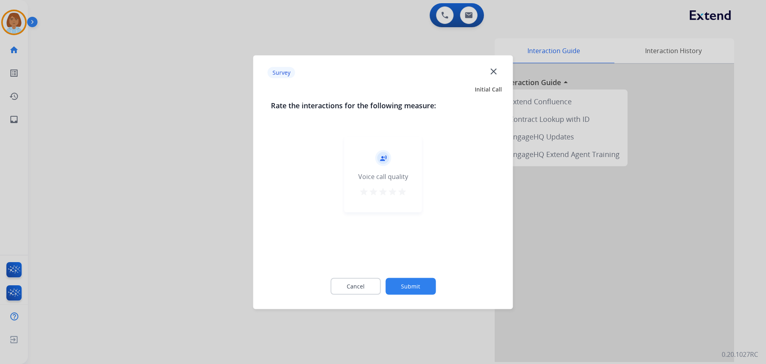
click at [412, 284] on button "Submit" at bounding box center [411, 285] width 50 height 17
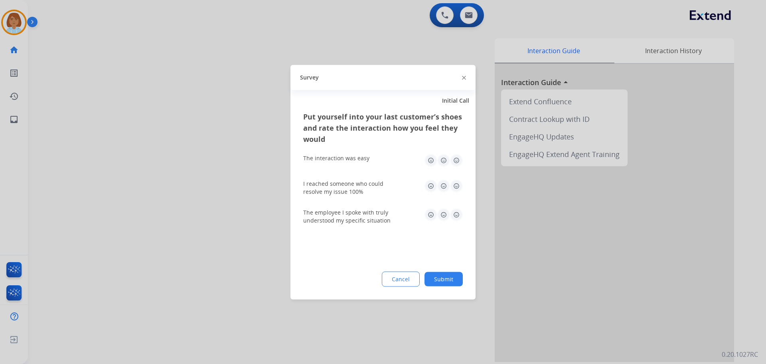
click at [455, 275] on button "Submit" at bounding box center [444, 278] width 38 height 14
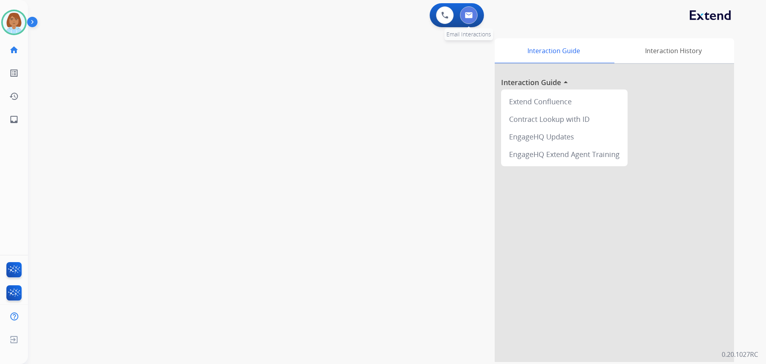
click at [475, 16] on button at bounding box center [469, 15] width 18 height 18
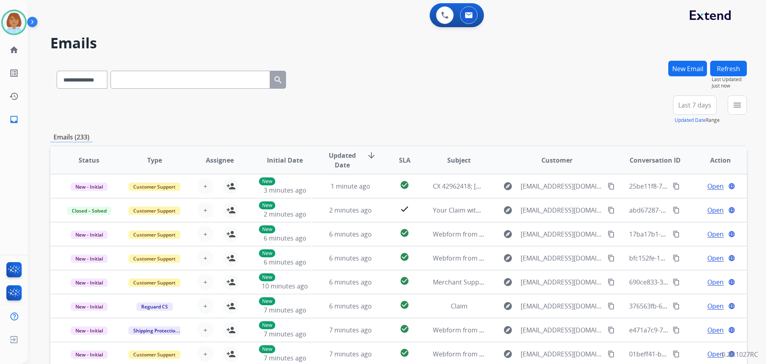
click at [728, 104] on div "**********" at bounding box center [707, 109] width 80 height 29
click at [736, 107] on mat-icon "menu" at bounding box center [738, 105] width 10 height 10
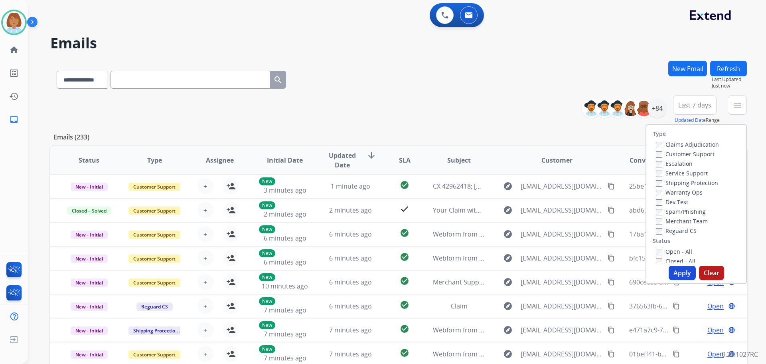
click at [687, 154] on label "Customer Support" at bounding box center [685, 154] width 59 height 8
click at [676, 182] on label "Shipping Protection" at bounding box center [687, 183] width 62 height 8
click at [673, 275] on button "Apply" at bounding box center [682, 272] width 27 height 14
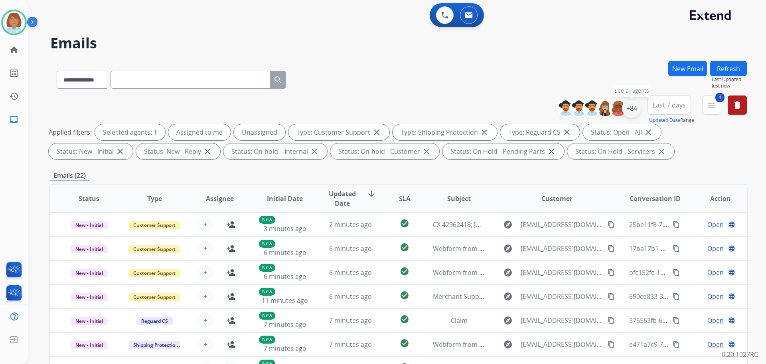
click at [632, 105] on div "+84" at bounding box center [631, 108] width 19 height 19
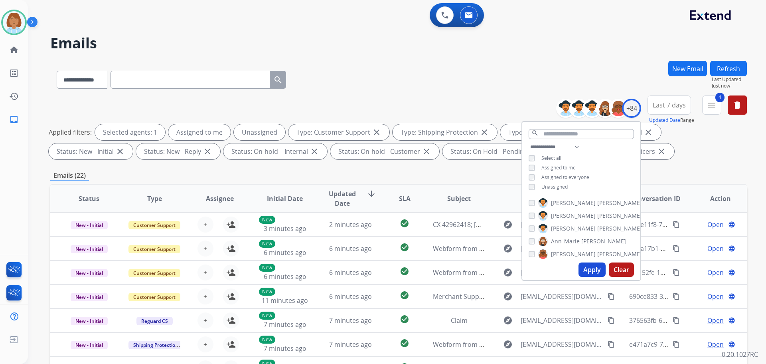
click at [527, 186] on div "**********" at bounding box center [581, 167] width 118 height 51
click at [534, 186] on div "Unassigned" at bounding box center [548, 187] width 39 height 6
click at [599, 271] on button "Apply" at bounding box center [592, 269] width 27 height 14
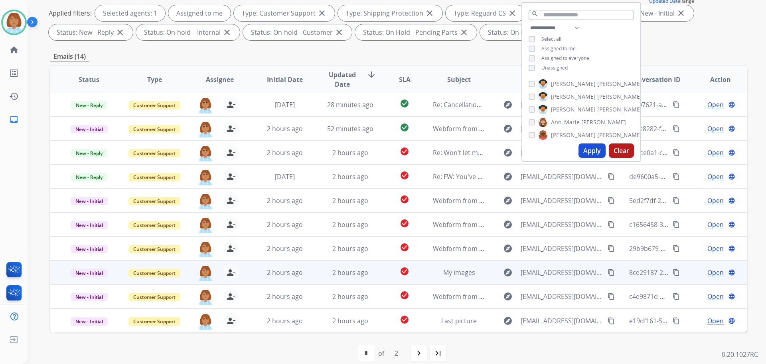
scroll to position [129, 0]
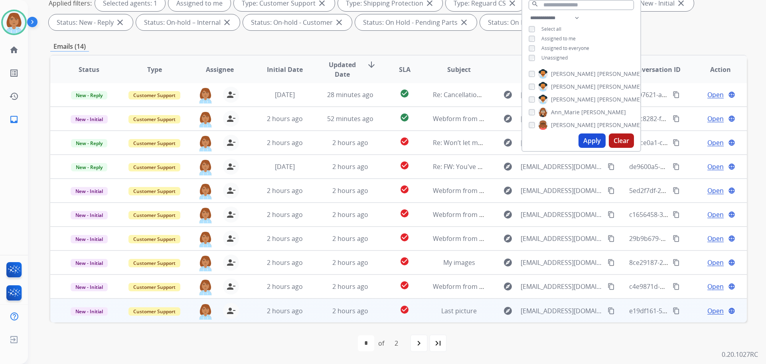
click at [317, 316] on td "2 hours ago" at bounding box center [344, 310] width 65 height 24
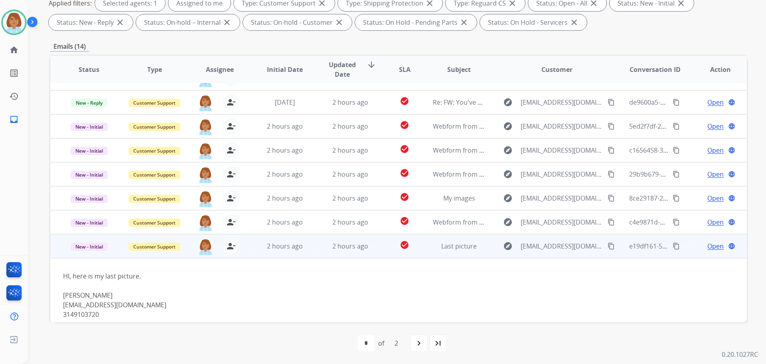
scroll to position [75, 0]
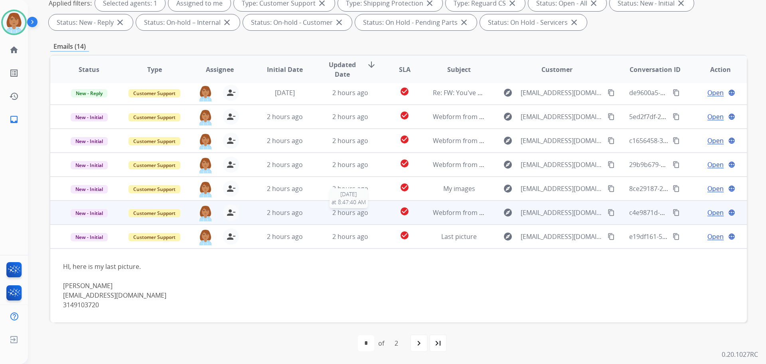
click at [326, 216] on div "2 hours ago" at bounding box center [350, 213] width 52 height 10
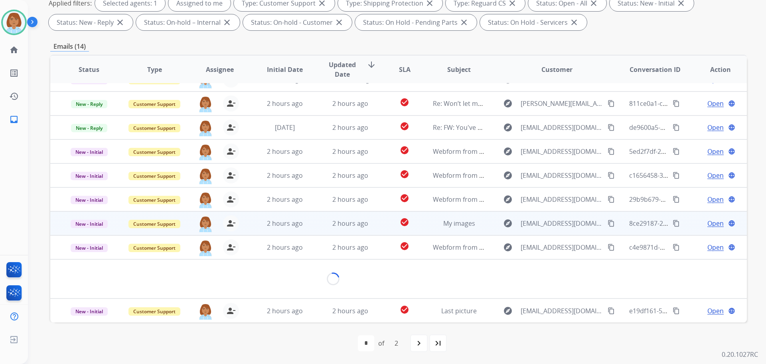
scroll to position [46, 0]
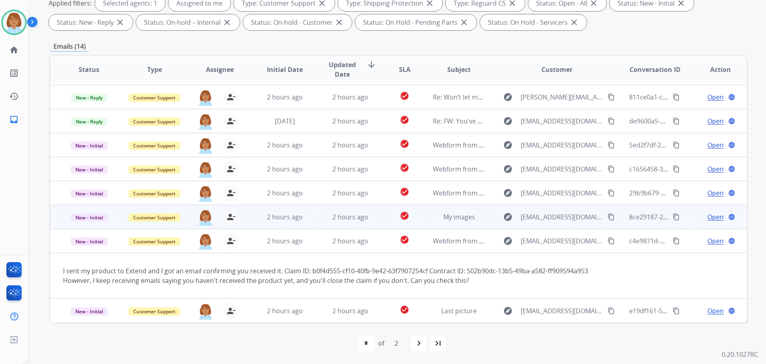
click at [378, 222] on td "check_circle" at bounding box center [398, 217] width 43 height 24
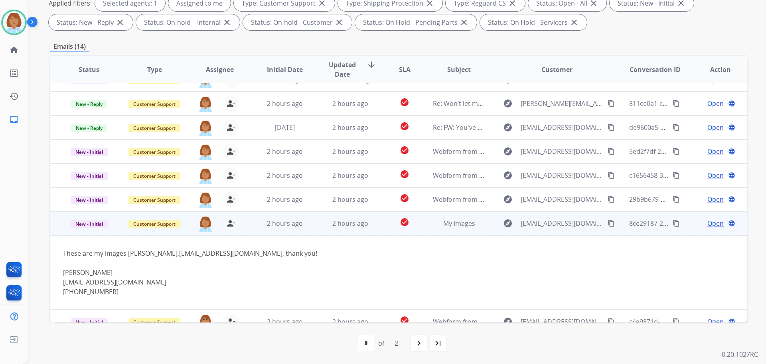
scroll to position [75, 0]
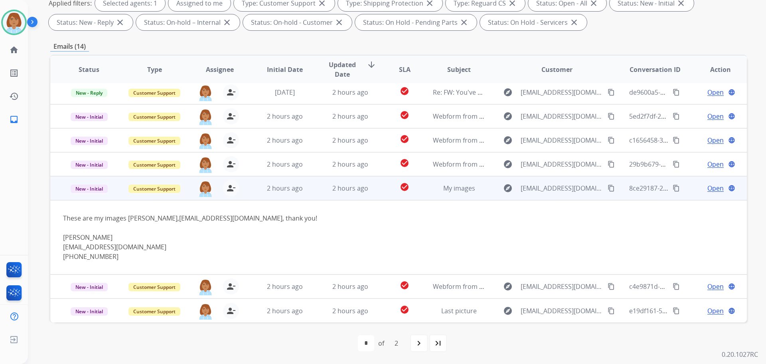
click at [608, 188] on mat-icon "content_copy" at bounding box center [611, 187] width 7 height 7
click at [711, 188] on span "Open" at bounding box center [716, 188] width 16 height 10
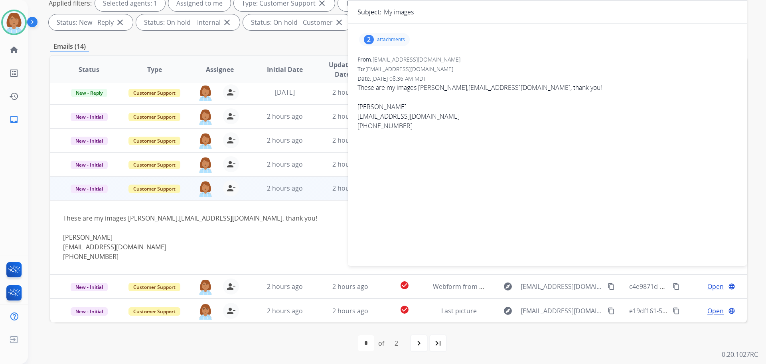
click at [398, 38] on p "attachments" at bounding box center [391, 39] width 28 height 6
click at [458, 57] on mat-icon "download" at bounding box center [456, 59] width 7 height 7
click at [462, 84] on div "IMG_0053.jpg download" at bounding box center [413, 88] width 109 height 28
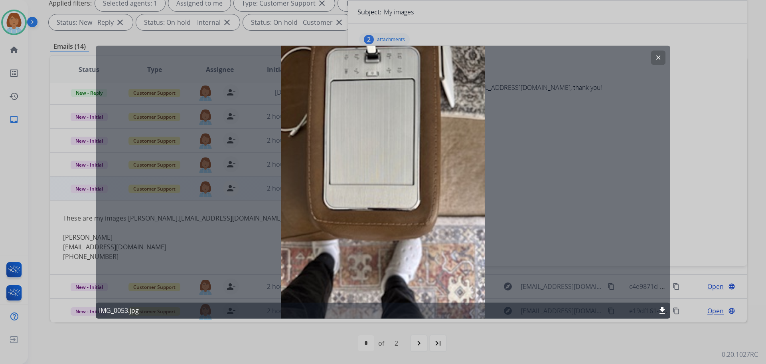
click at [693, 158] on div at bounding box center [383, 182] width 766 height 364
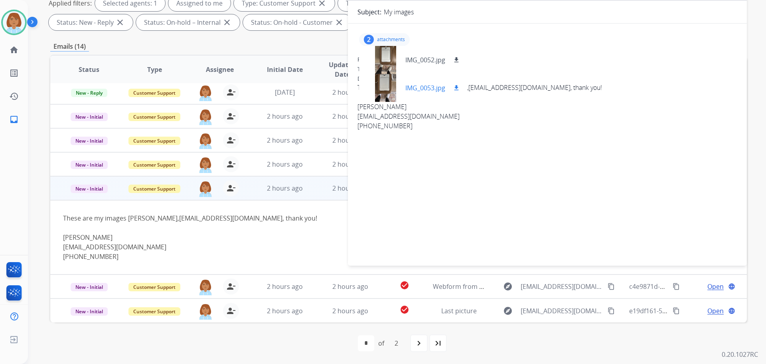
click at [456, 89] on mat-icon "download" at bounding box center [456, 87] width 7 height 7
click at [391, 89] on div at bounding box center [386, 88] width 40 height 28
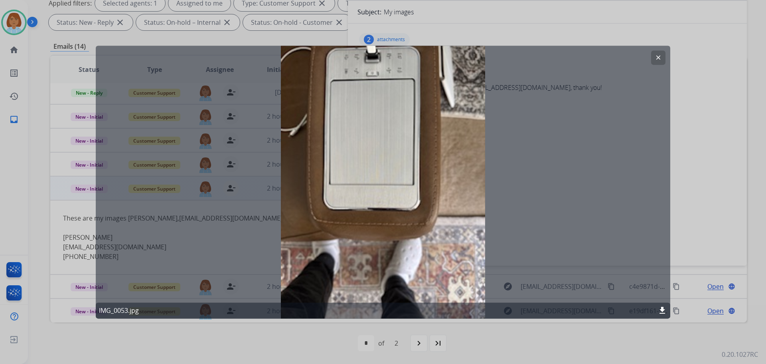
click at [381, 16] on div at bounding box center [383, 182] width 766 height 364
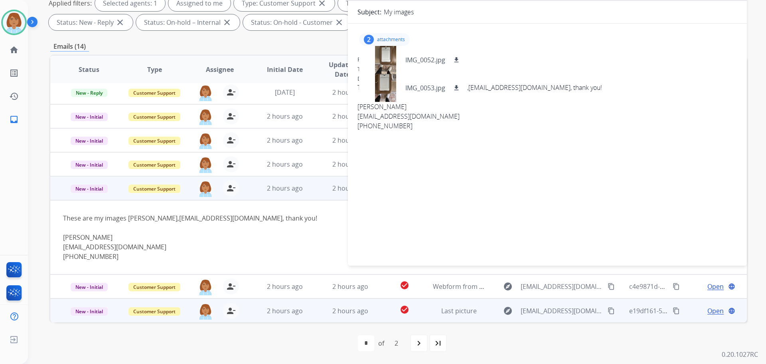
click at [384, 314] on td "check_circle" at bounding box center [398, 310] width 43 height 24
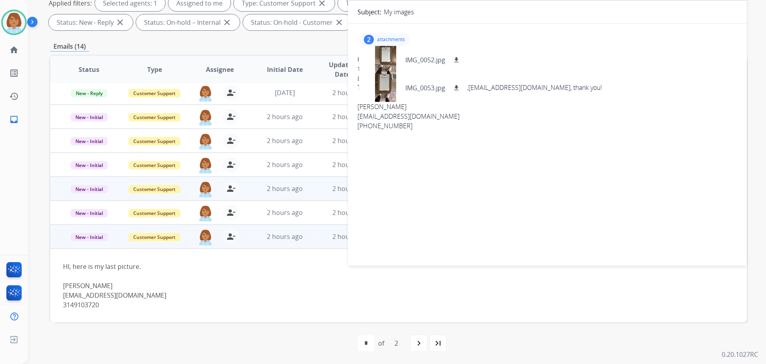
click at [277, 279] on div at bounding box center [333, 276] width 541 height 10
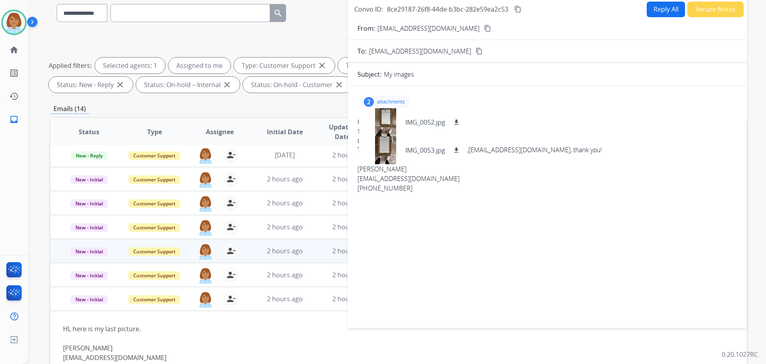
scroll to position [9, 0]
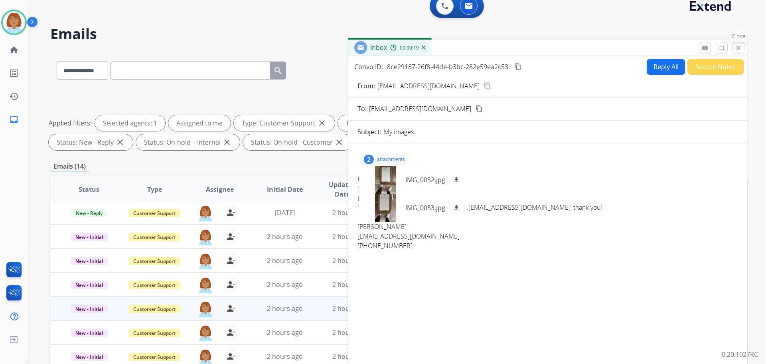
click at [737, 46] on mat-icon "close" at bounding box center [738, 47] width 7 height 7
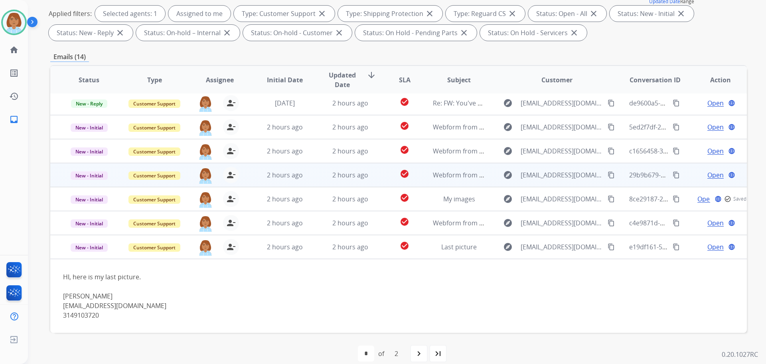
scroll to position [129, 0]
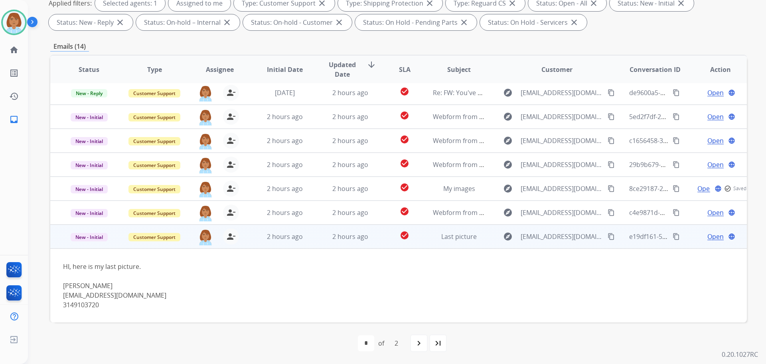
click at [708, 235] on span "Open" at bounding box center [716, 236] width 16 height 10
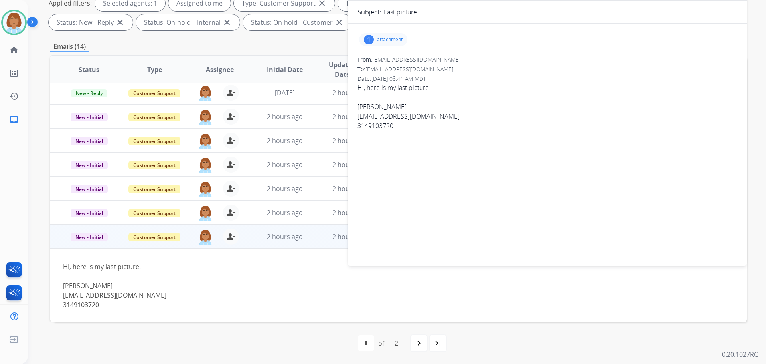
click at [385, 40] on p "attachment" at bounding box center [390, 39] width 26 height 6
click at [457, 59] on mat-icon "download" at bounding box center [456, 59] width 7 height 7
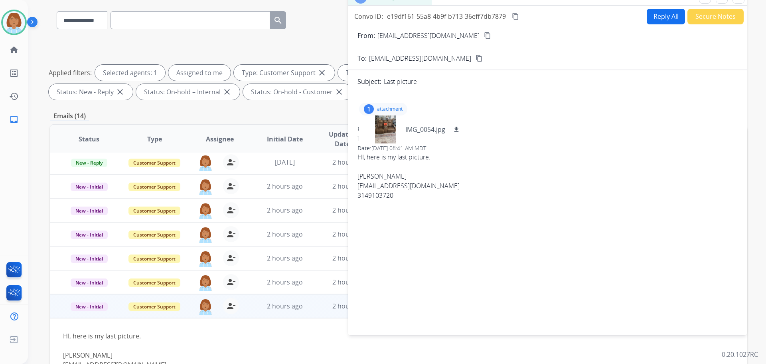
scroll to position [49, 0]
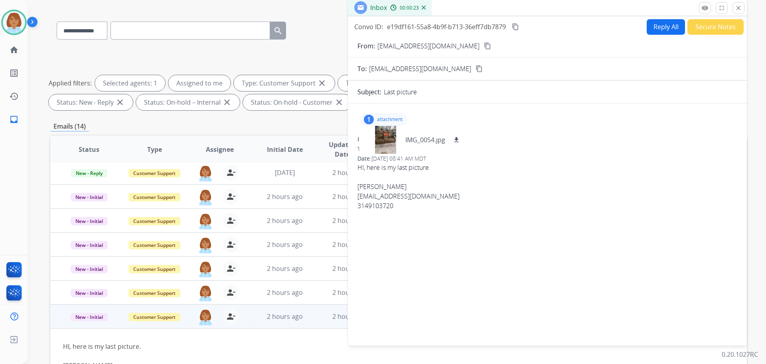
click at [648, 28] on button "Reply All" at bounding box center [666, 27] width 38 height 16
select select "**********"
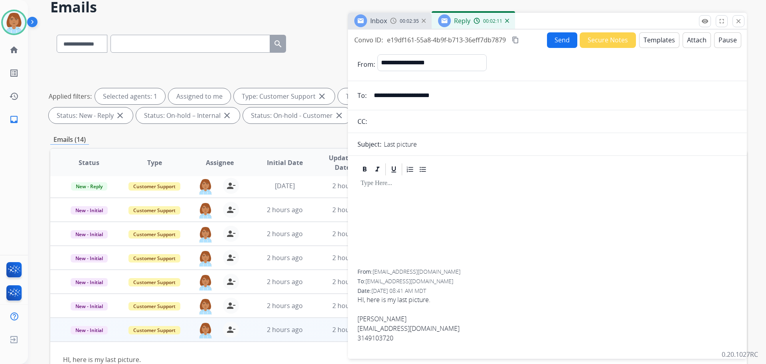
scroll to position [0, 0]
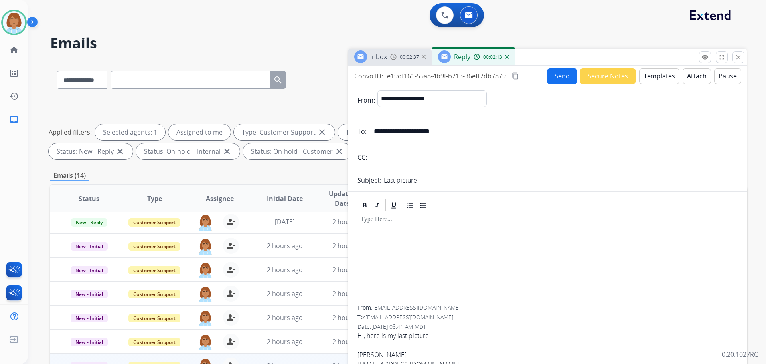
click at [647, 79] on button "Templates" at bounding box center [659, 76] width 40 height 16
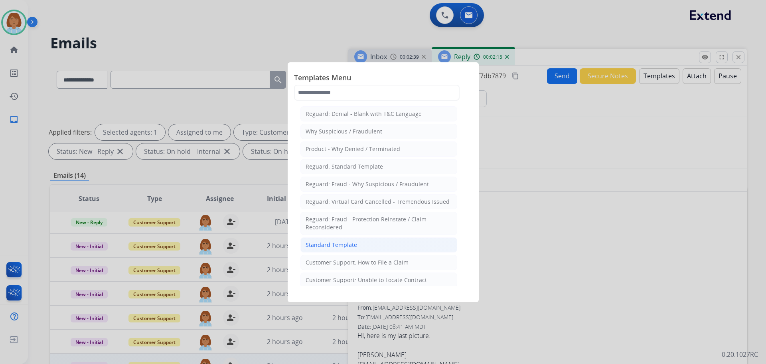
click at [353, 248] on div "Standard Template" at bounding box center [331, 245] width 51 height 8
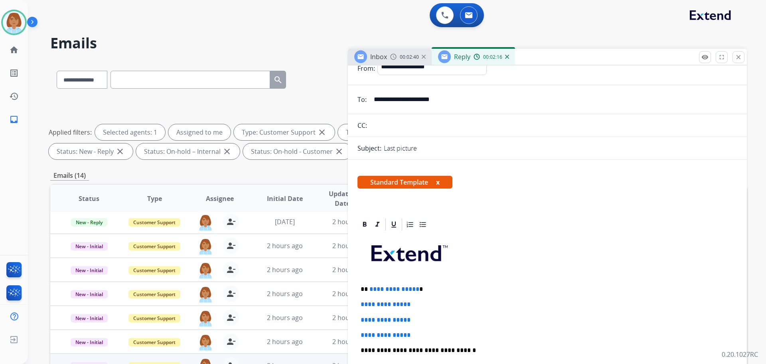
scroll to position [80, 0]
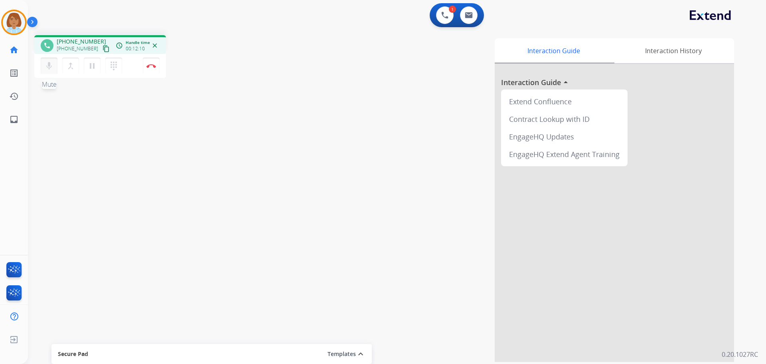
click at [45, 61] on button "mic Mute" at bounding box center [49, 65] width 17 height 17
click at [90, 68] on mat-icon "pause" at bounding box center [92, 66] width 10 height 10
click at [89, 67] on mat-icon "play_arrow" at bounding box center [92, 66] width 10 height 10
click at [43, 65] on button "mic_off Mute" at bounding box center [49, 65] width 17 height 17
click at [149, 68] on button "Disconnect" at bounding box center [151, 65] width 17 height 17
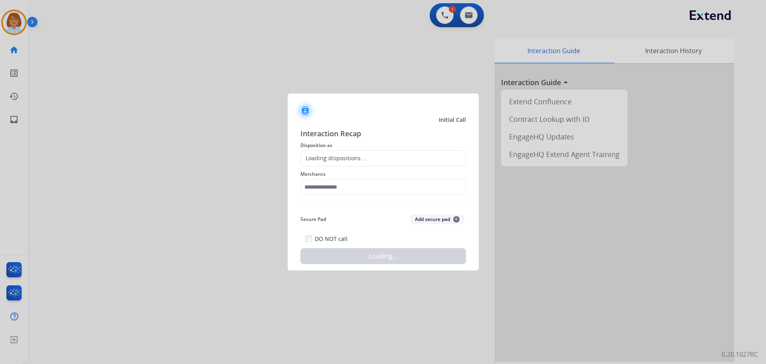
click at [395, 169] on span "Merchants" at bounding box center [384, 174] width 166 height 10
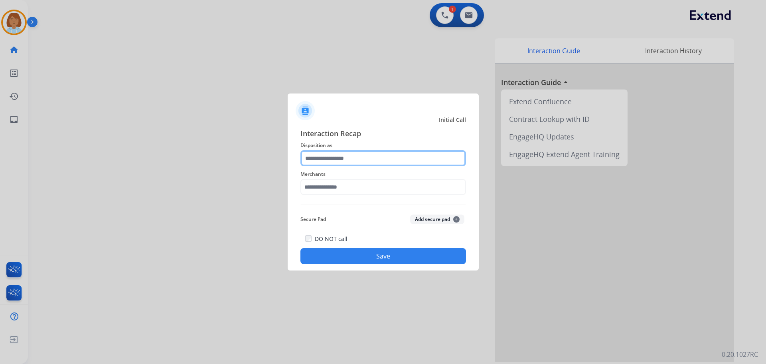
click at [395, 160] on input "text" at bounding box center [384, 158] width 166 height 16
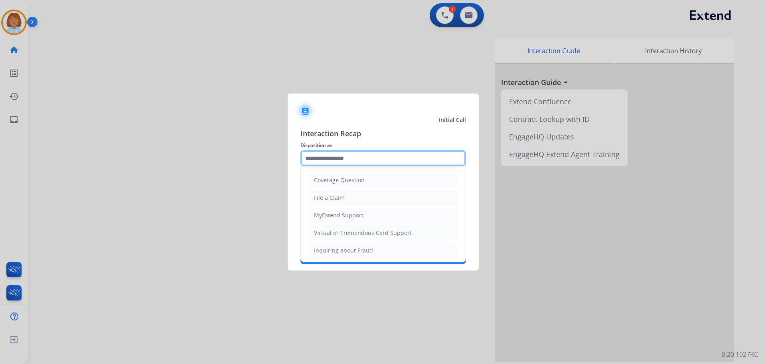
scroll to position [125, 0]
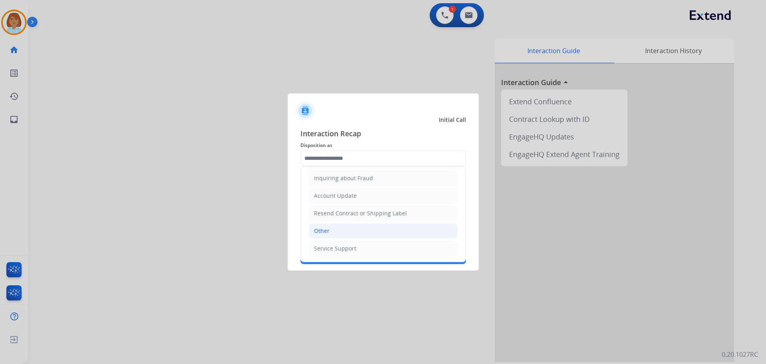
click at [354, 232] on li "Other" at bounding box center [383, 230] width 149 height 15
type input "*****"
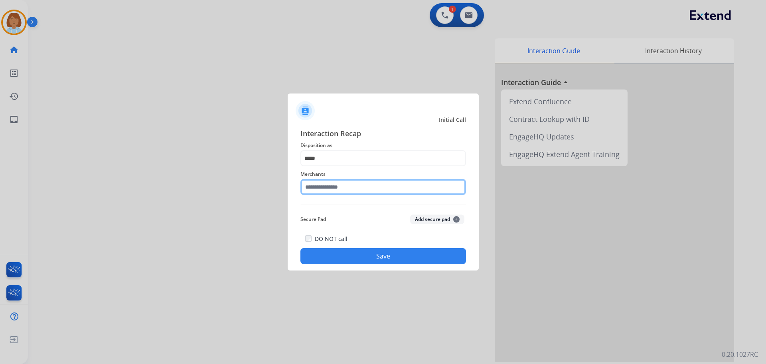
click at [354, 190] on input "text" at bounding box center [384, 187] width 166 height 16
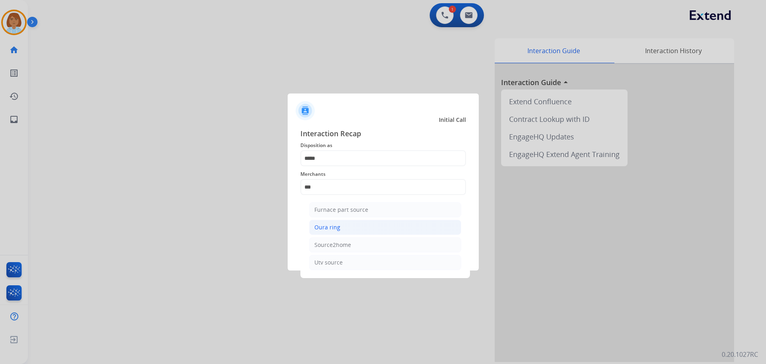
click at [331, 225] on div "Oura ring" at bounding box center [327, 227] width 26 height 8
type input "*********"
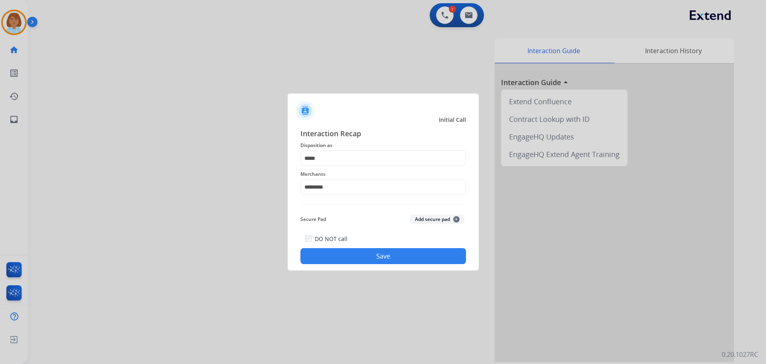
click at [394, 259] on button "Save" at bounding box center [384, 256] width 166 height 16
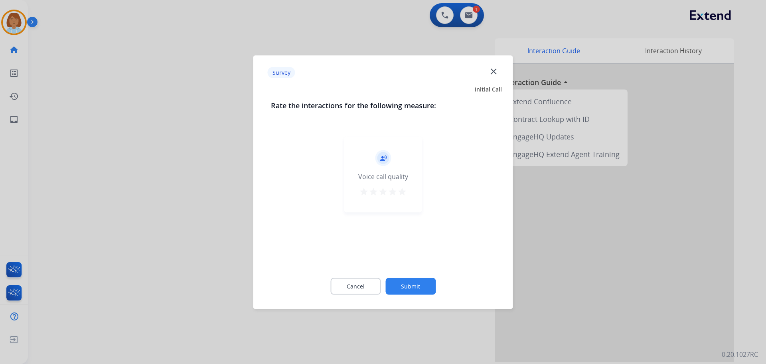
click at [417, 285] on button "Submit" at bounding box center [411, 285] width 50 height 17
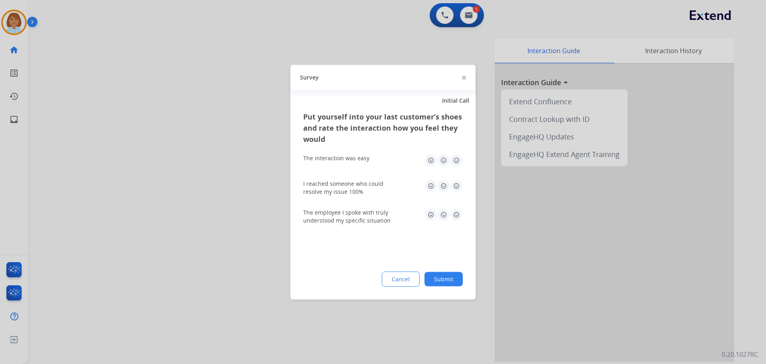
click at [445, 284] on button "Submit" at bounding box center [444, 278] width 38 height 14
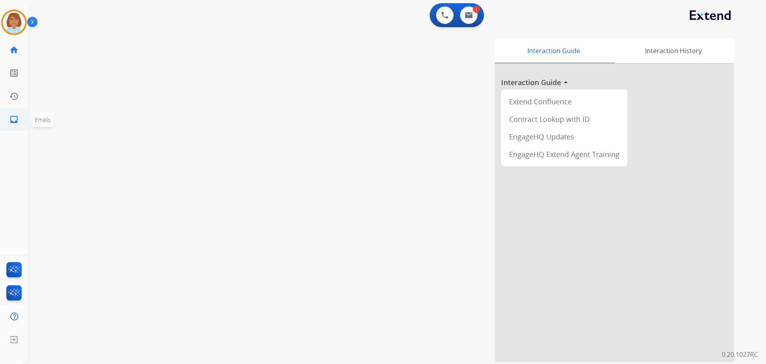
click at [0, 125] on ul "inbox Emails Emails" at bounding box center [14, 119] width 28 height 23
click at [22, 24] on img at bounding box center [14, 22] width 22 height 22
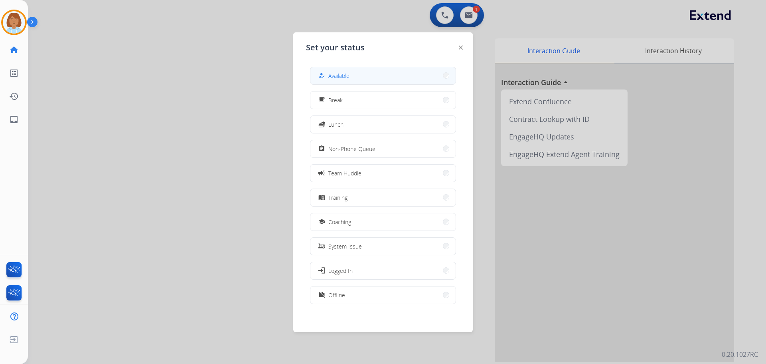
click at [330, 79] on div "how_to_reg Available" at bounding box center [333, 76] width 33 height 10
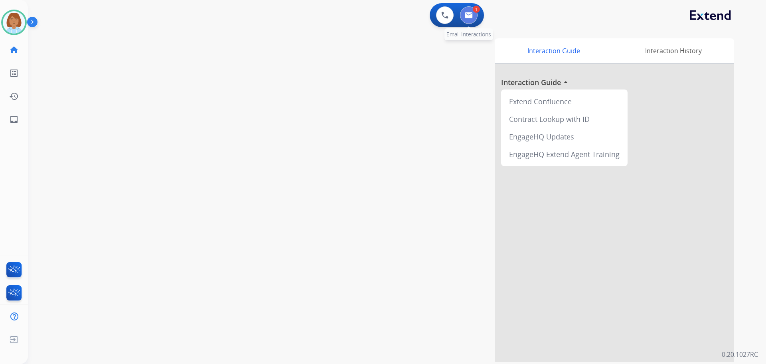
click at [470, 16] on img at bounding box center [469, 15] width 8 height 6
select select "**********"
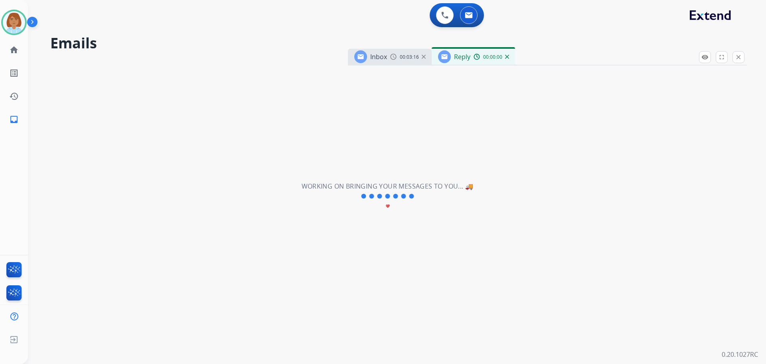
select select "**********"
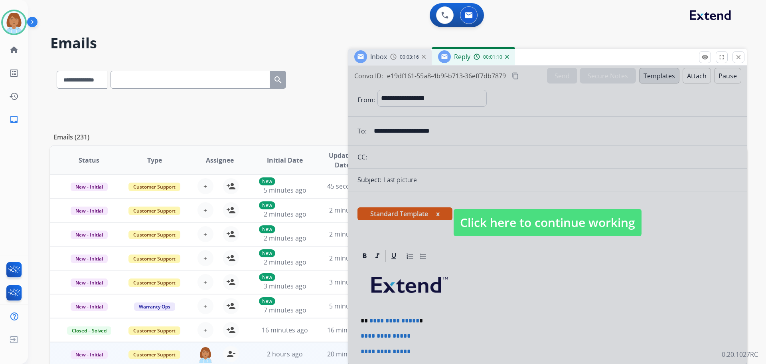
click at [498, 233] on span "Click here to continue working" at bounding box center [548, 222] width 188 height 27
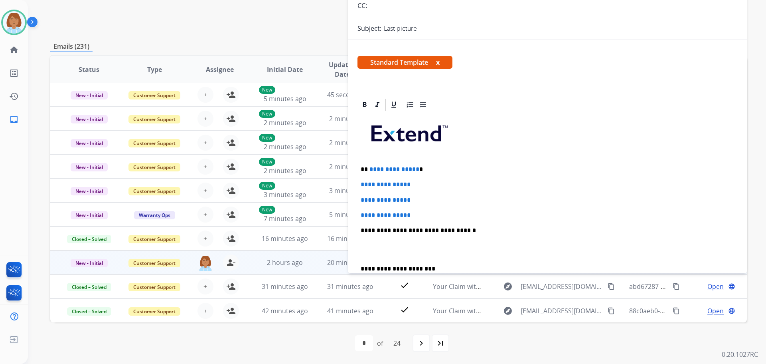
scroll to position [60, 0]
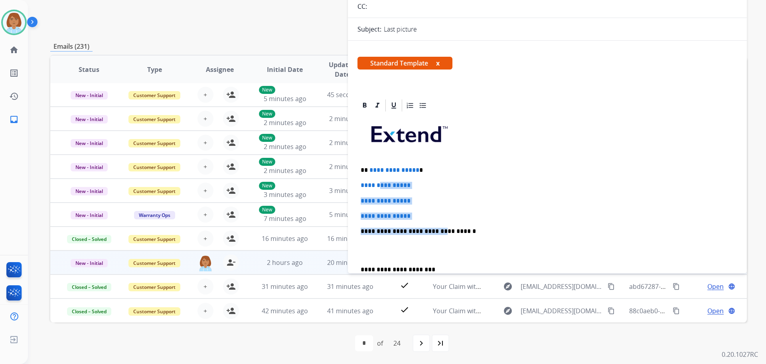
drag, startPoint x: 432, startPoint y: 220, endPoint x: 451, endPoint y: 204, distance: 25.5
click at [382, 183] on div "**********" at bounding box center [548, 250] width 380 height 275
click at [496, 219] on p "**********" at bounding box center [548, 215] width 374 height 7
drag, startPoint x: 407, startPoint y: 214, endPoint x: 448, endPoint y: 217, distance: 40.4
click at [372, 163] on div "**********" at bounding box center [548, 250] width 380 height 275
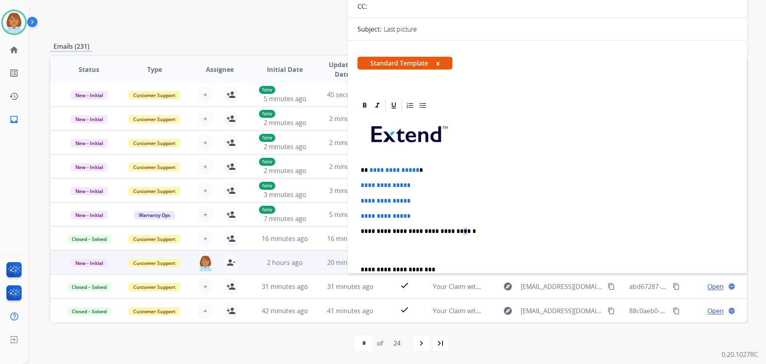
click at [449, 222] on div "**********" at bounding box center [548, 250] width 380 height 275
click at [430, 222] on div "**********" at bounding box center [548, 250] width 380 height 275
click at [423, 212] on div "**********" at bounding box center [548, 250] width 380 height 275
drag, startPoint x: 423, startPoint y: 212, endPoint x: 360, endPoint y: 160, distance: 81.9
click at [360, 160] on div "**********" at bounding box center [548, 250] width 380 height 275
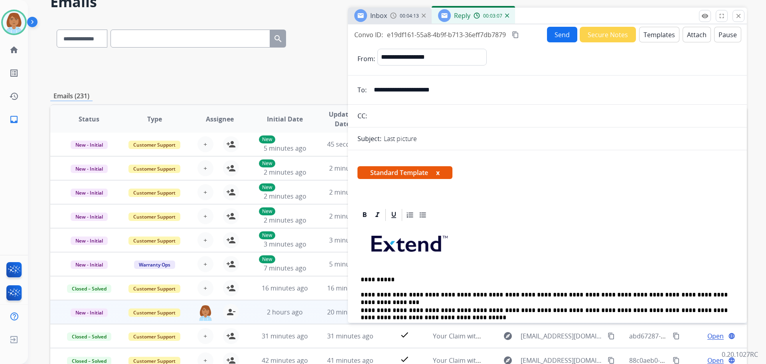
scroll to position [0, 0]
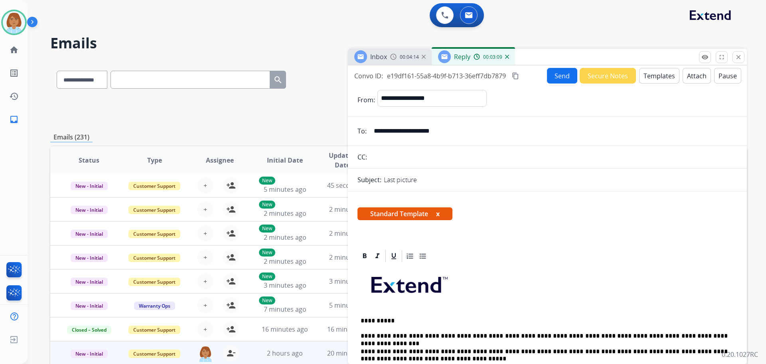
click at [556, 81] on button "Send" at bounding box center [562, 76] width 30 height 16
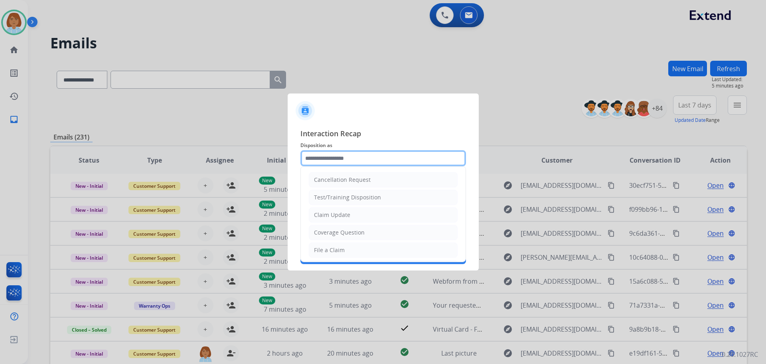
click at [339, 157] on input "text" at bounding box center [384, 158] width 166 height 16
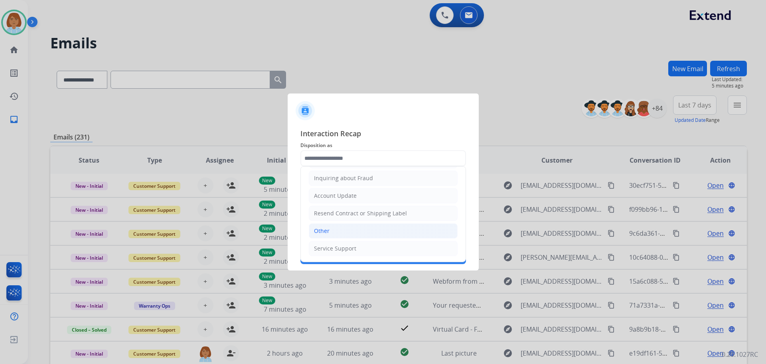
click at [334, 229] on li "Other" at bounding box center [383, 230] width 149 height 15
type input "*****"
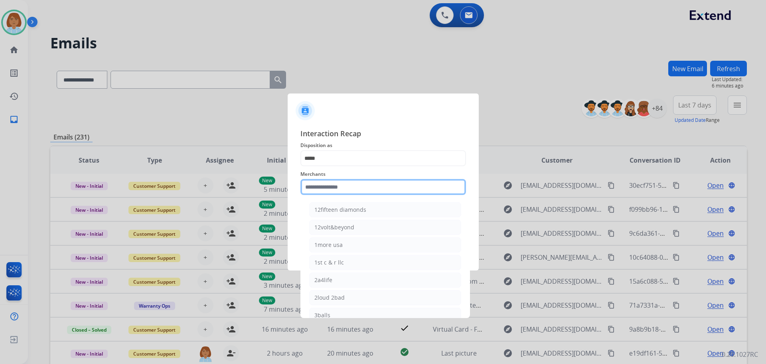
click at [304, 192] on input "text" at bounding box center [384, 187] width 166 height 16
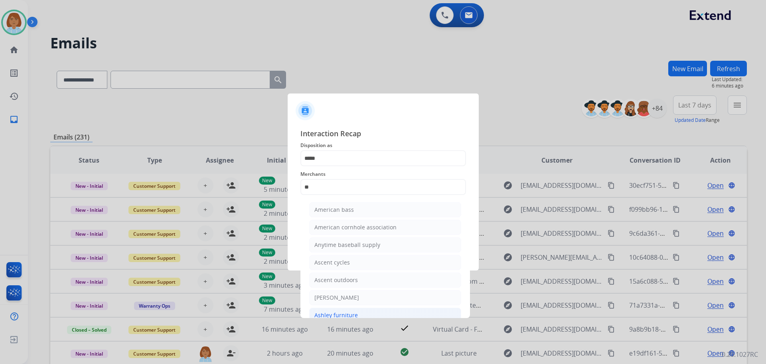
click at [383, 311] on li "Ashley furniture" at bounding box center [385, 314] width 152 height 15
type input "**********"
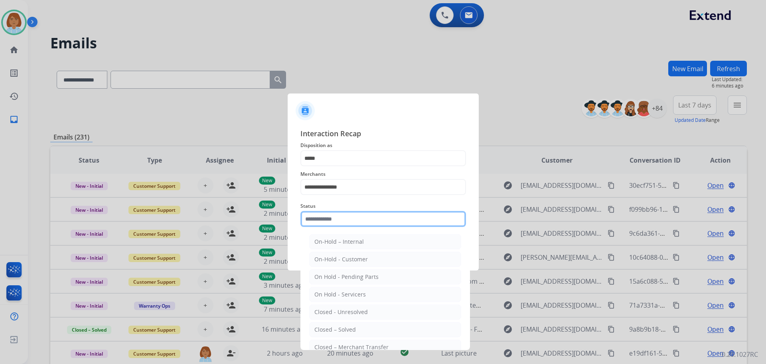
click at [382, 221] on input "text" at bounding box center [384, 219] width 166 height 16
click at [326, 326] on div "Closed – Solved" at bounding box center [335, 329] width 42 height 8
type input "**********"
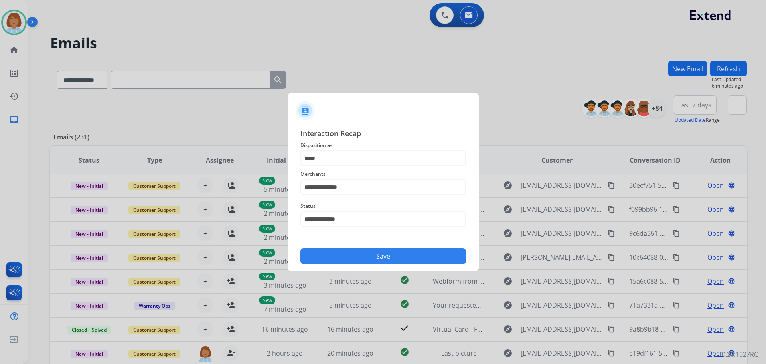
click at [389, 249] on button "Save" at bounding box center [384, 256] width 166 height 16
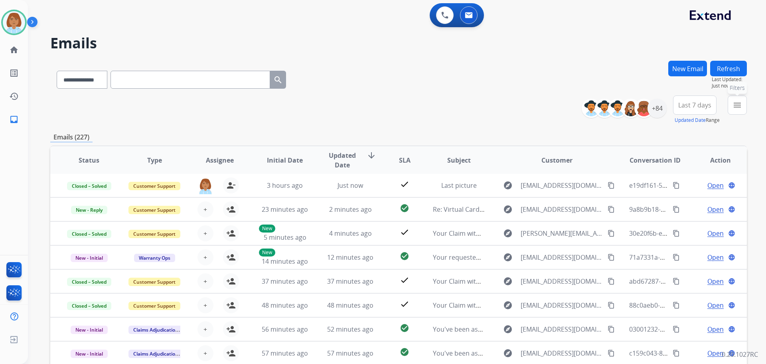
click at [746, 104] on button "menu Filters" at bounding box center [737, 104] width 19 height 19
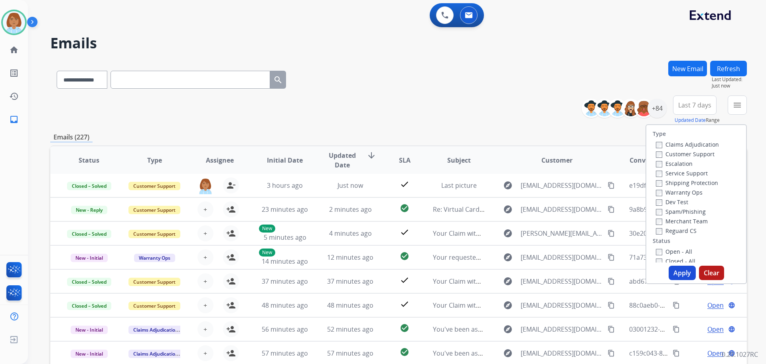
click at [664, 153] on label "Customer Support" at bounding box center [685, 154] width 59 height 8
click at [647, 182] on div "Type Claims Adjudication Customer Support Escalation Service Support Shipping P…" at bounding box center [697, 193] width 100 height 137
click at [668, 262] on label "Closed - All" at bounding box center [676, 261] width 40 height 8
click at [669, 263] on div "Type Claims Adjudication Customer Support Escalation Service Support Shipping P…" at bounding box center [696, 204] width 101 height 160
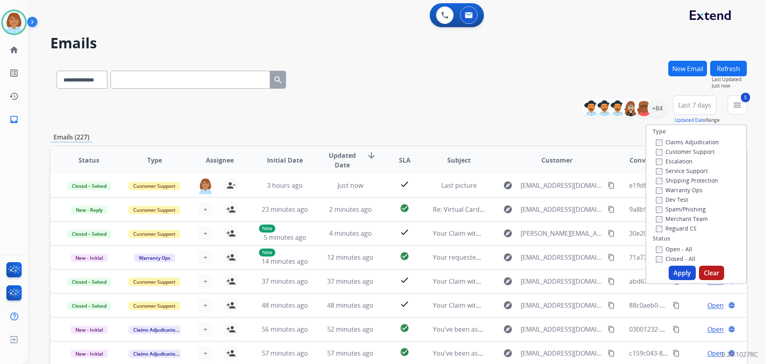
click at [666, 257] on label "Closed - All" at bounding box center [676, 259] width 40 height 8
click at [687, 276] on button "Apply" at bounding box center [682, 272] width 27 height 14
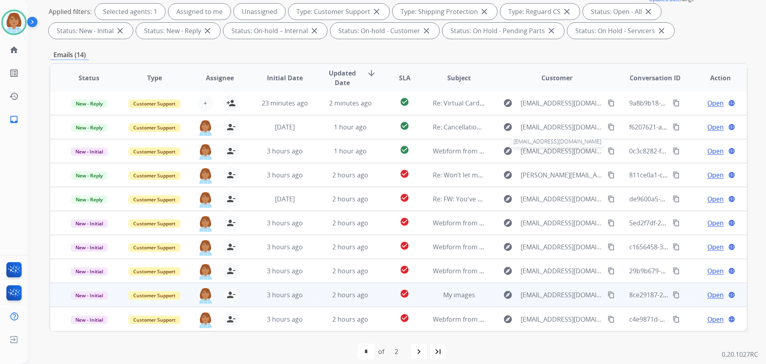
scroll to position [129, 0]
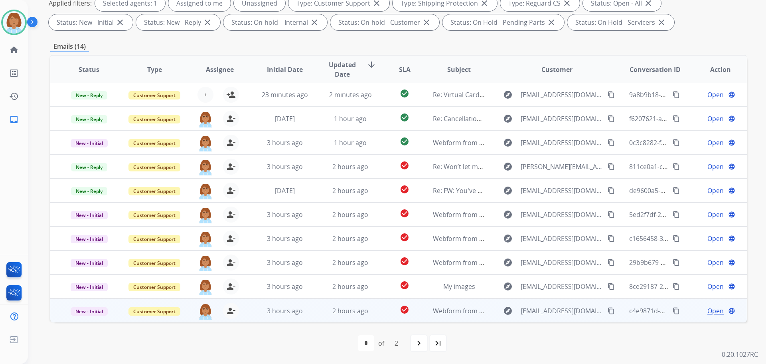
click at [312, 314] on td "2 hours ago" at bounding box center [344, 310] width 65 height 24
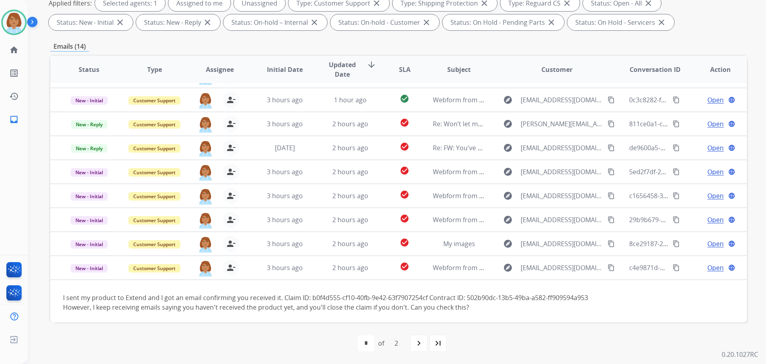
scroll to position [46, 0]
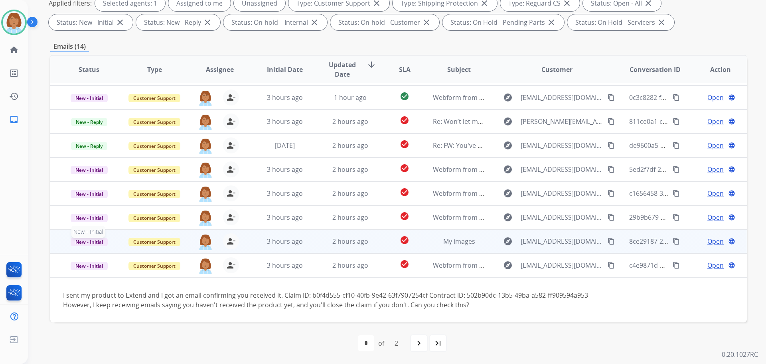
click at [95, 242] on span "New - Initial" at bounding box center [89, 241] width 37 height 8
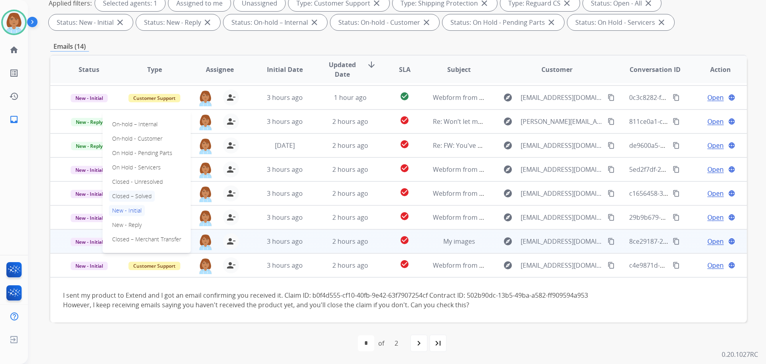
click at [136, 199] on p "Closed – Solved" at bounding box center [132, 195] width 46 height 11
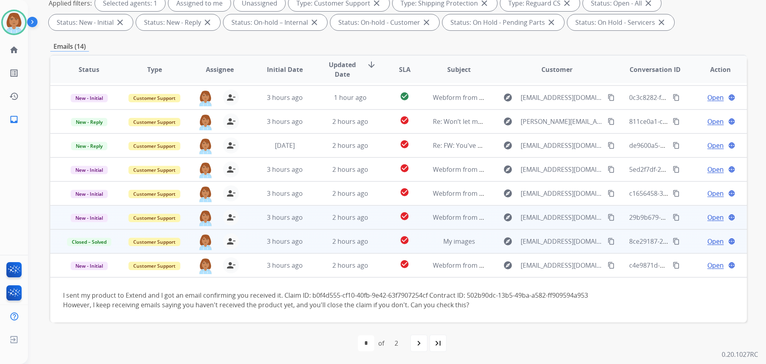
click at [282, 223] on td "3 hours ago" at bounding box center [278, 217] width 65 height 24
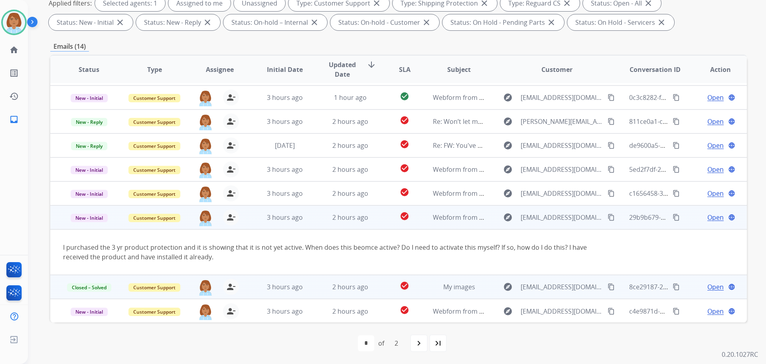
scroll to position [46, 0]
click at [708, 215] on span "Open" at bounding box center [716, 217] width 16 height 10
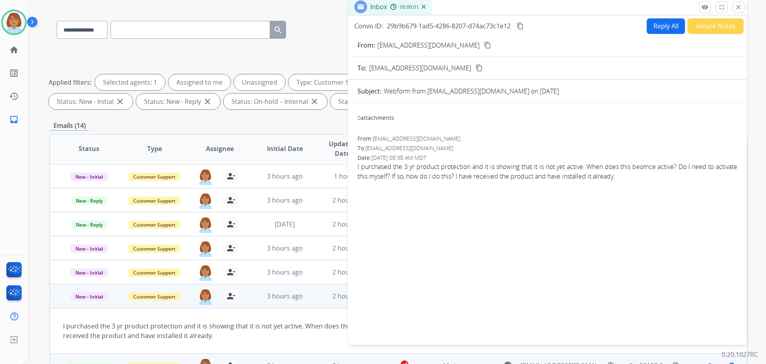
scroll to position [49, 0]
click at [661, 30] on button "Reply All" at bounding box center [666, 27] width 38 height 16
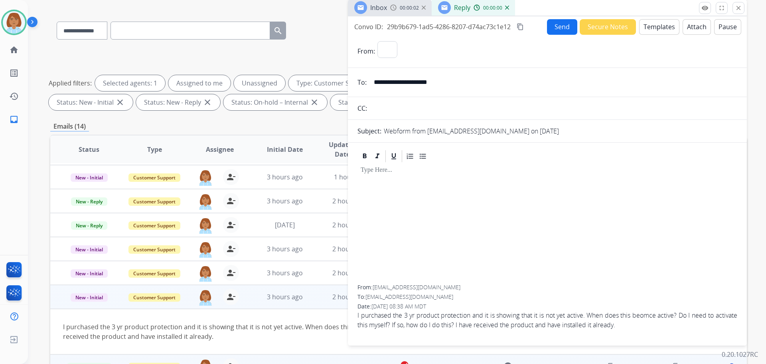
select select "**********"
click at [657, 29] on button "Templates" at bounding box center [659, 27] width 40 height 16
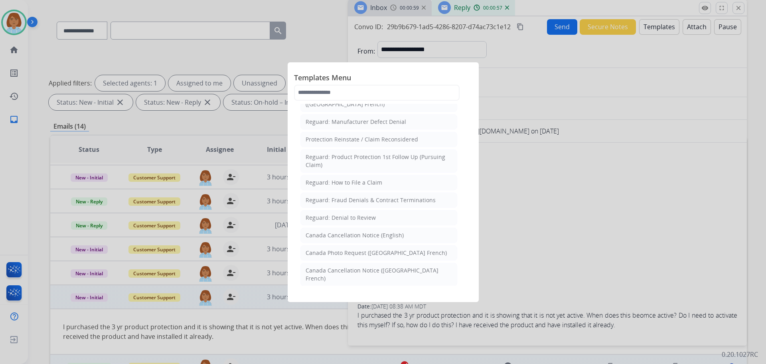
scroll to position [820, 0]
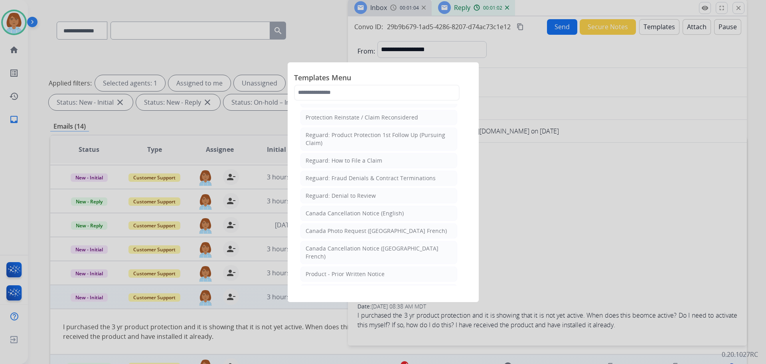
click at [581, 226] on div at bounding box center [383, 182] width 766 height 364
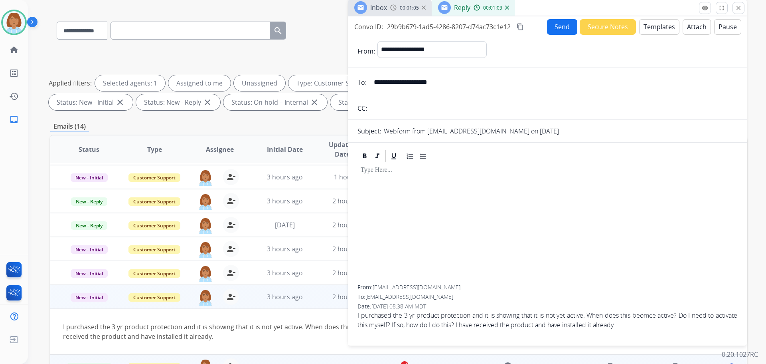
click at [410, 81] on input "**********" at bounding box center [553, 82] width 368 height 16
click at [409, 81] on input "**********" at bounding box center [553, 82] width 368 height 16
click at [661, 28] on button "Templates" at bounding box center [659, 27] width 40 height 16
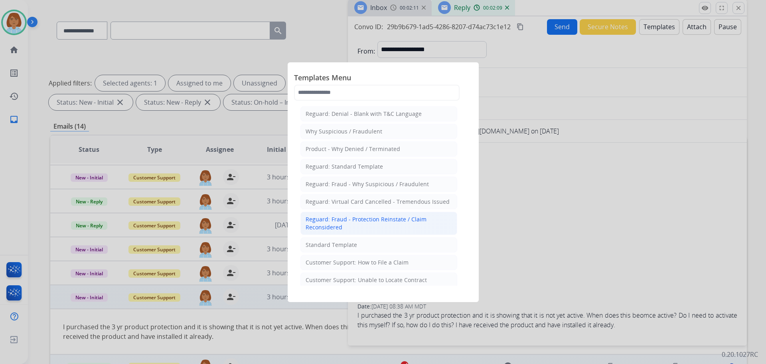
drag, startPoint x: 399, startPoint y: 237, endPoint x: 399, endPoint y: 233, distance: 4.4
click at [416, 243] on li "Standard Template" at bounding box center [379, 244] width 157 height 15
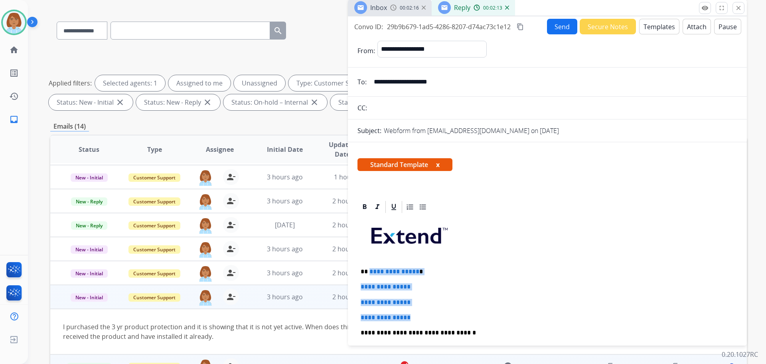
drag, startPoint x: 428, startPoint y: 317, endPoint x: 368, endPoint y: 272, distance: 74.6
click at [368, 272] on div "**********" at bounding box center [548, 351] width 380 height 275
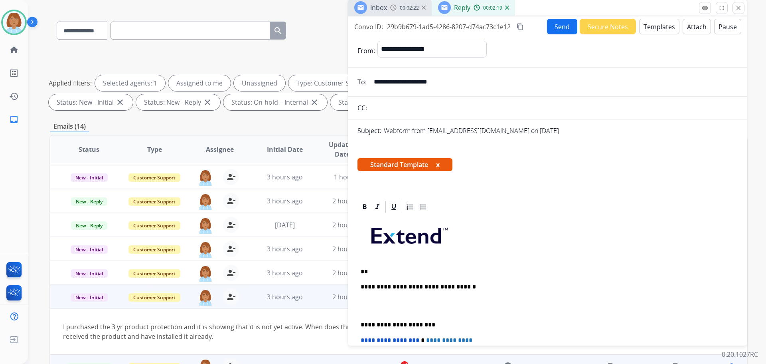
click at [398, 275] on div "**********" at bounding box center [548, 328] width 380 height 229
click at [397, 266] on div "**********" at bounding box center [548, 328] width 380 height 229
click at [383, 271] on p "**" at bounding box center [544, 271] width 367 height 7
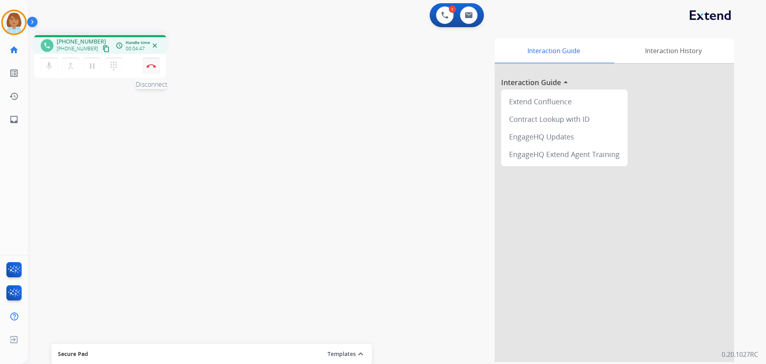
click at [155, 65] on img at bounding box center [151, 66] width 10 height 4
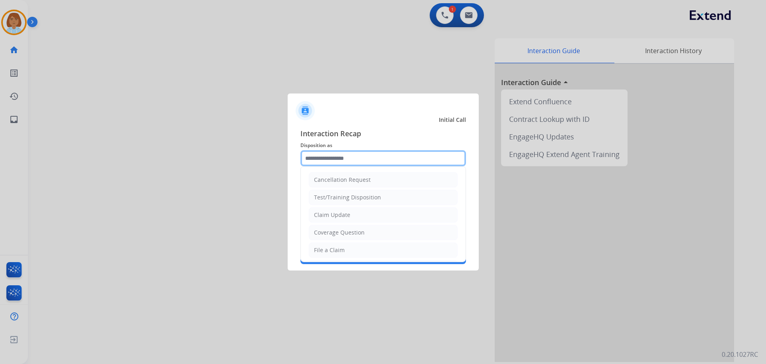
click at [357, 162] on input "text" at bounding box center [384, 158] width 166 height 16
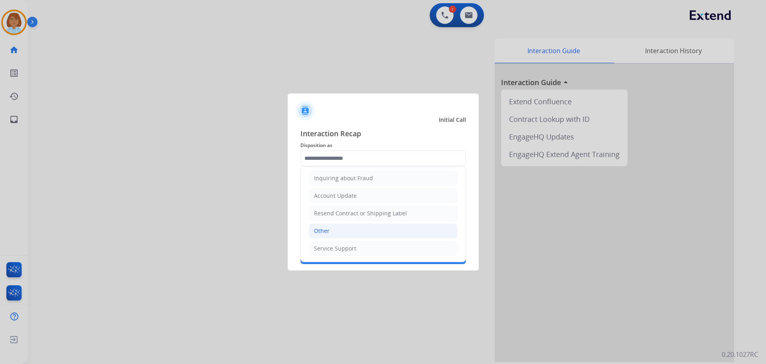
click at [338, 226] on li "Other" at bounding box center [383, 230] width 149 height 15
type input "*****"
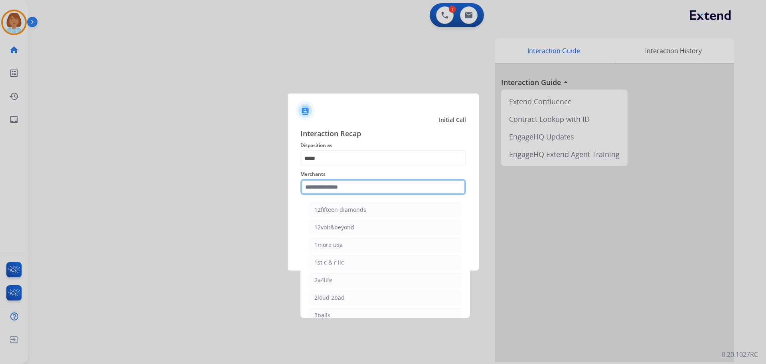
click at [338, 190] on input "text" at bounding box center [384, 187] width 166 height 16
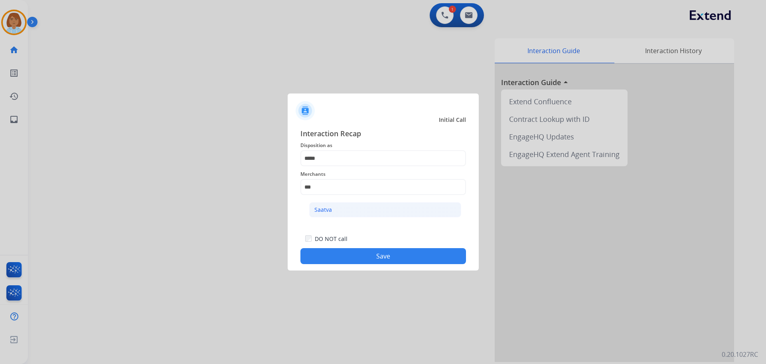
click at [333, 205] on li "Saatva" at bounding box center [385, 209] width 152 height 15
type input "******"
click at [431, 261] on button "Save" at bounding box center [384, 256] width 166 height 16
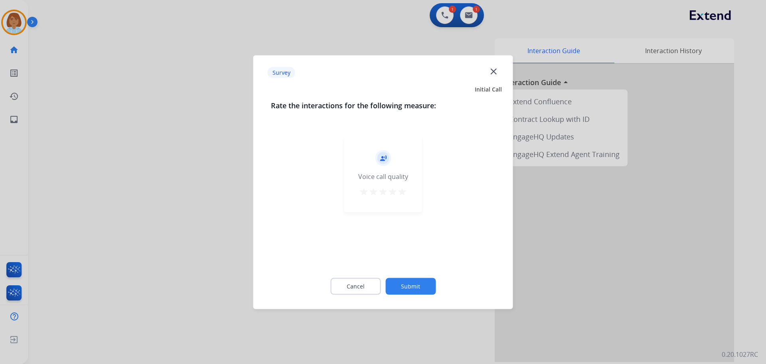
click at [435, 283] on div "Cancel Submit" at bounding box center [383, 286] width 225 height 36
click at [434, 284] on button "Submit" at bounding box center [411, 285] width 50 height 17
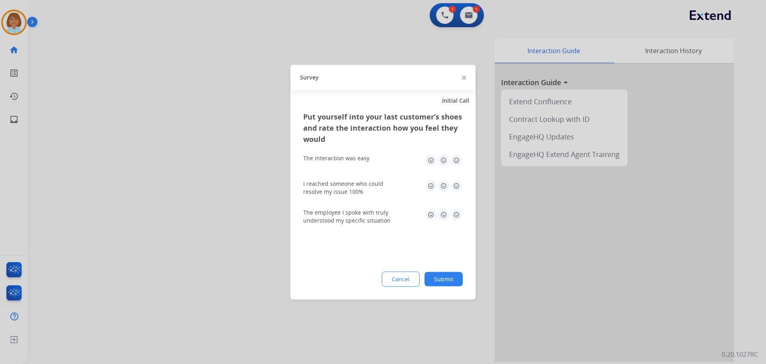
click at [434, 283] on button "Submit" at bounding box center [444, 278] width 38 height 14
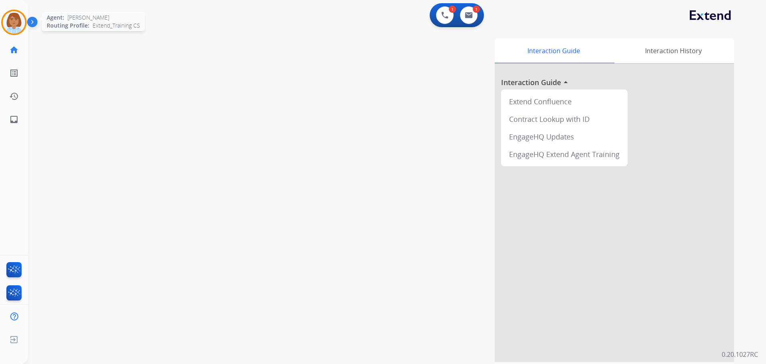
click at [10, 22] on img at bounding box center [14, 22] width 22 height 22
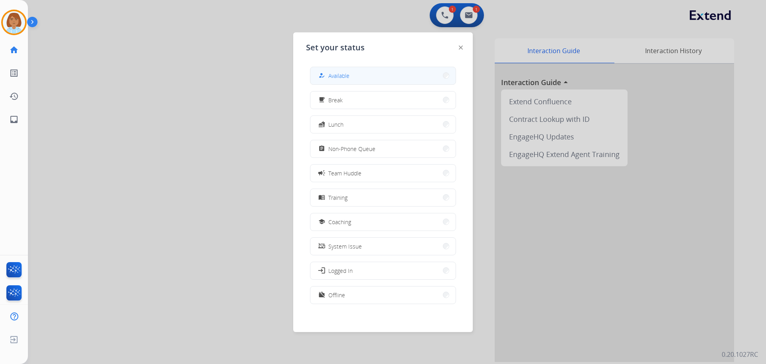
click at [350, 73] on span "Available" at bounding box center [338, 75] width 21 height 8
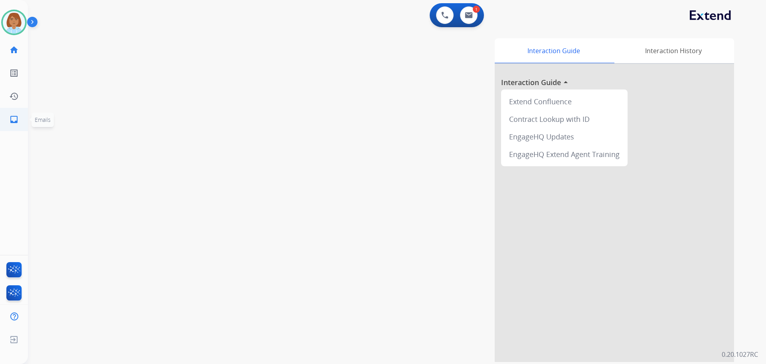
click at [16, 123] on mat-icon "inbox" at bounding box center [14, 120] width 10 height 10
select select "**********"
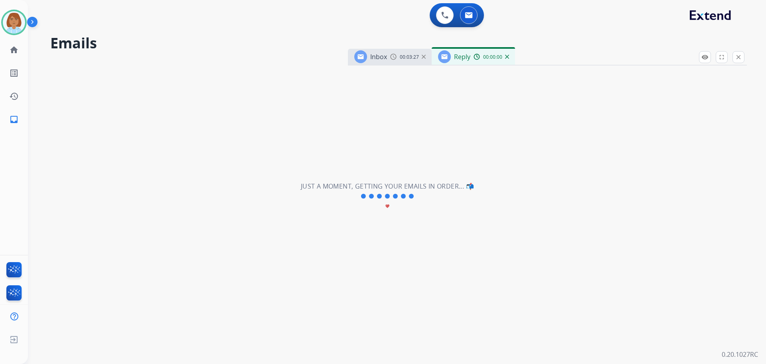
select select "**********"
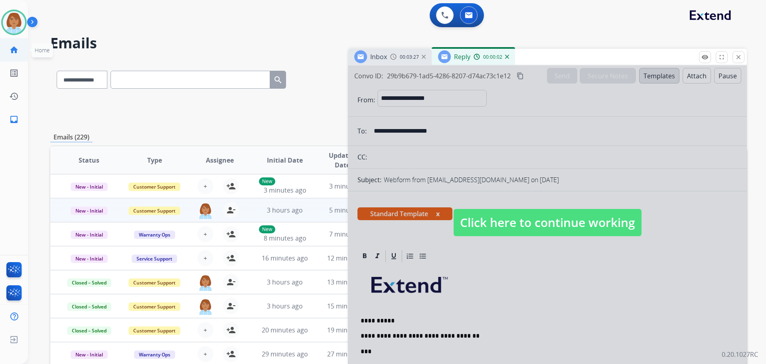
click at [20, 53] on link "home Home" at bounding box center [14, 50] width 22 height 22
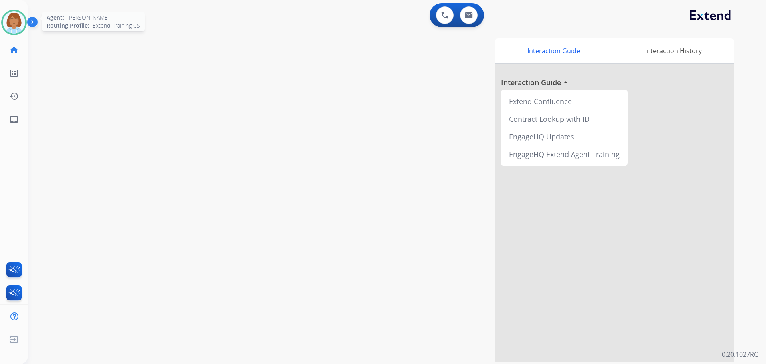
click at [12, 32] on img at bounding box center [14, 22] width 22 height 22
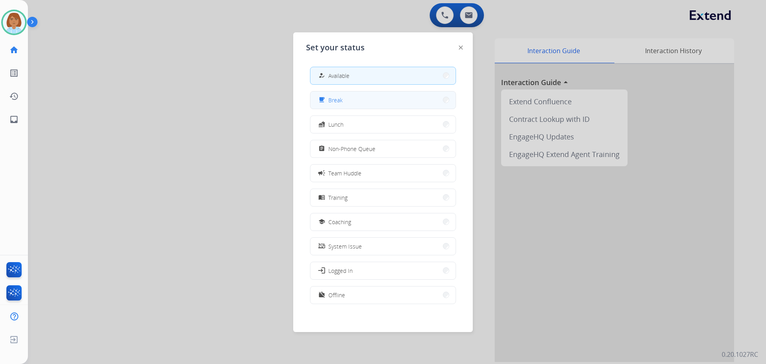
click at [374, 106] on button "free_breakfast Break" at bounding box center [382, 99] width 145 height 17
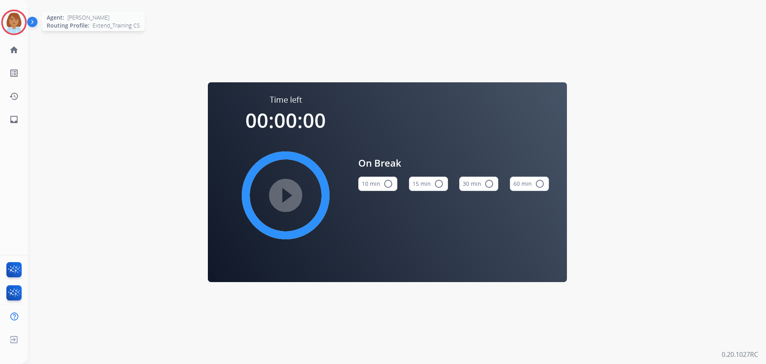
click at [8, 18] on img at bounding box center [14, 22] width 22 height 22
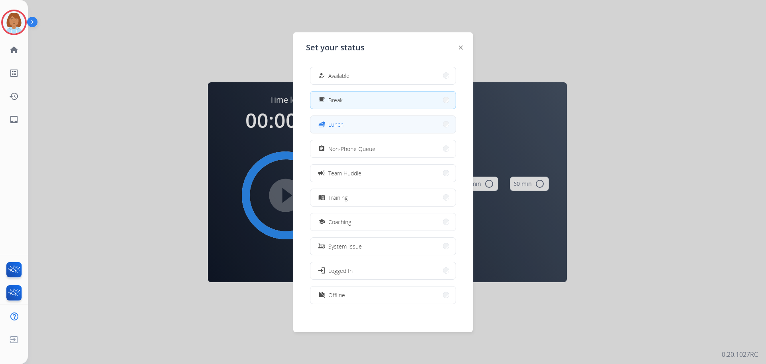
click at [351, 121] on button "fastfood Lunch" at bounding box center [382, 124] width 145 height 17
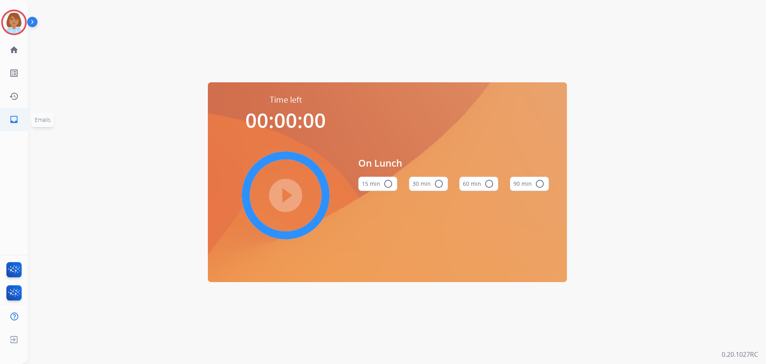
click at [10, 117] on mat-icon "inbox" at bounding box center [14, 120] width 10 height 10
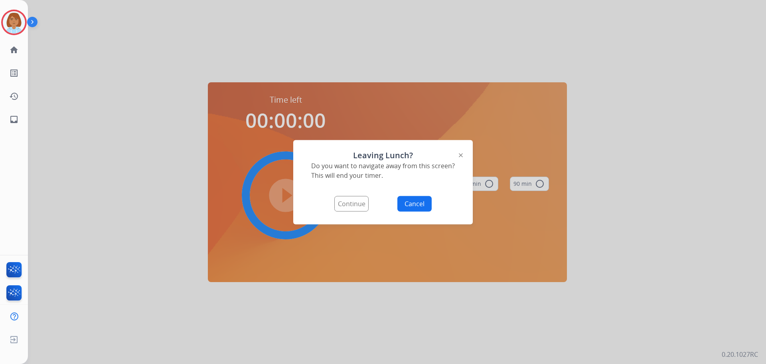
click at [353, 207] on button "Continue" at bounding box center [351, 204] width 34 height 16
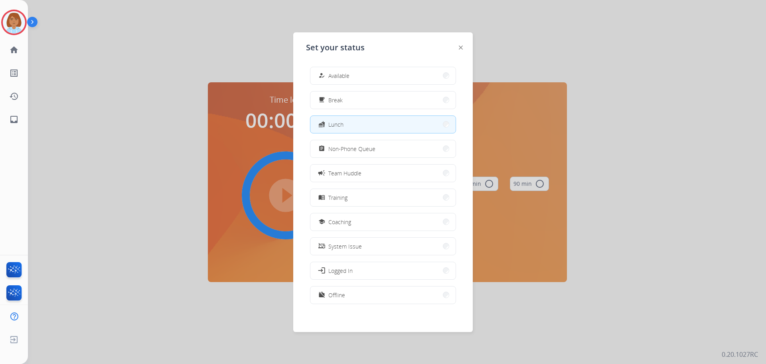
click at [527, 75] on div at bounding box center [383, 182] width 766 height 364
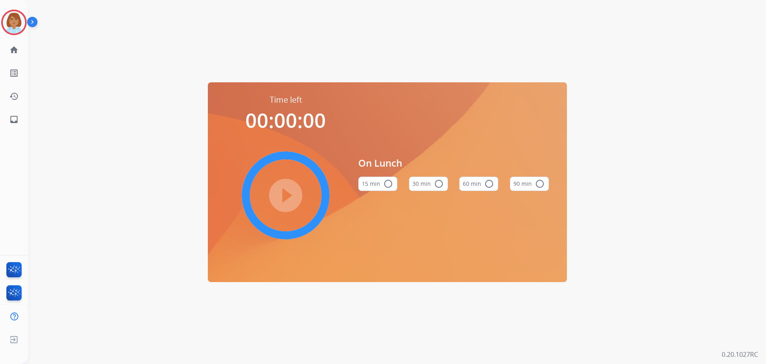
click at [429, 33] on div "Time left 00:00:00 play_circle_filled On Lunch 15 min radio_button_unchecked 30…" at bounding box center [387, 182] width 719 height 364
